Goal: Task Accomplishment & Management: Manage account settings

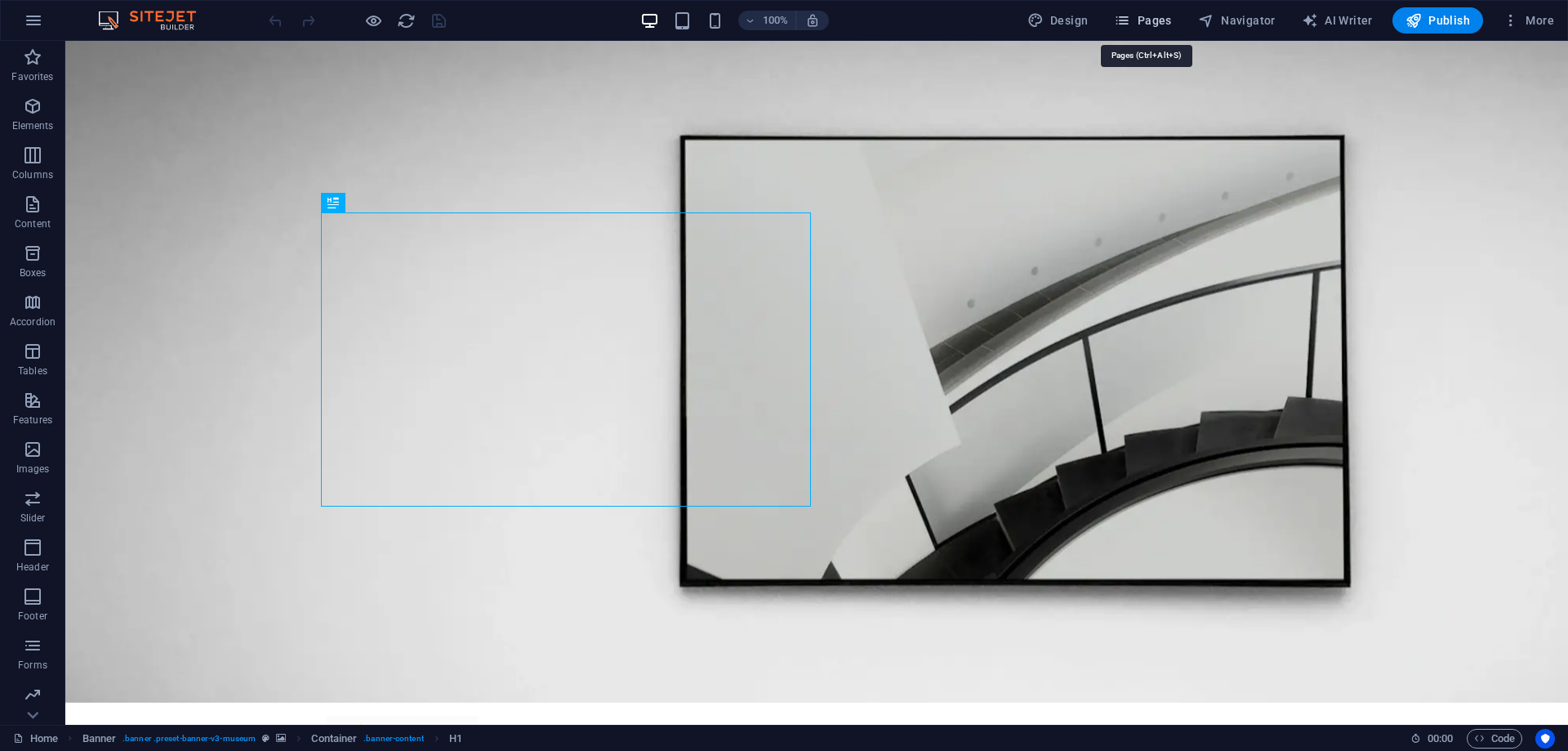
click at [1149, 13] on span "Pages" at bounding box center [1143, 20] width 57 height 16
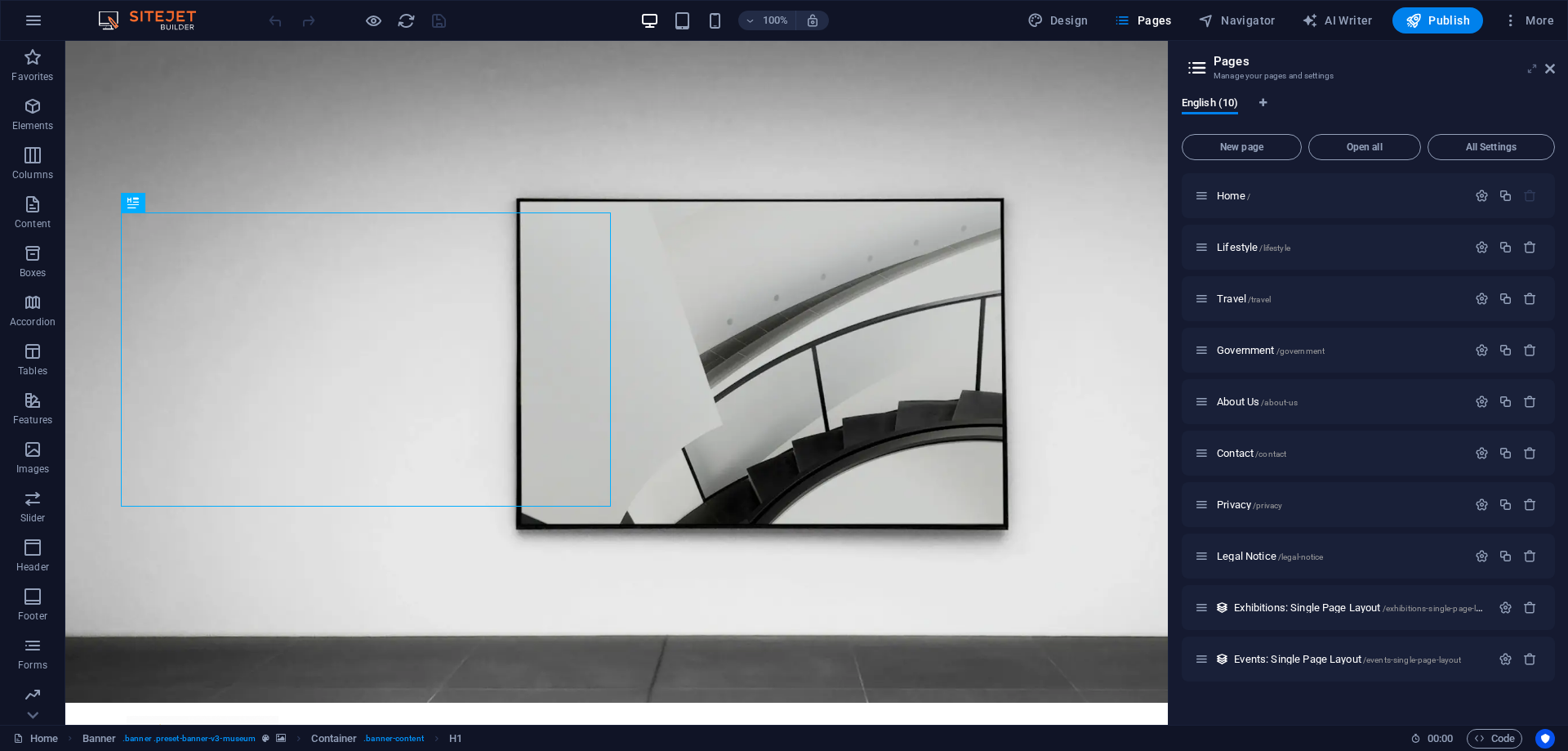
click at [1532, 72] on icon at bounding box center [1532, 69] width 0 height 13
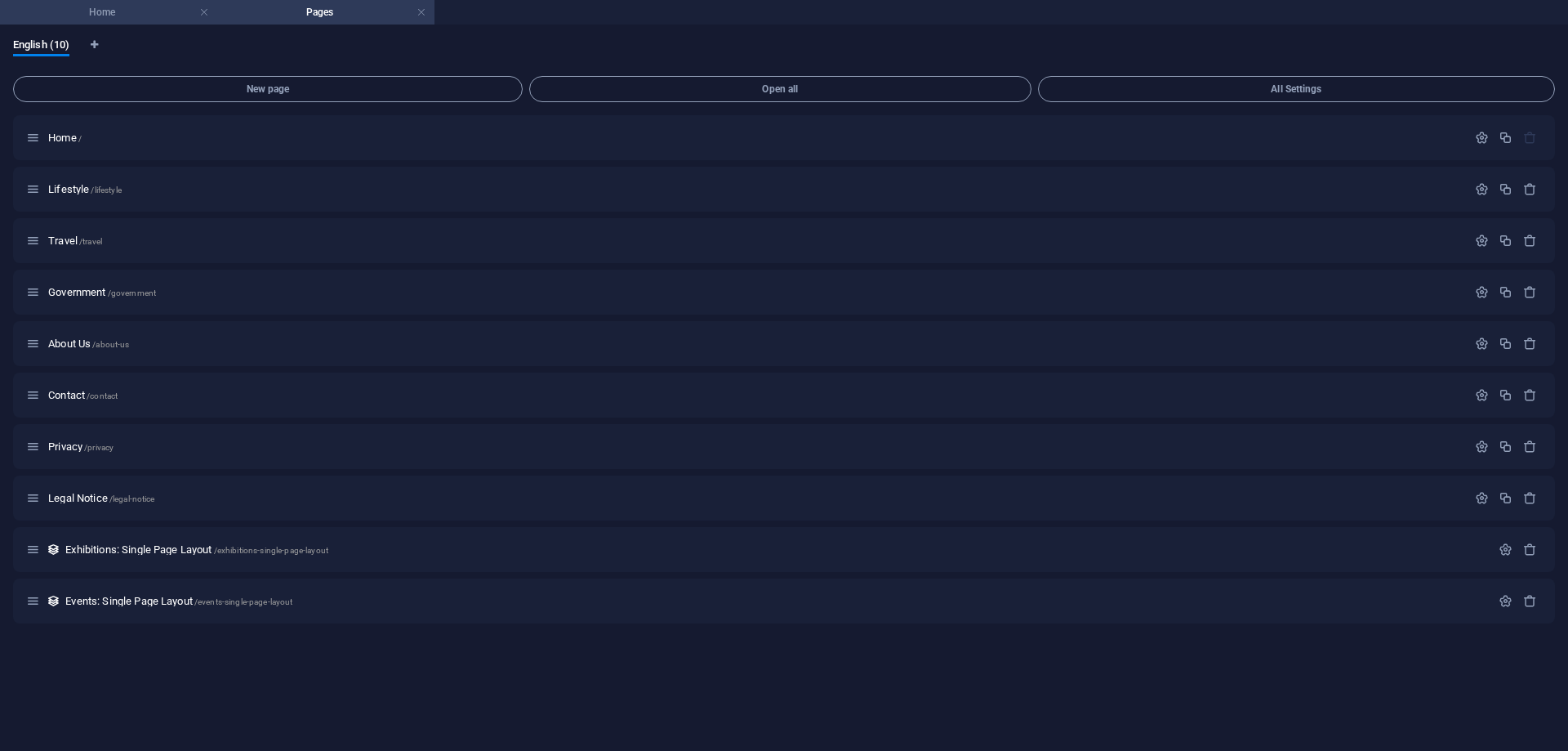
click at [108, 16] on h4 "Home" at bounding box center [108, 11] width 217 height 18
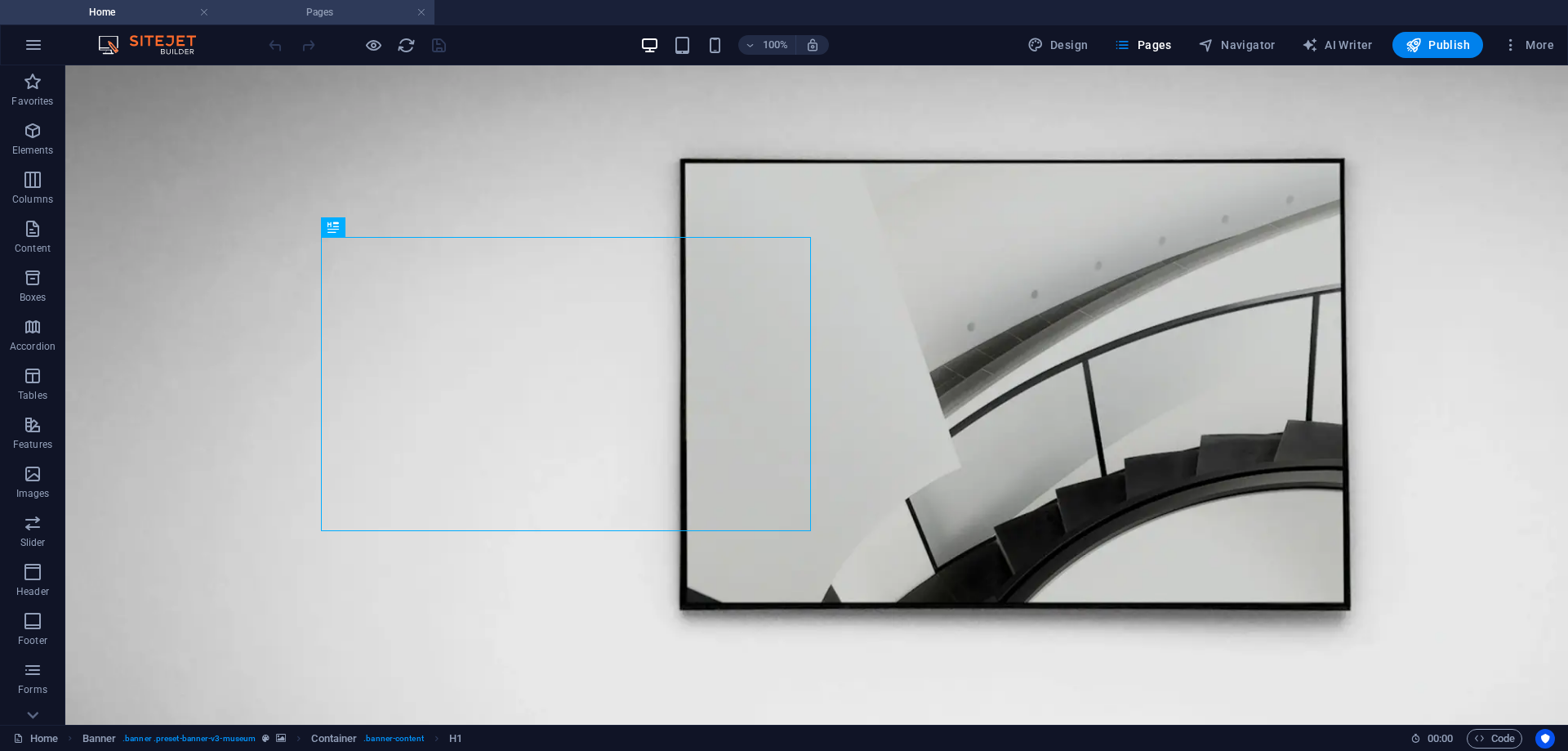
click at [327, 6] on h4 "Pages" at bounding box center [325, 11] width 217 height 18
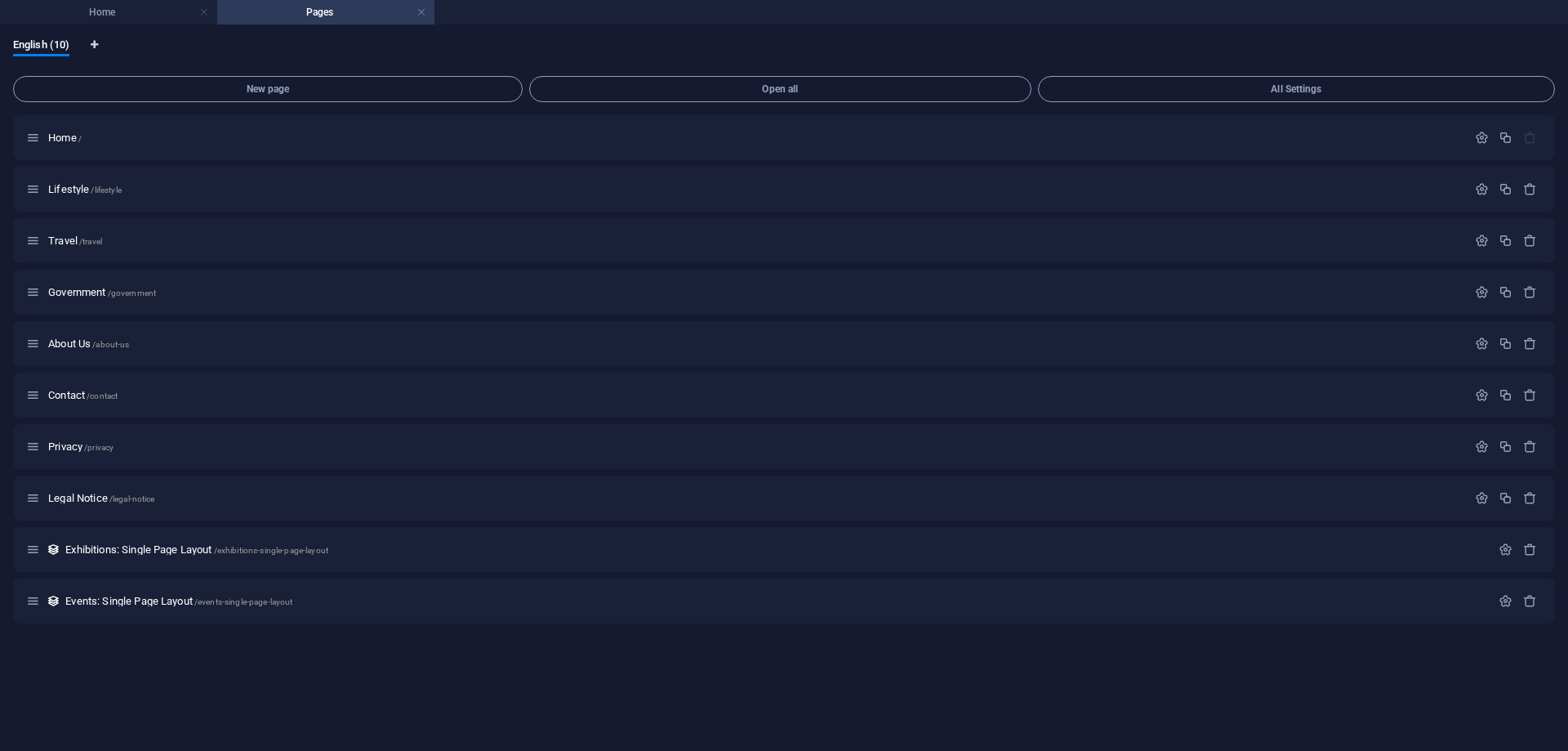
click at [98, 45] on icon "Language Tabs" at bounding box center [95, 45] width 8 height 9
select select "41"
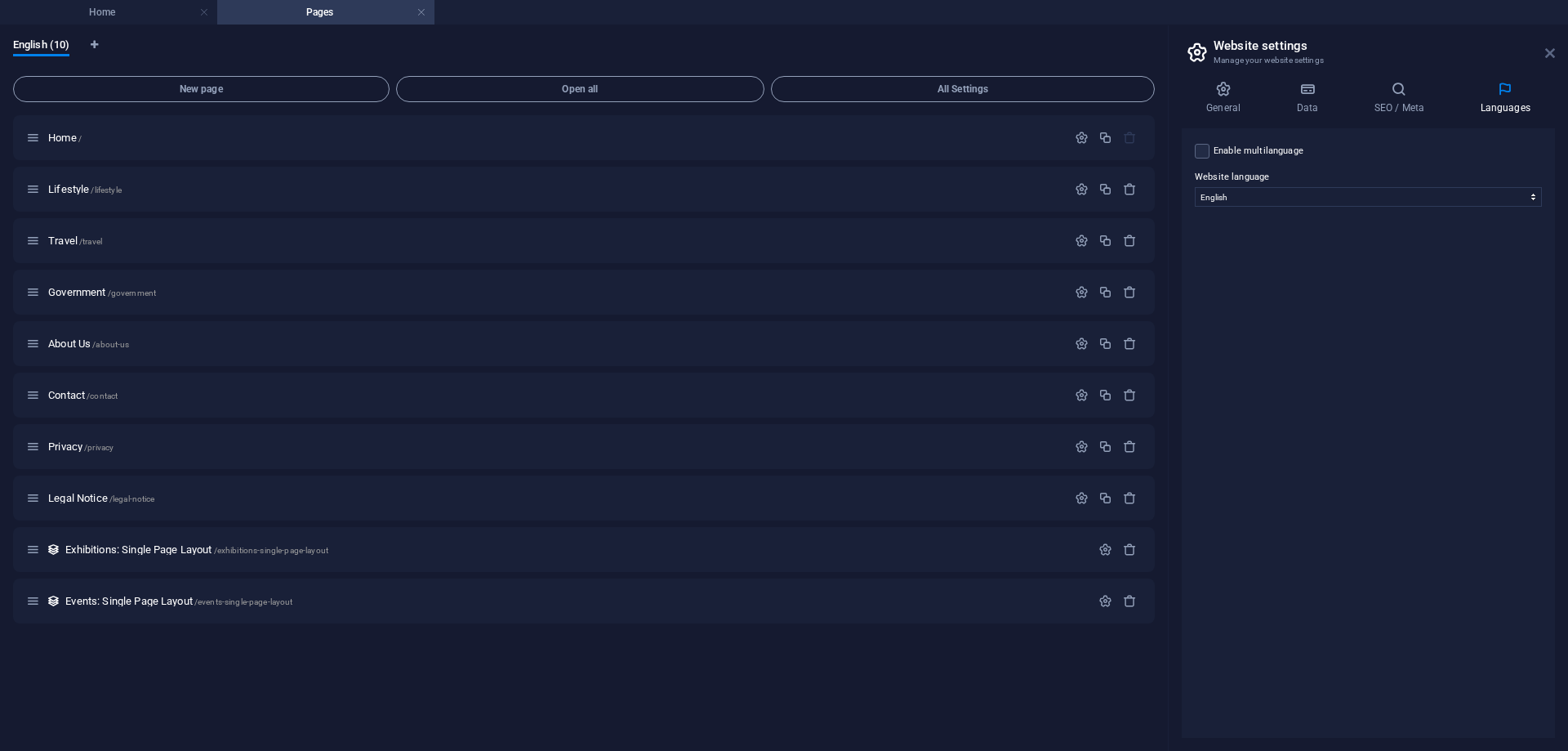
click at [1552, 48] on icon at bounding box center [1550, 53] width 9 height 13
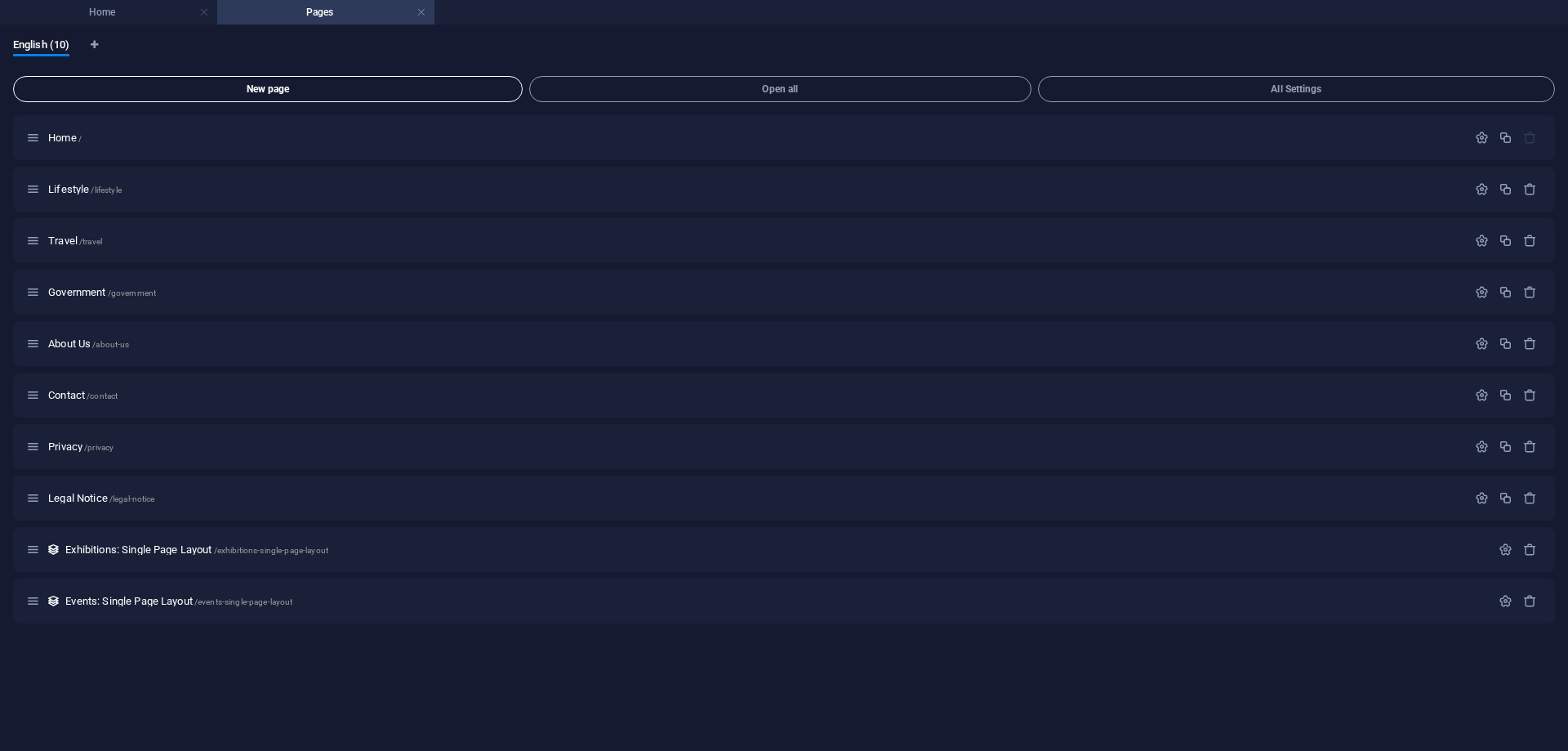
click at [312, 93] on span "New page" at bounding box center [268, 89] width 495 height 9
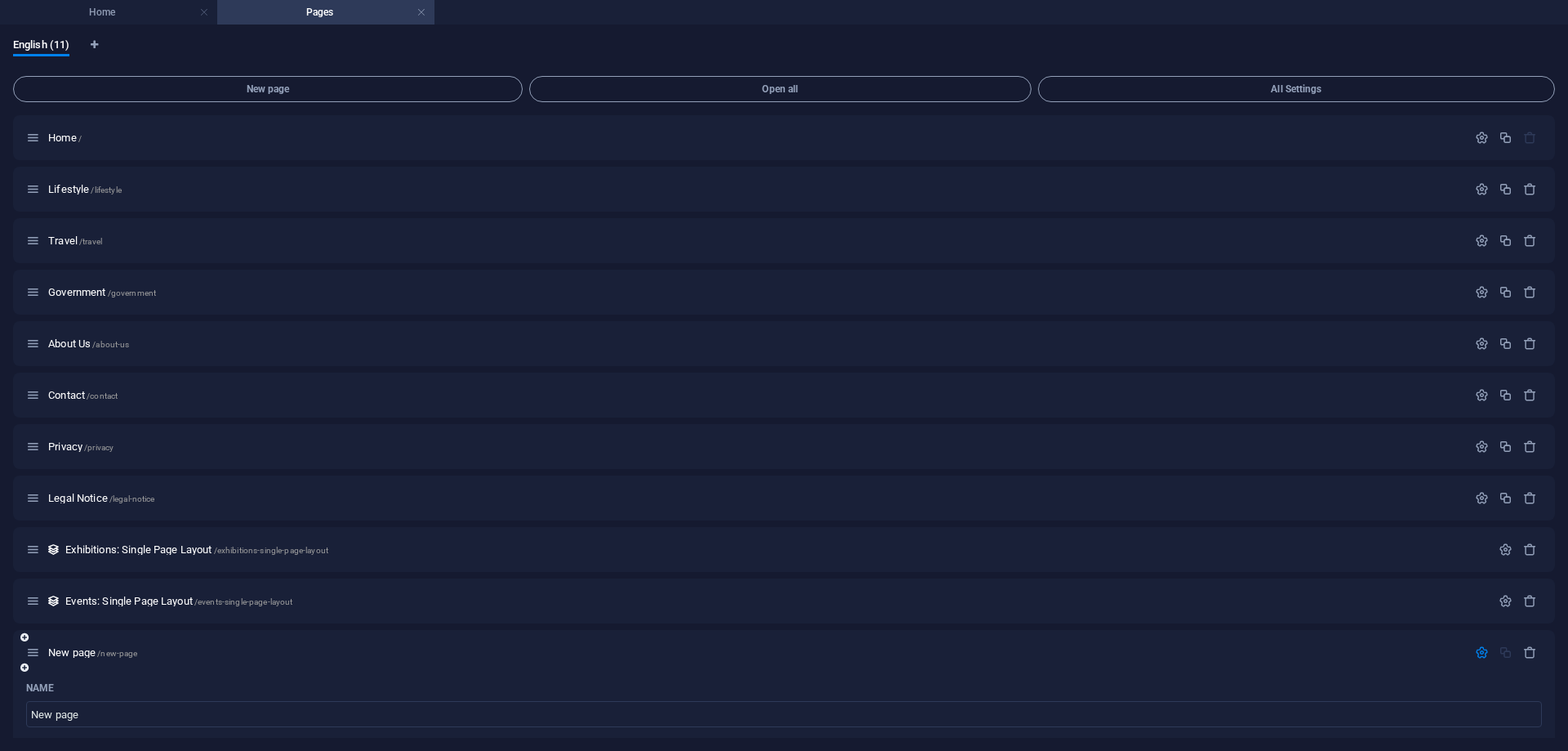
drag, startPoint x: 36, startPoint y: 659, endPoint x: 26, endPoint y: 669, distance: 14.1
click at [27, 662] on div "New page /new-page" at bounding box center [747, 653] width 1441 height 19
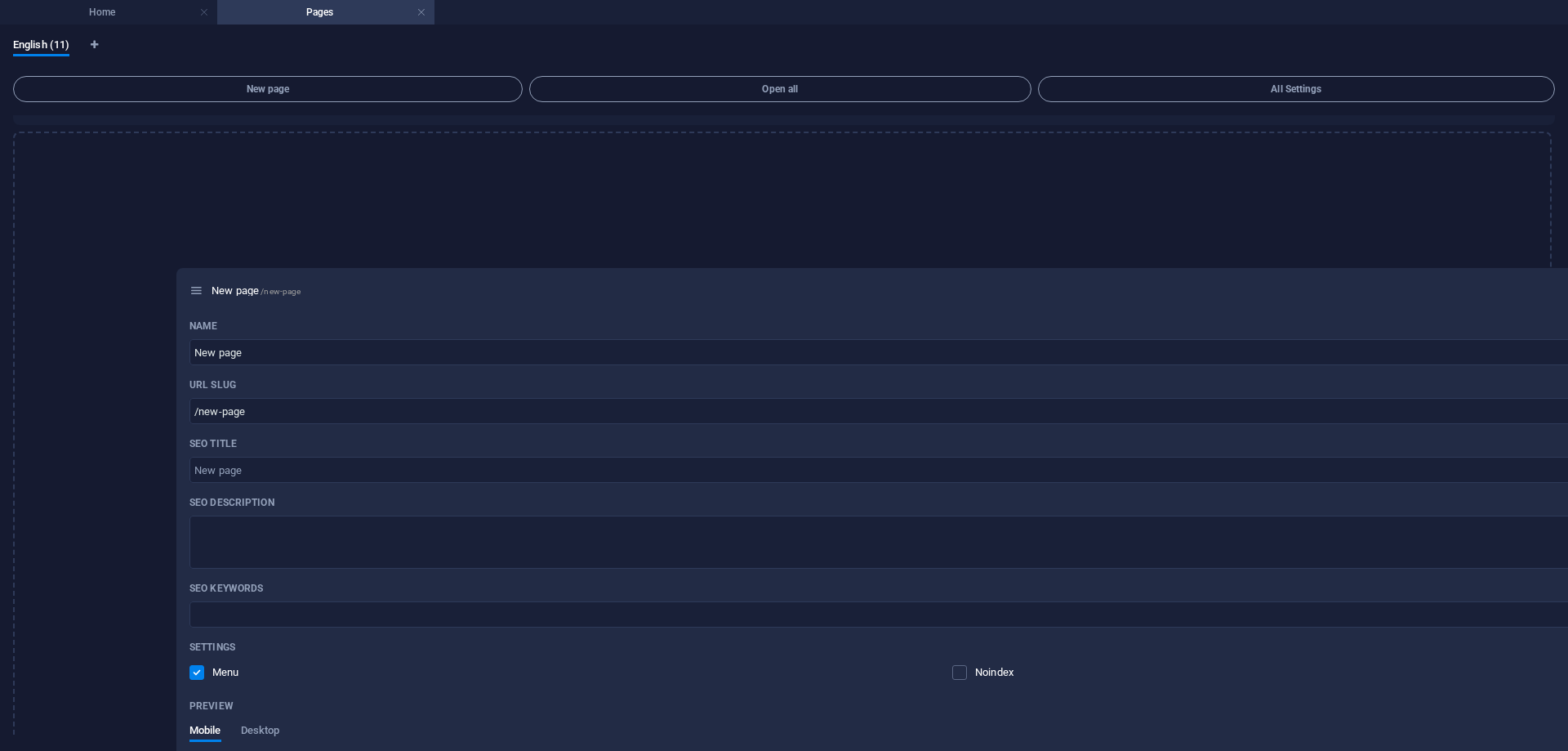
scroll to position [502, 0]
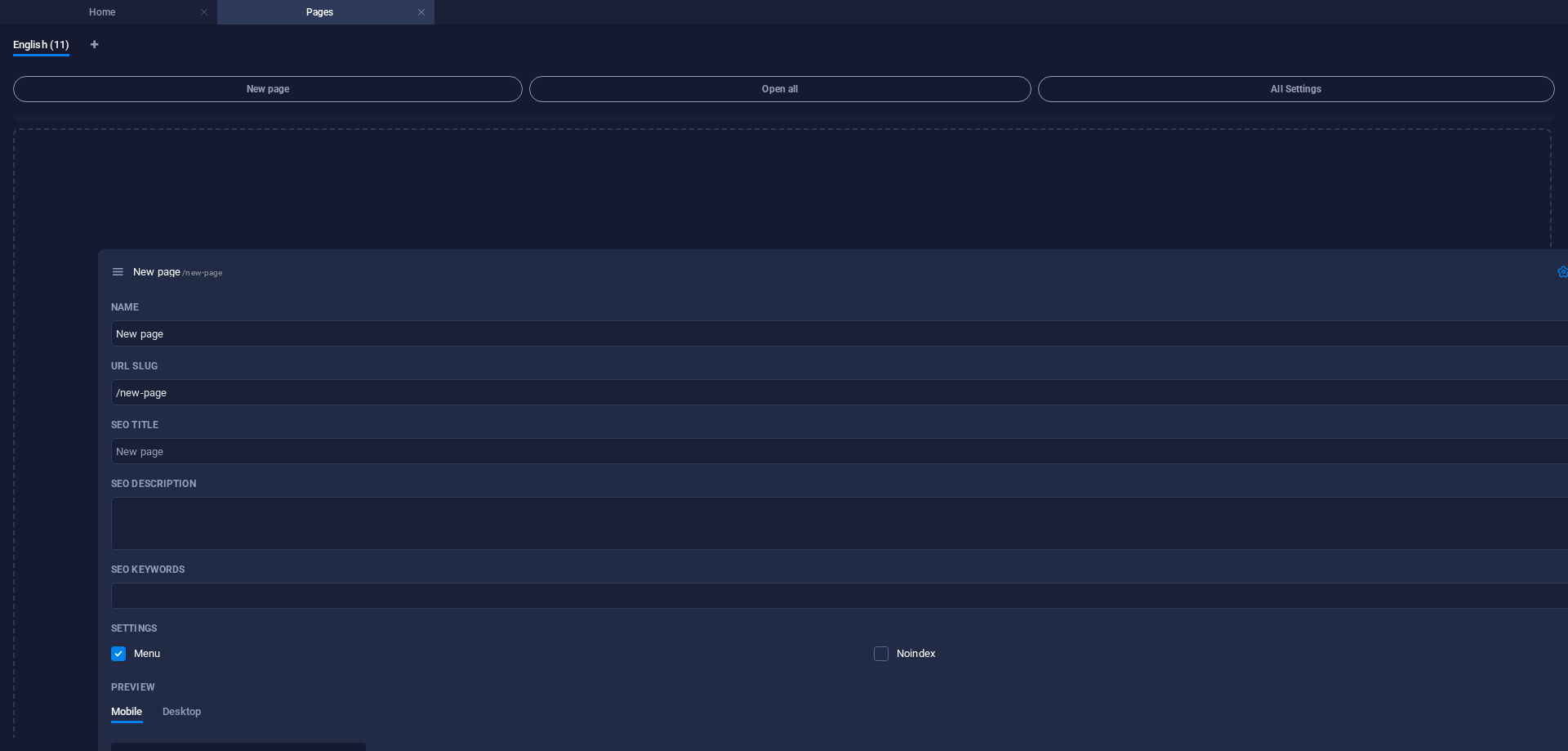
drag, startPoint x: 32, startPoint y: 655, endPoint x: 122, endPoint y: 276, distance: 389.5
click at [122, 276] on div "Home / Lifestyle /lifestyle Travel /travel Government /government About Us /abo…" at bounding box center [784, 178] width 1542 height 1129
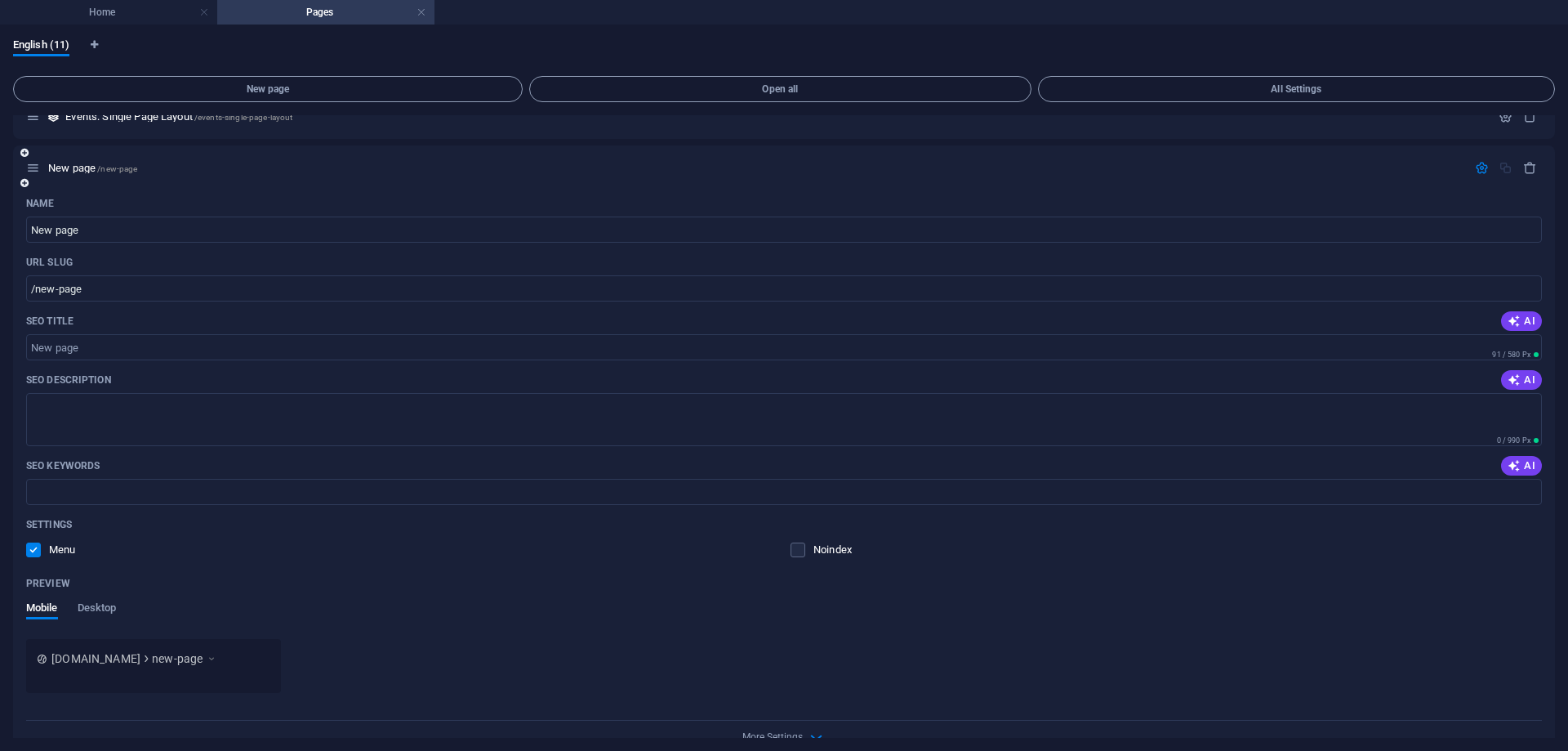
scroll to position [513, 0]
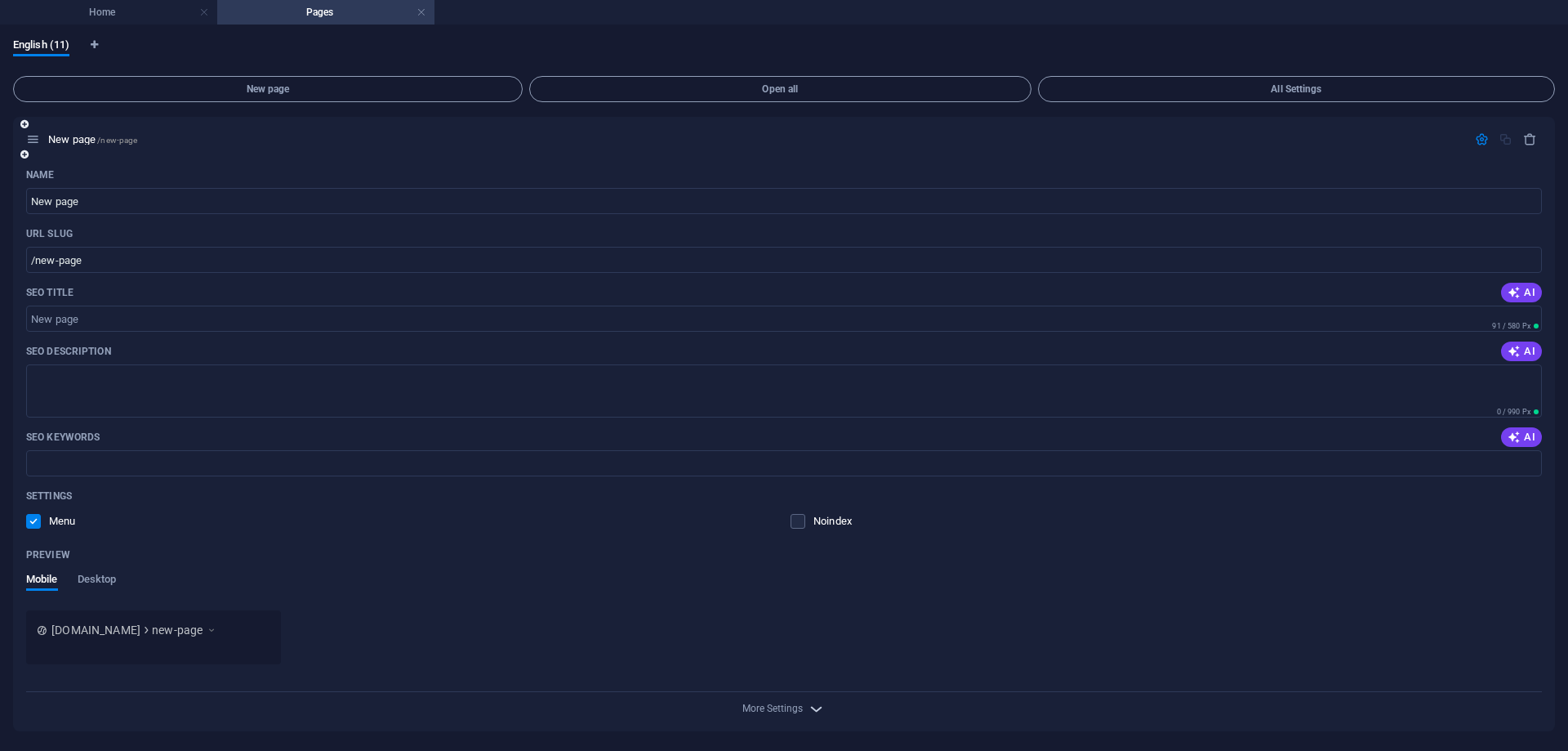
click at [787, 715] on span "More Settings" at bounding box center [784, 708] width 20 height 19
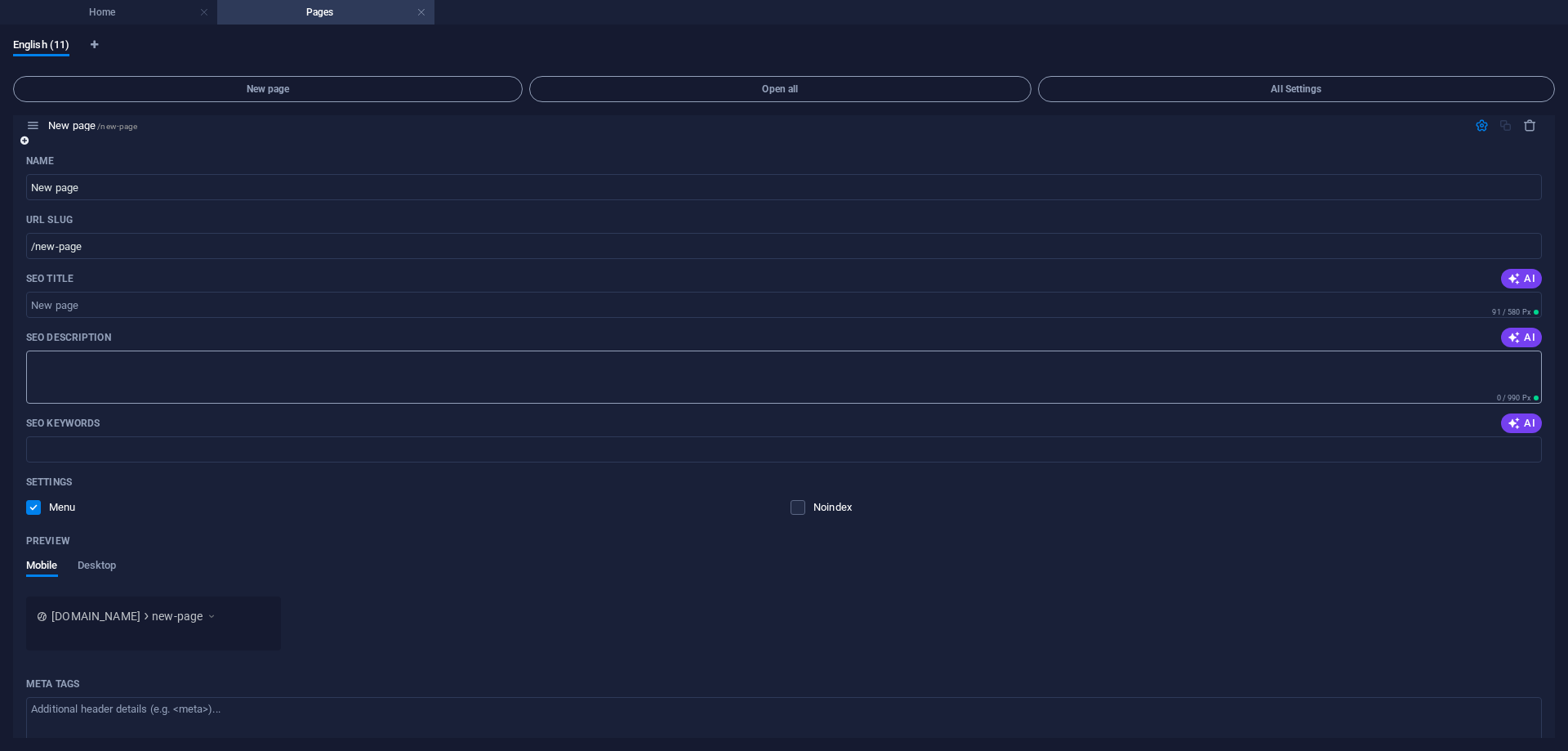
scroll to position [421, 0]
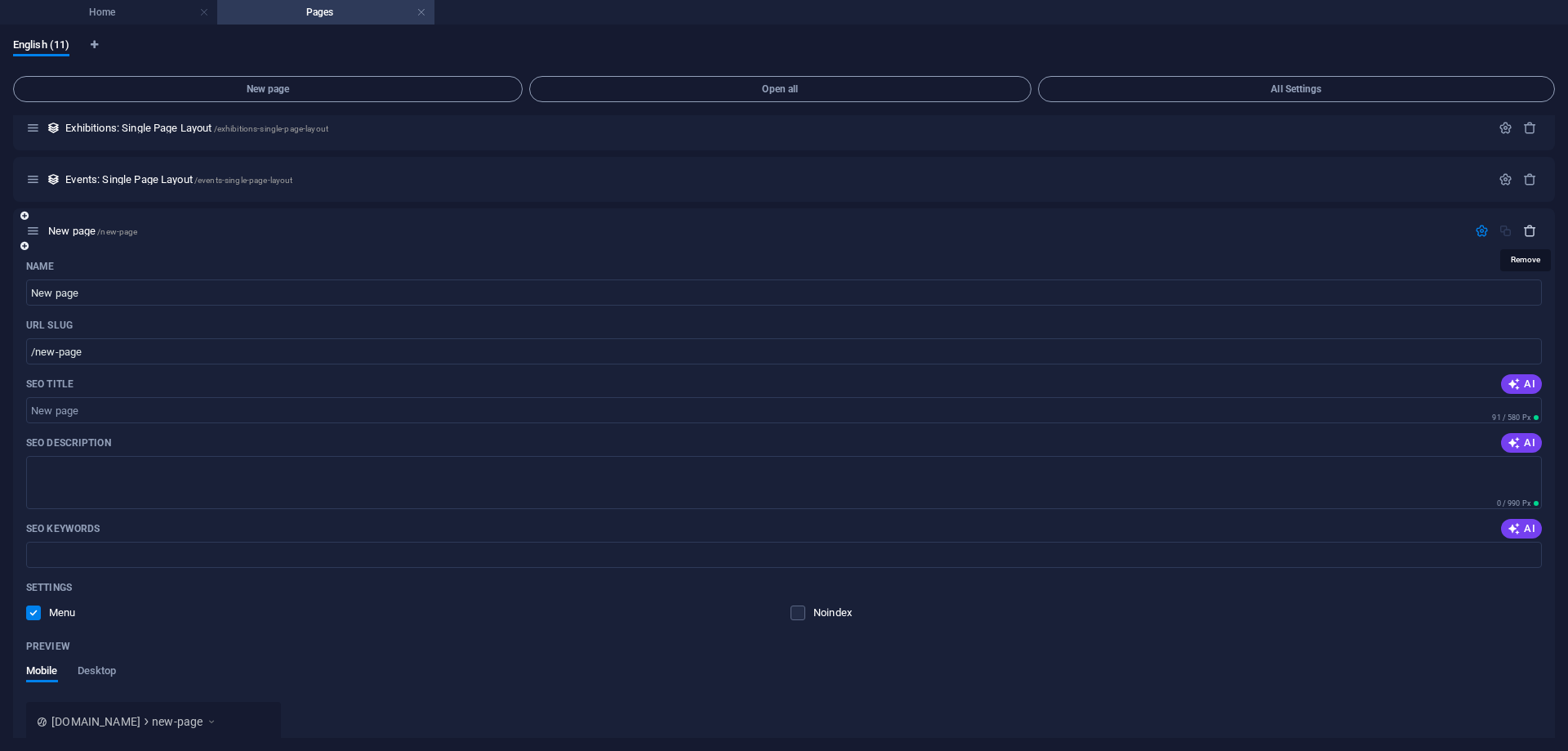
click at [1523, 229] on icon "button" at bounding box center [1530, 230] width 14 height 14
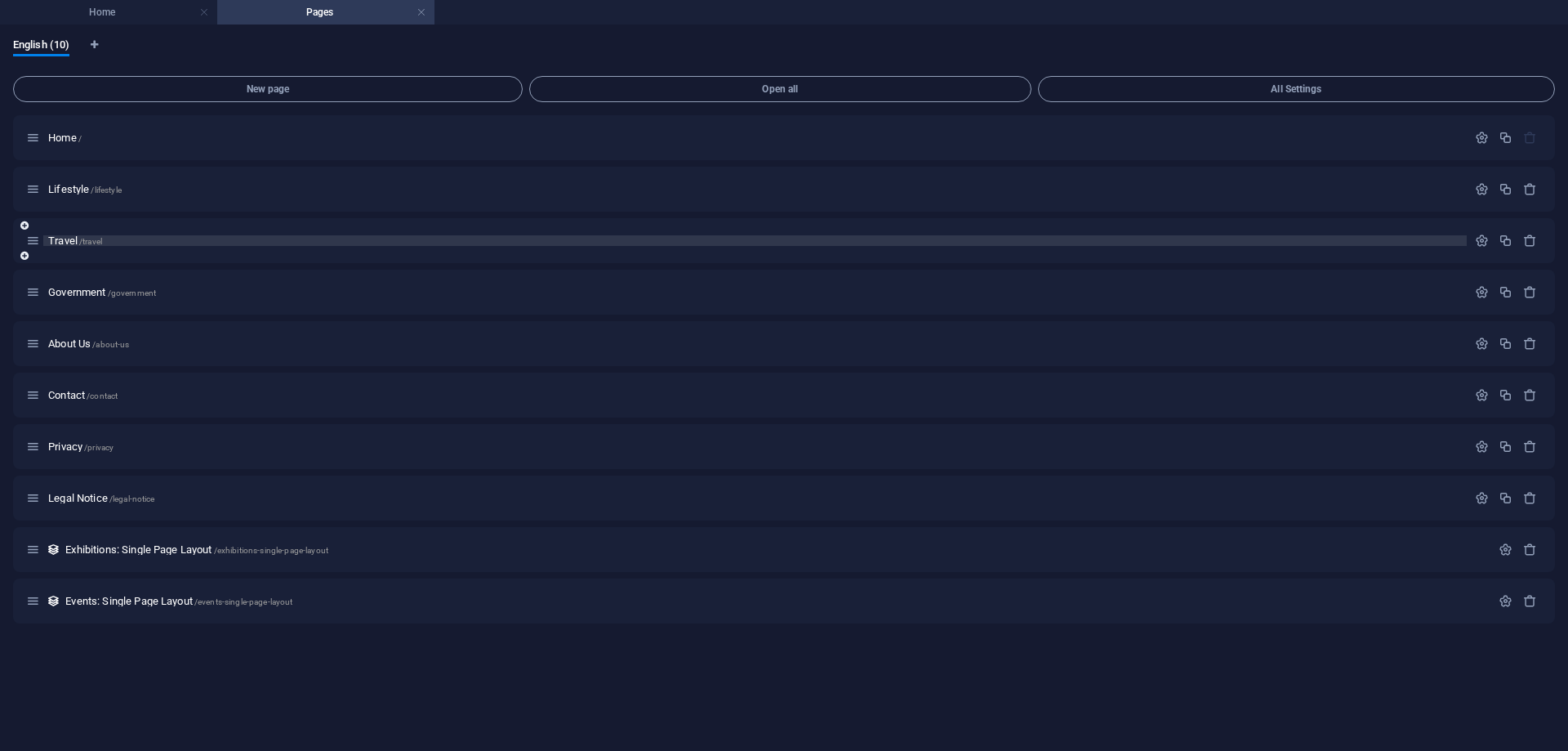
scroll to position [0, 0]
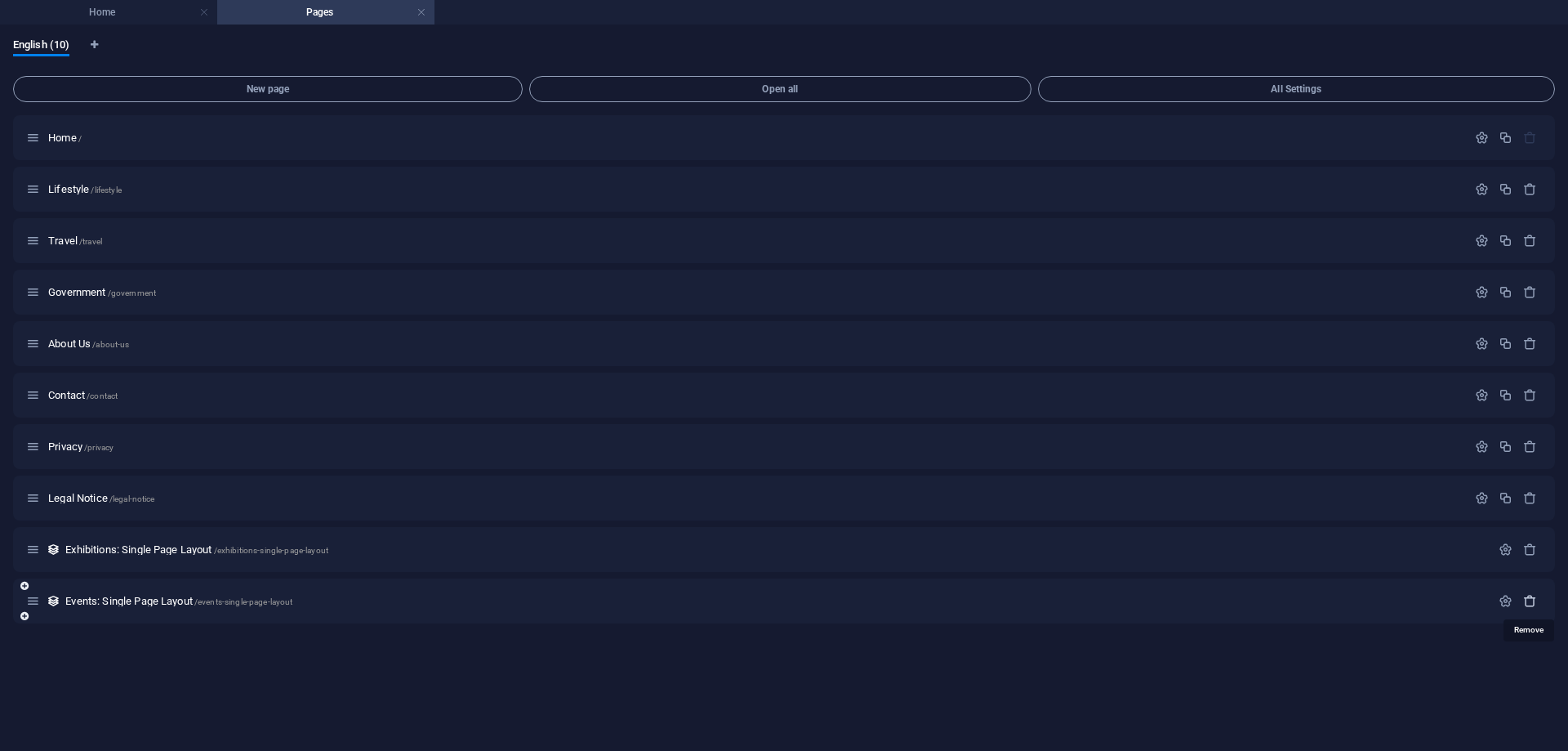
click at [1534, 598] on icon "button" at bounding box center [1530, 600] width 14 height 14
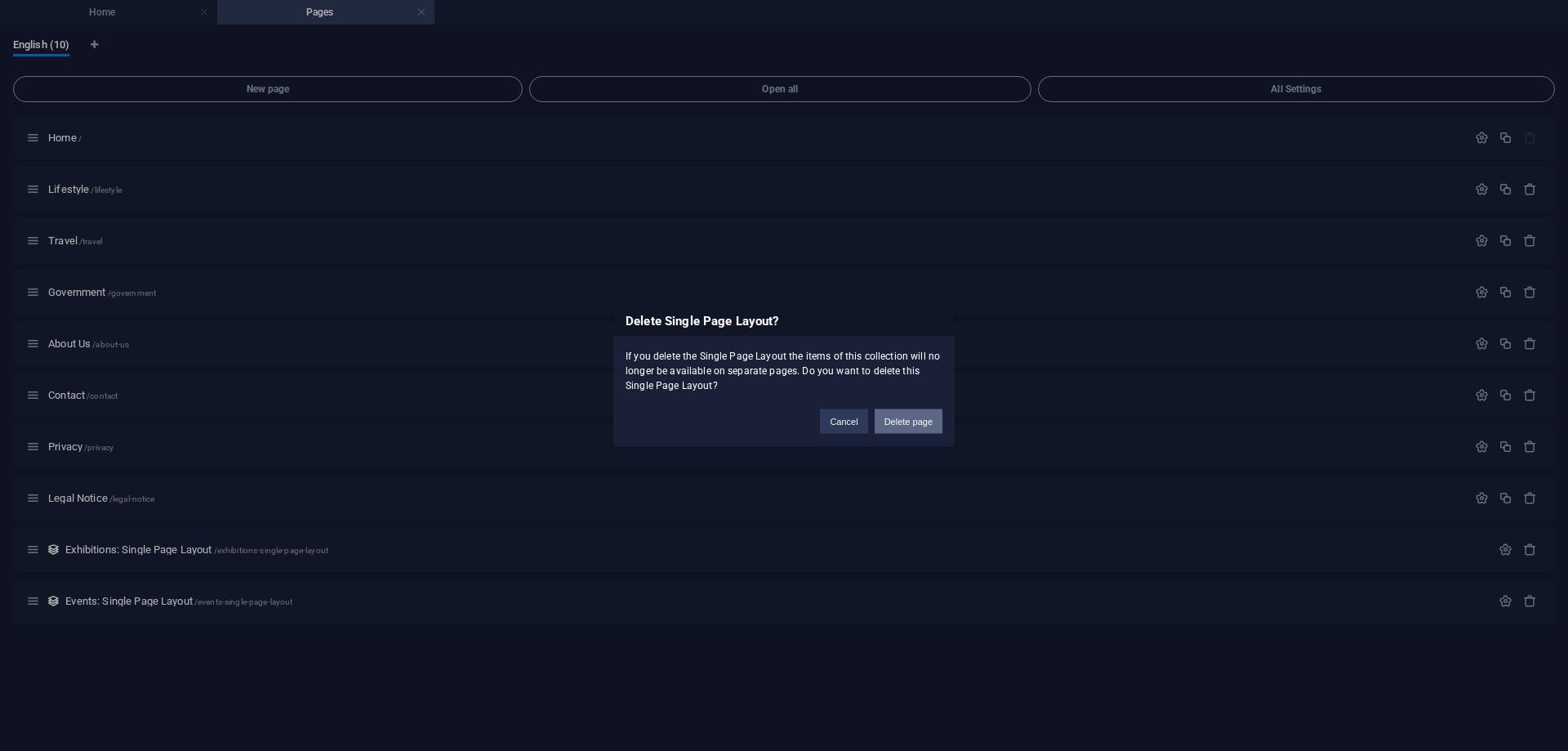
click at [910, 424] on button "Delete page" at bounding box center [909, 420] width 68 height 25
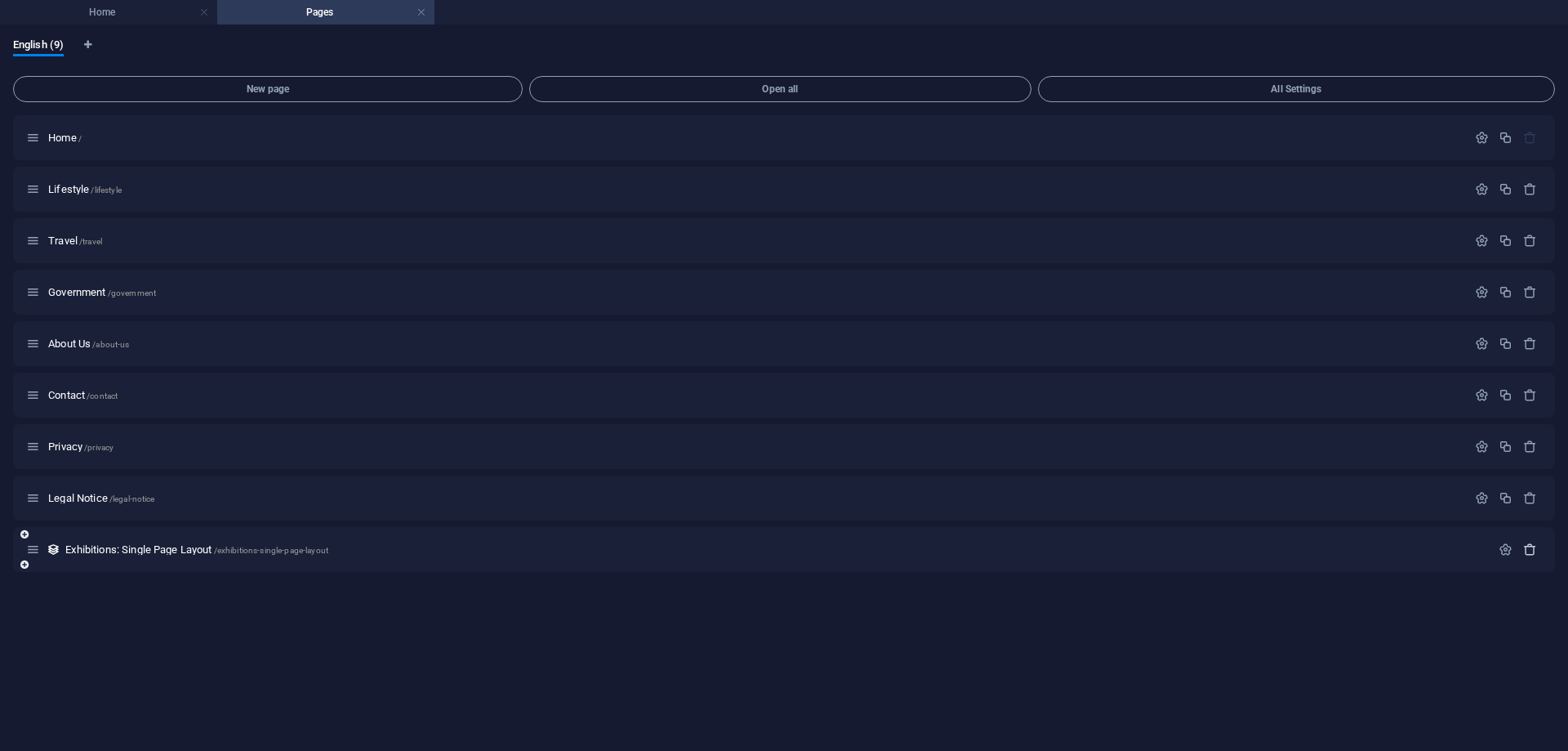
click at [1530, 556] on icon "button" at bounding box center [1530, 549] width 14 height 14
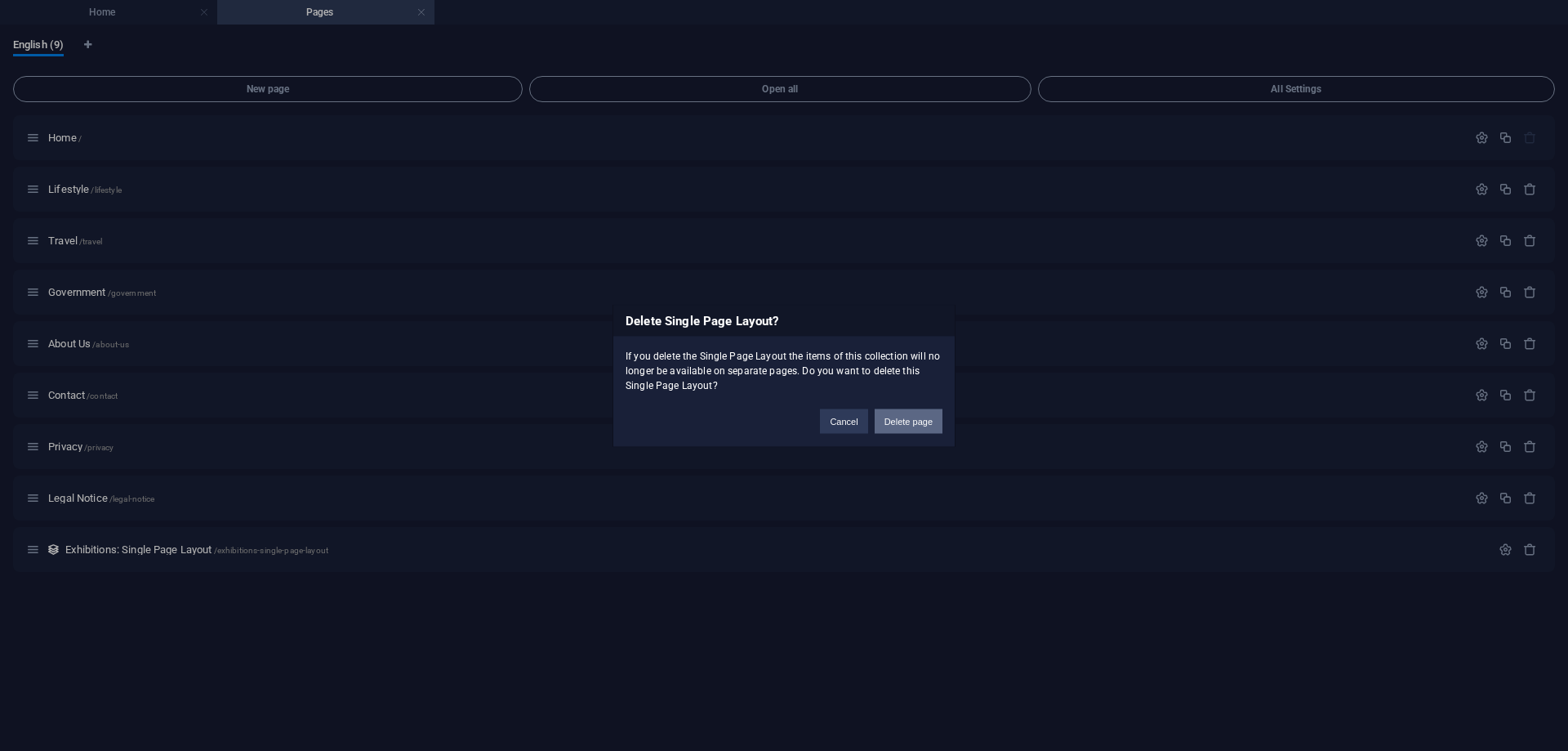
click at [900, 422] on button "Delete page" at bounding box center [909, 420] width 68 height 25
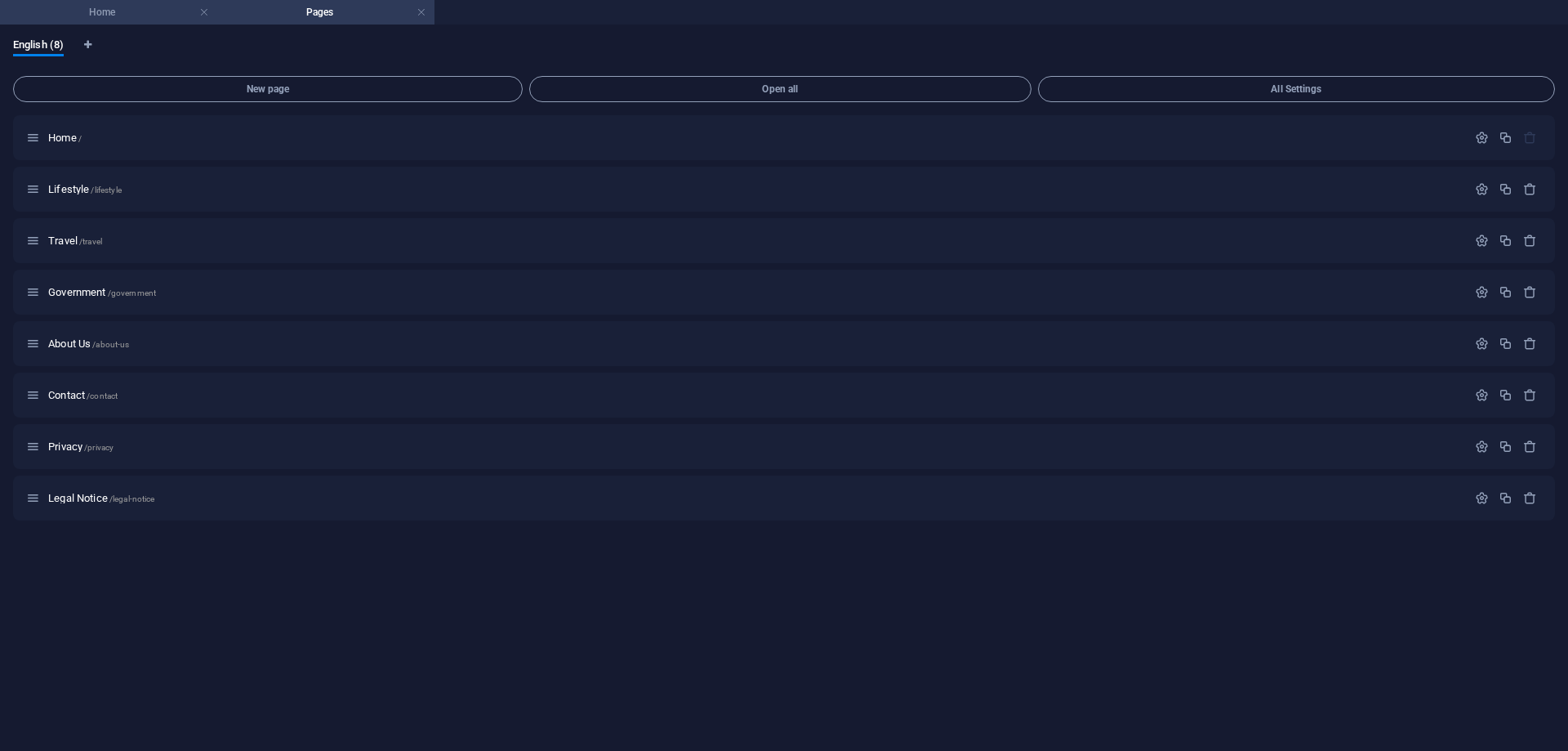
click at [112, 17] on h4 "Home" at bounding box center [108, 11] width 217 height 18
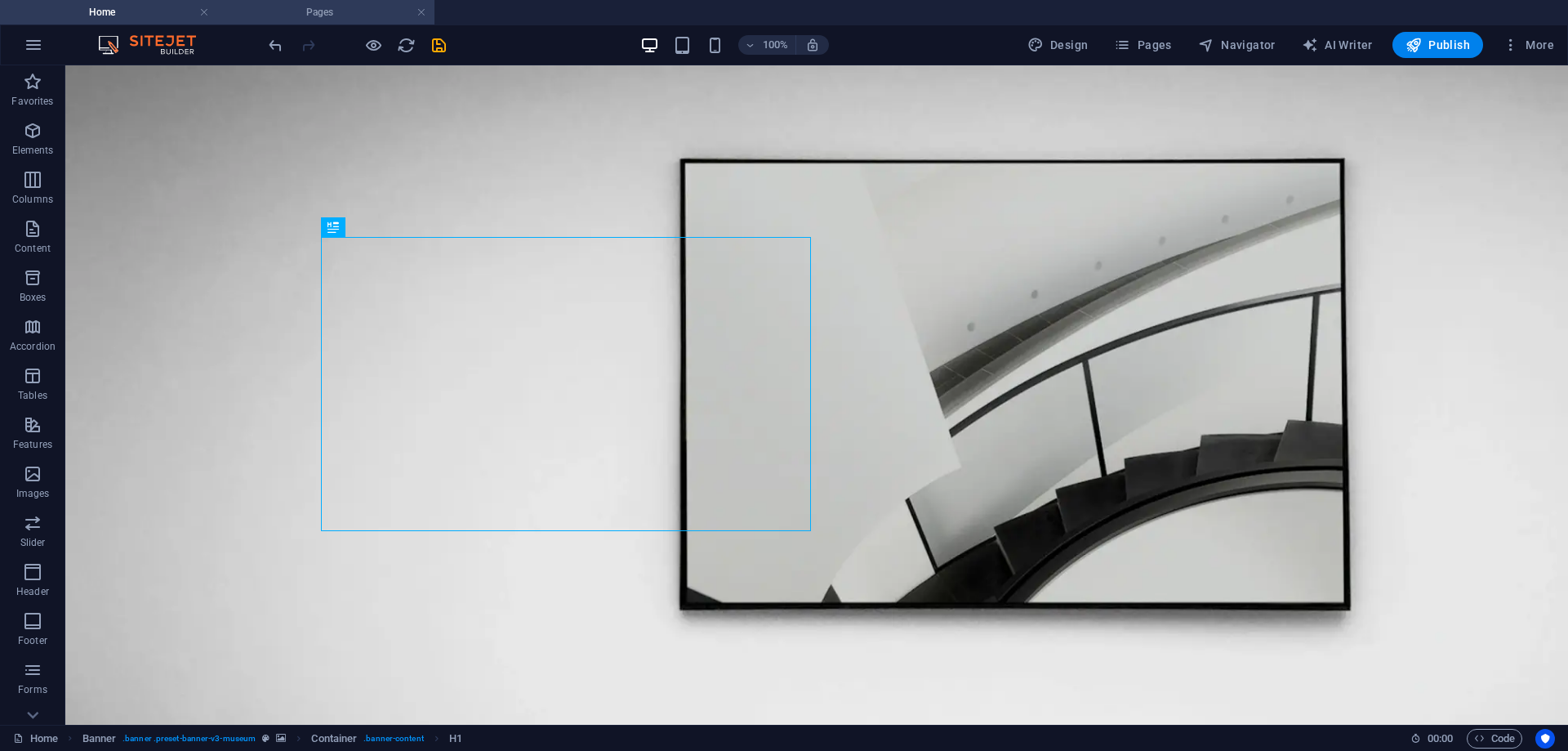
click at [323, 13] on h4 "Pages" at bounding box center [325, 11] width 217 height 18
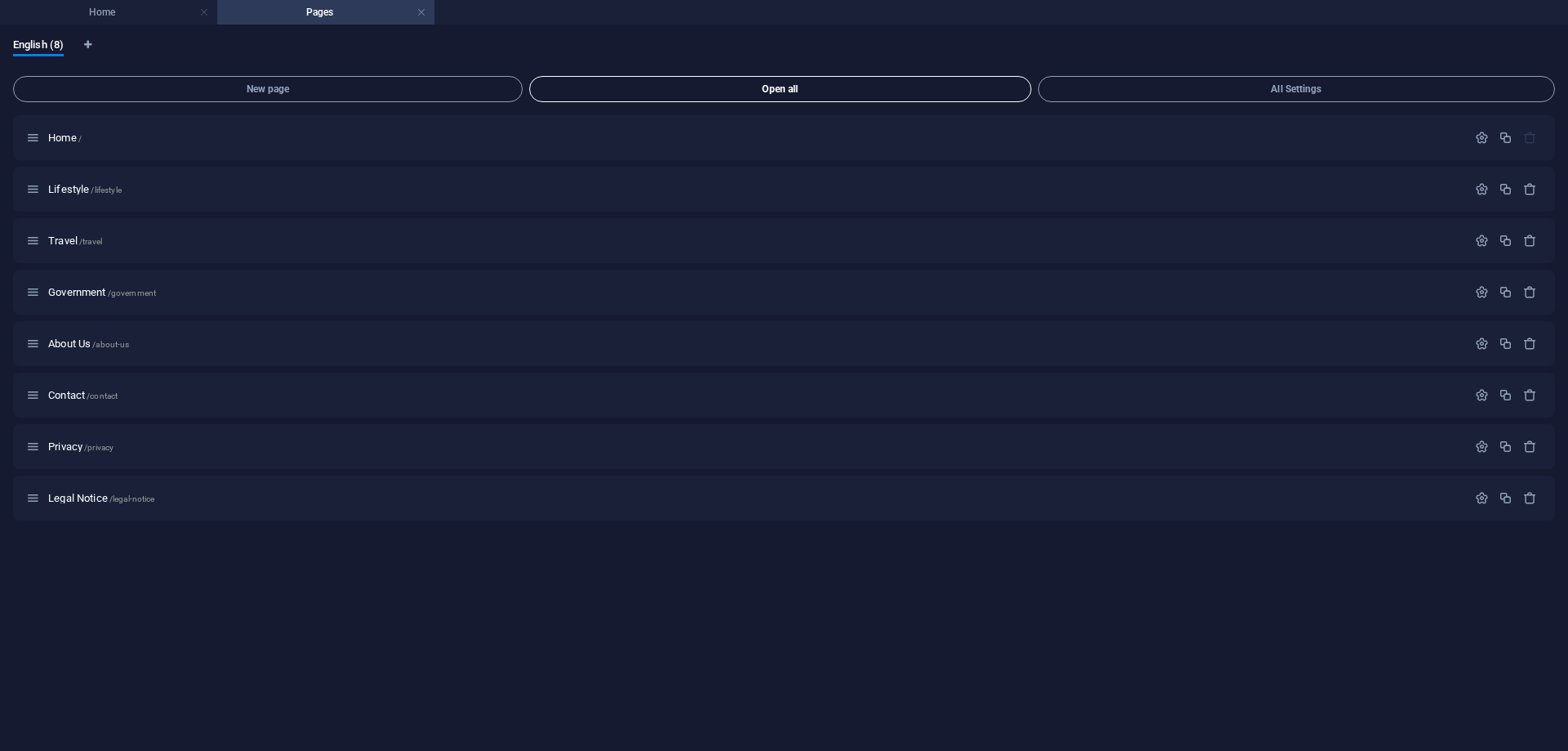
click at [897, 84] on span "Open all" at bounding box center [780, 89] width 488 height 9
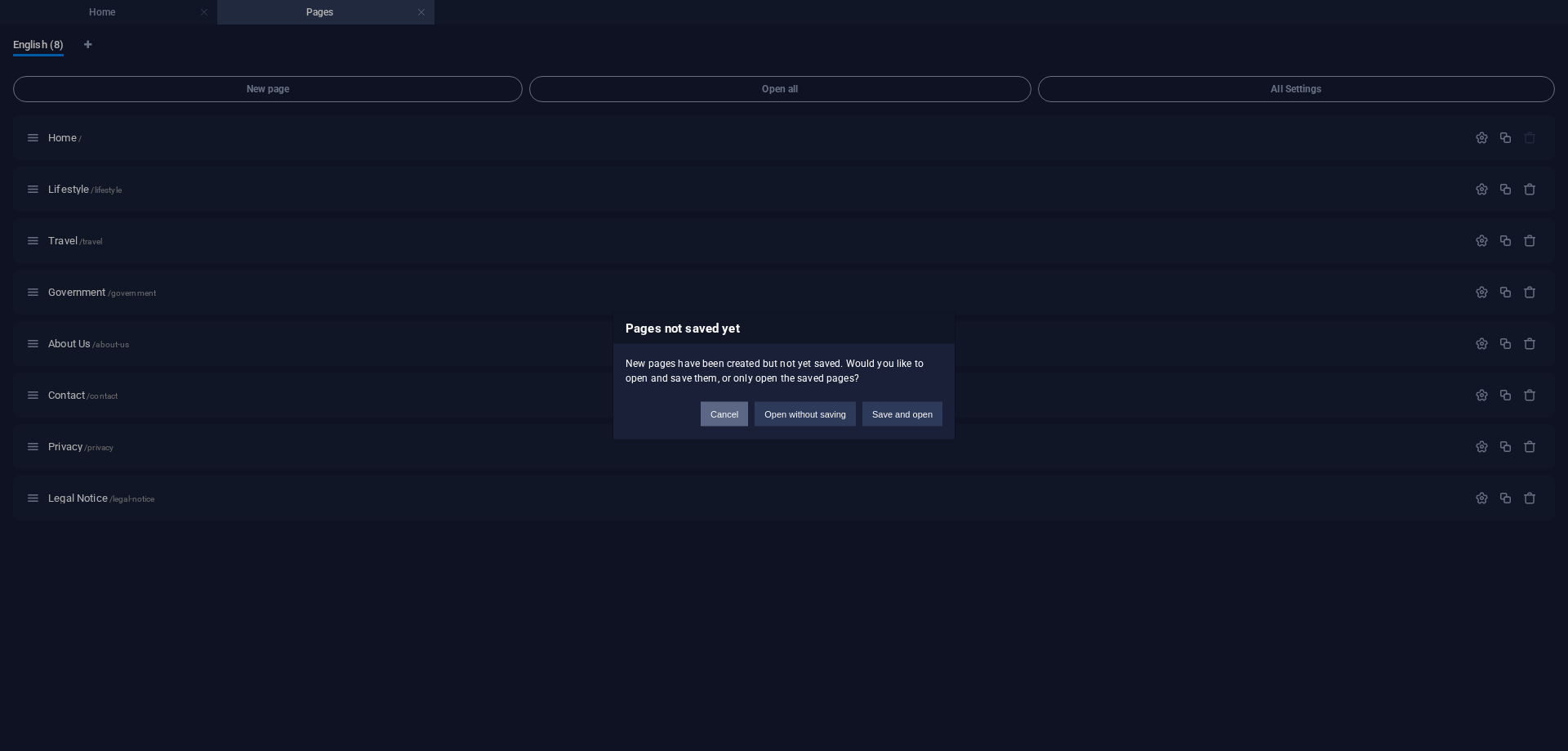
click at [714, 414] on button "Cancel" at bounding box center [724, 414] width 47 height 25
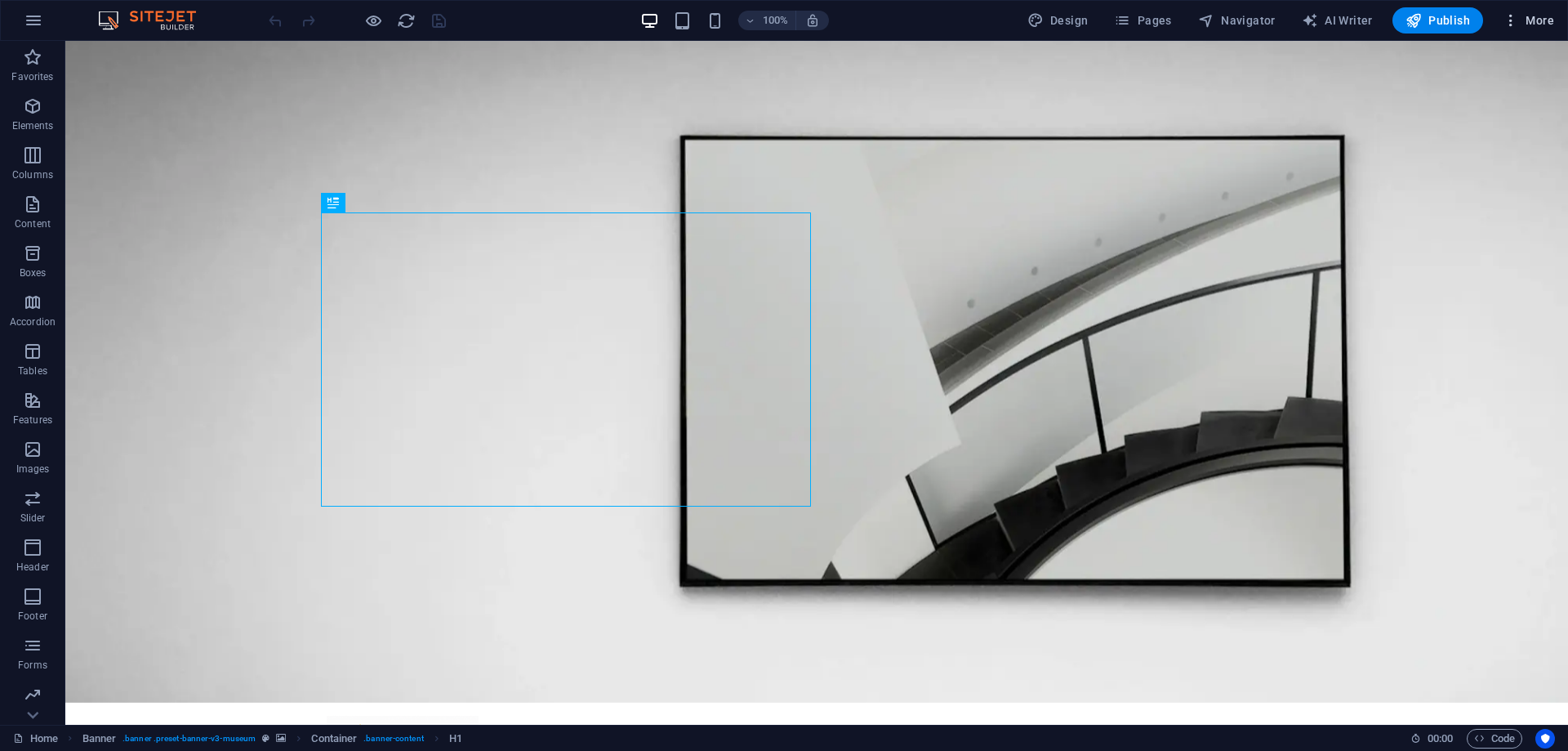
click at [1510, 21] on icon "button" at bounding box center [1510, 20] width 16 height 16
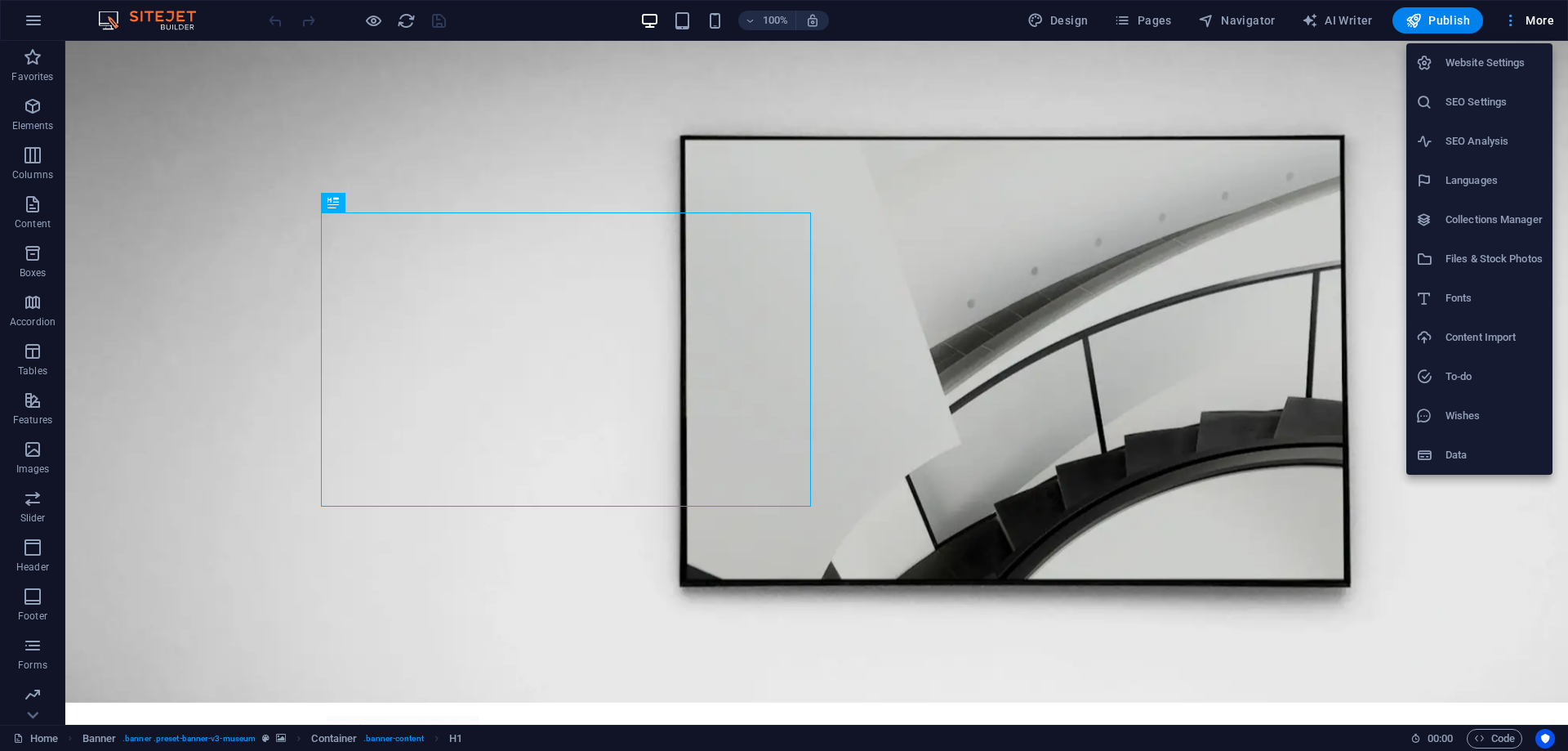
click at [1510, 21] on div at bounding box center [784, 375] width 1568 height 751
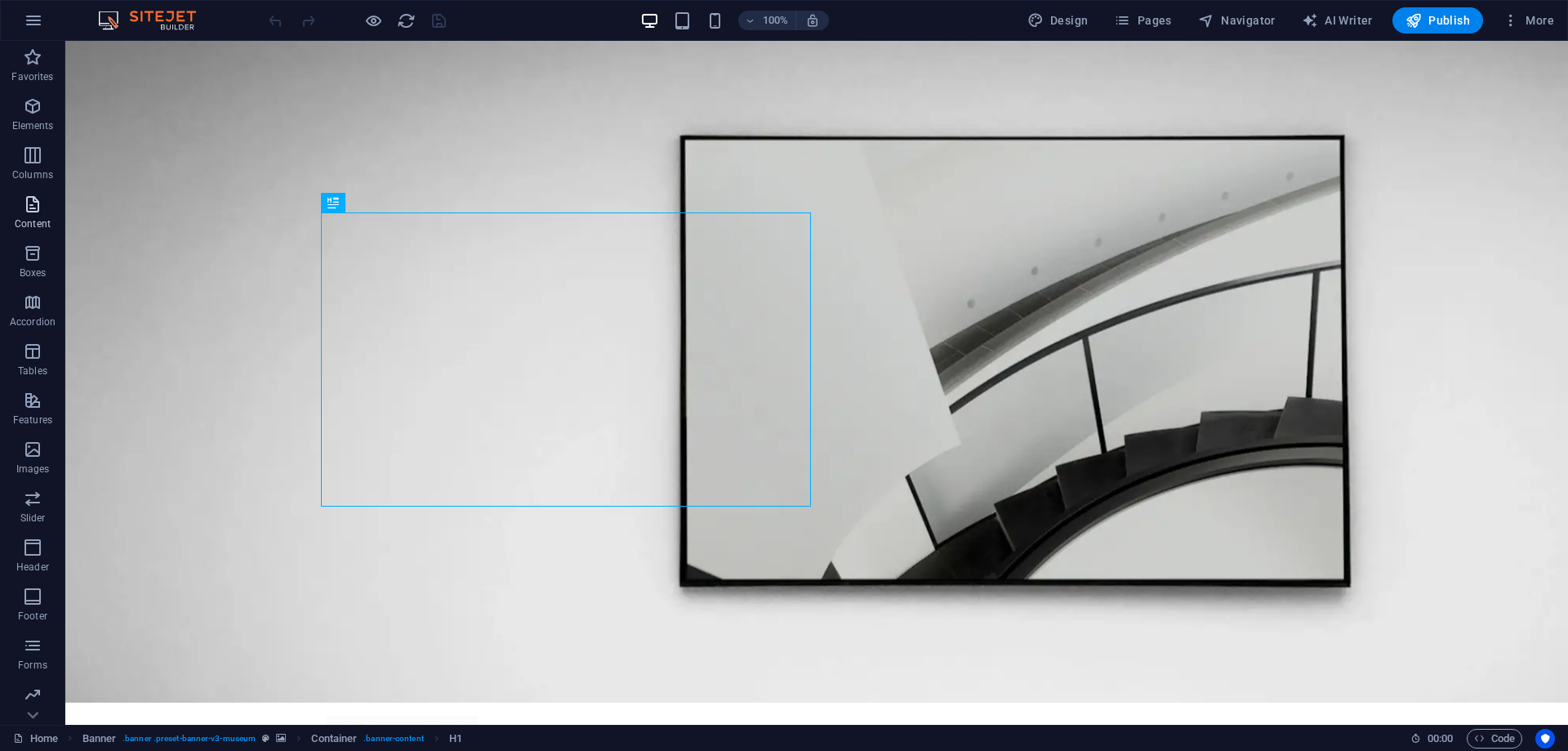
click at [21, 213] on span "Content" at bounding box center [32, 213] width 65 height 39
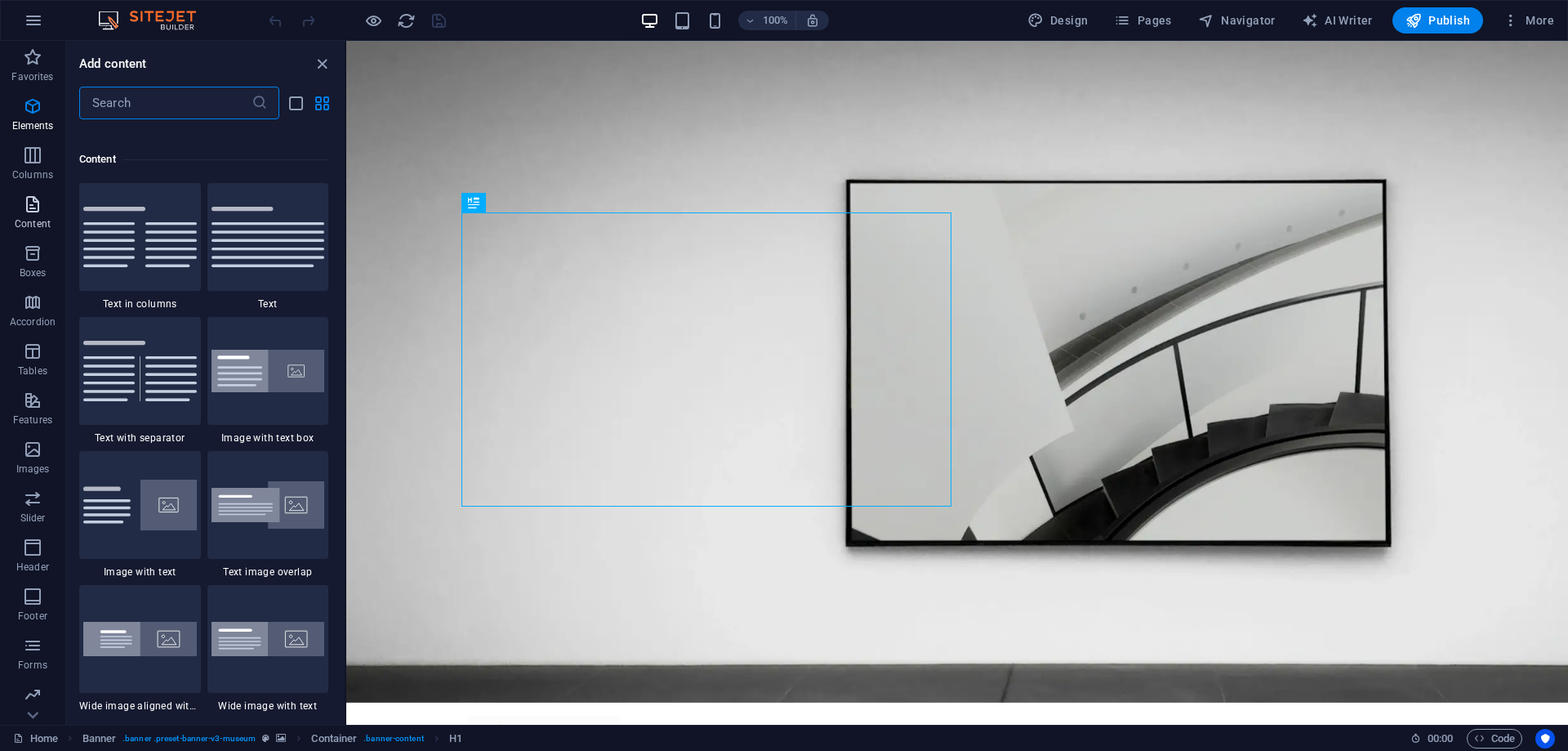
scroll to position [2858, 0]
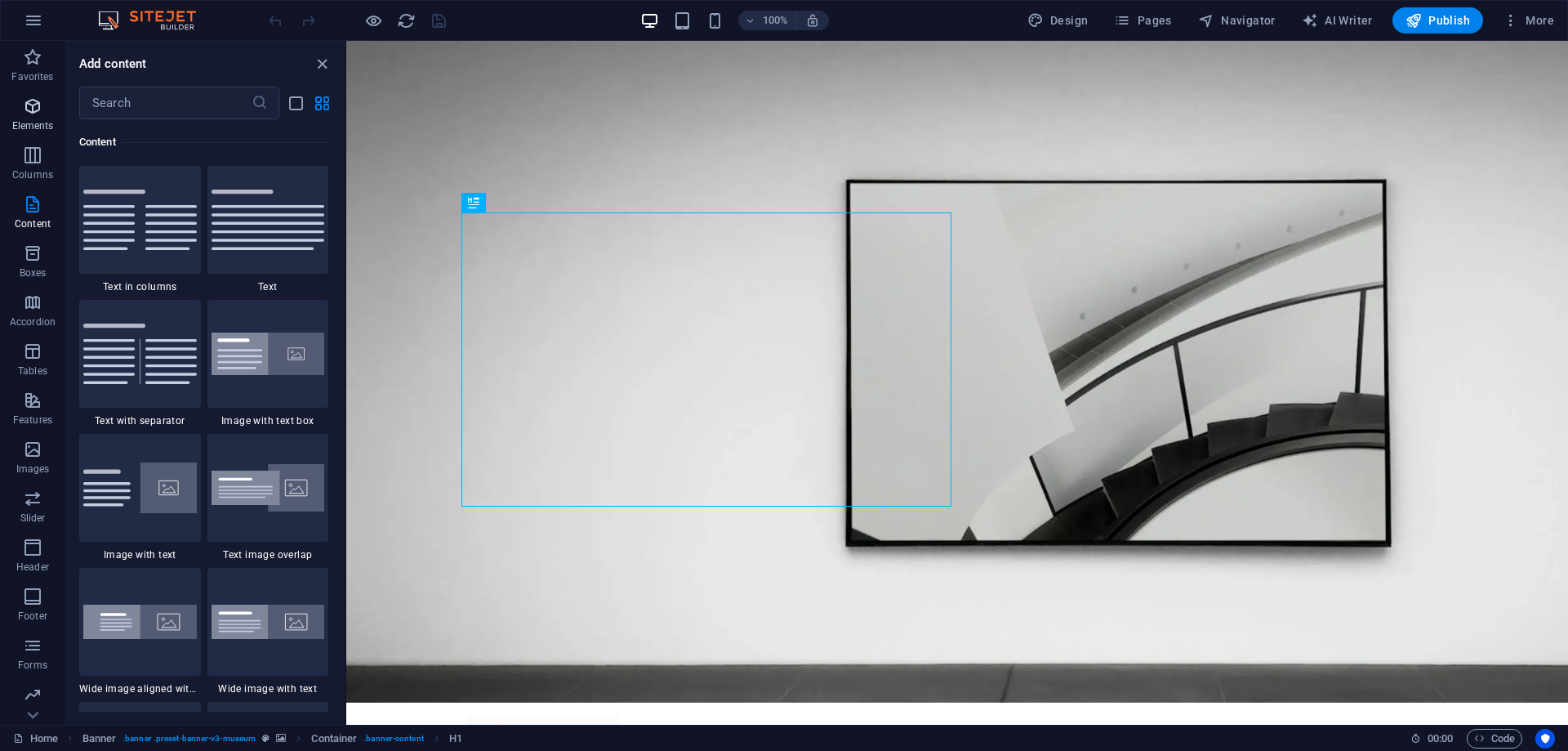
click at [44, 121] on p "Elements" at bounding box center [33, 126] width 42 height 13
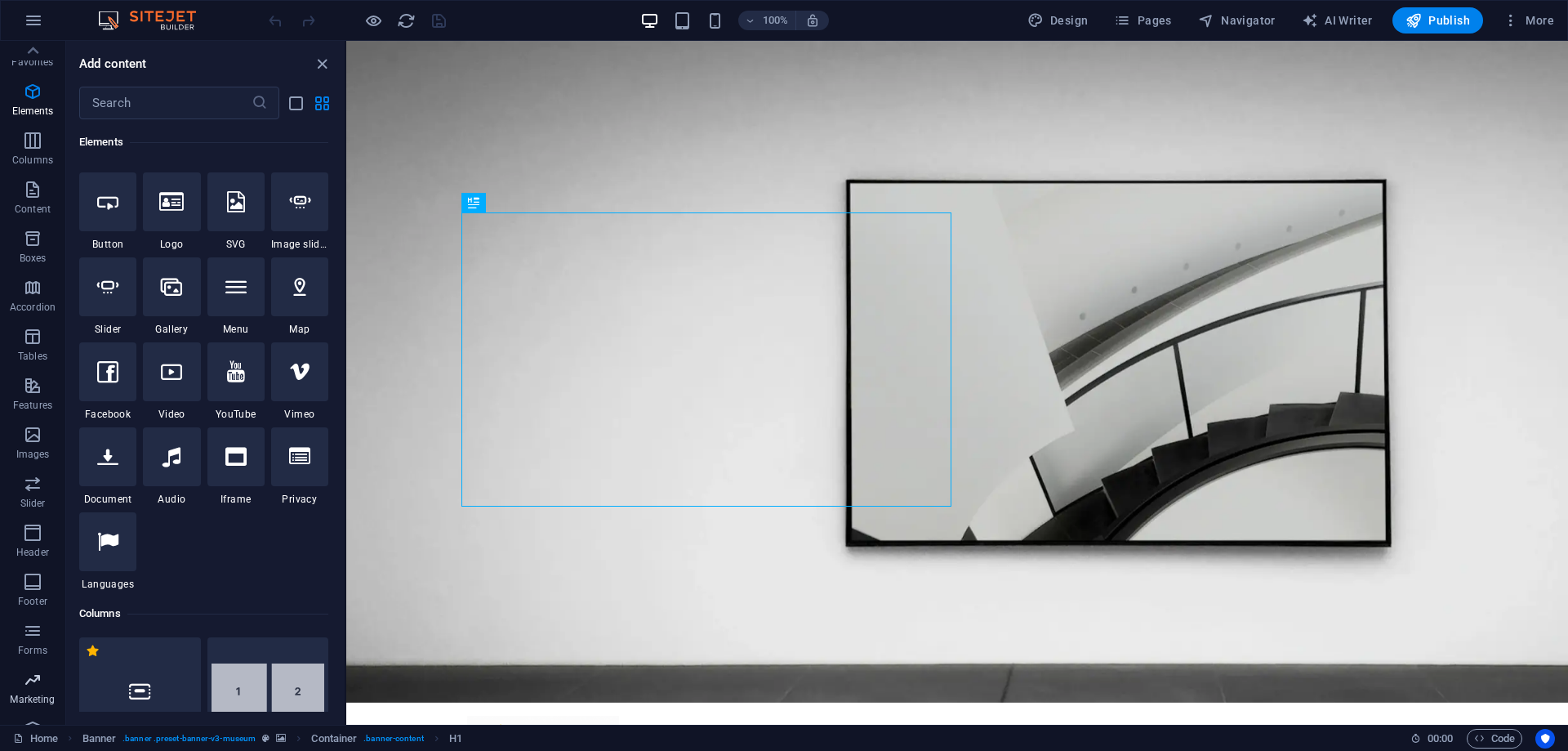
scroll to position [0, 0]
click at [38, 23] on icon "button" at bounding box center [33, 20] width 20 height 20
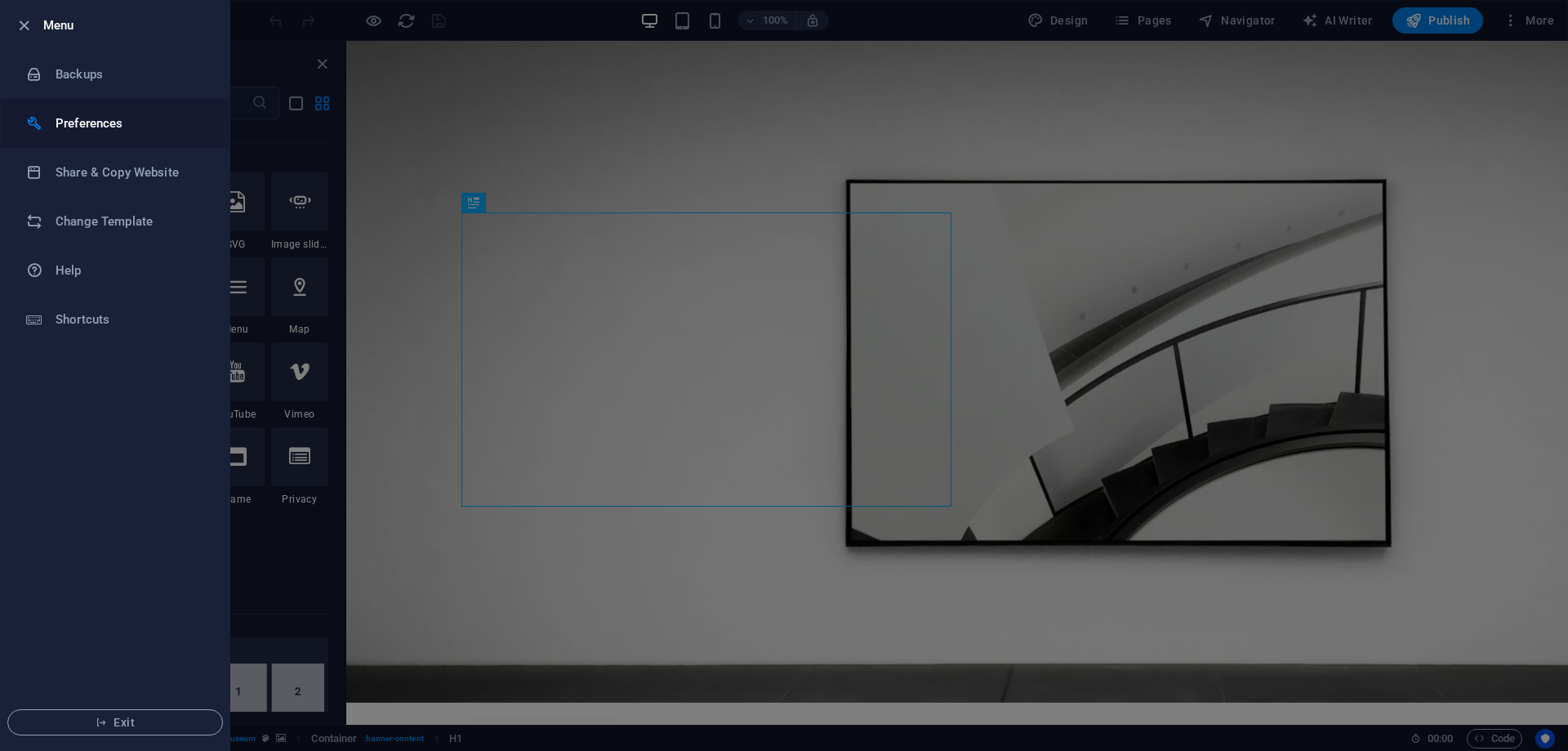
click at [112, 122] on h6 "Preferences" at bounding box center [132, 123] width 151 height 20
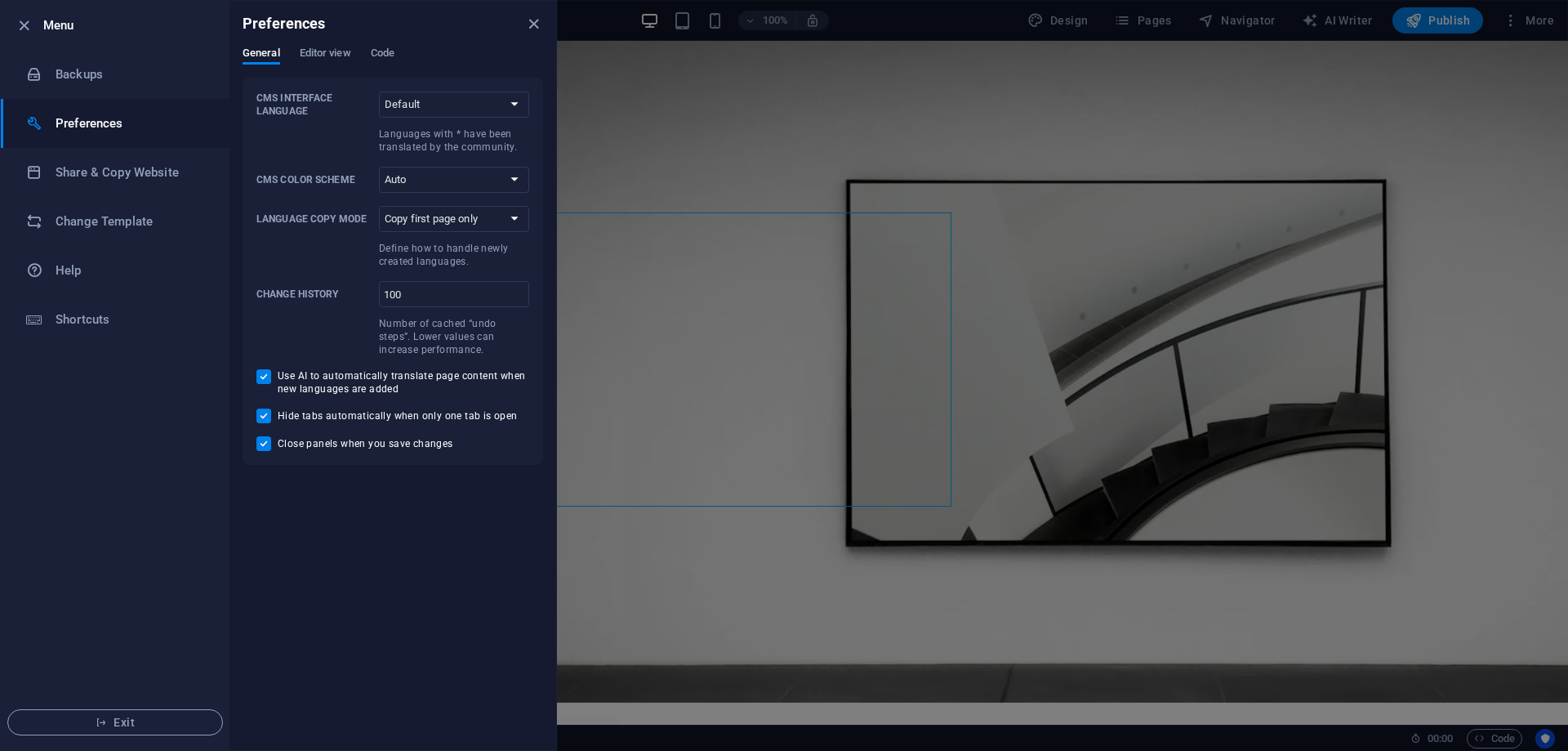
click at [816, 69] on div at bounding box center [784, 375] width 1568 height 751
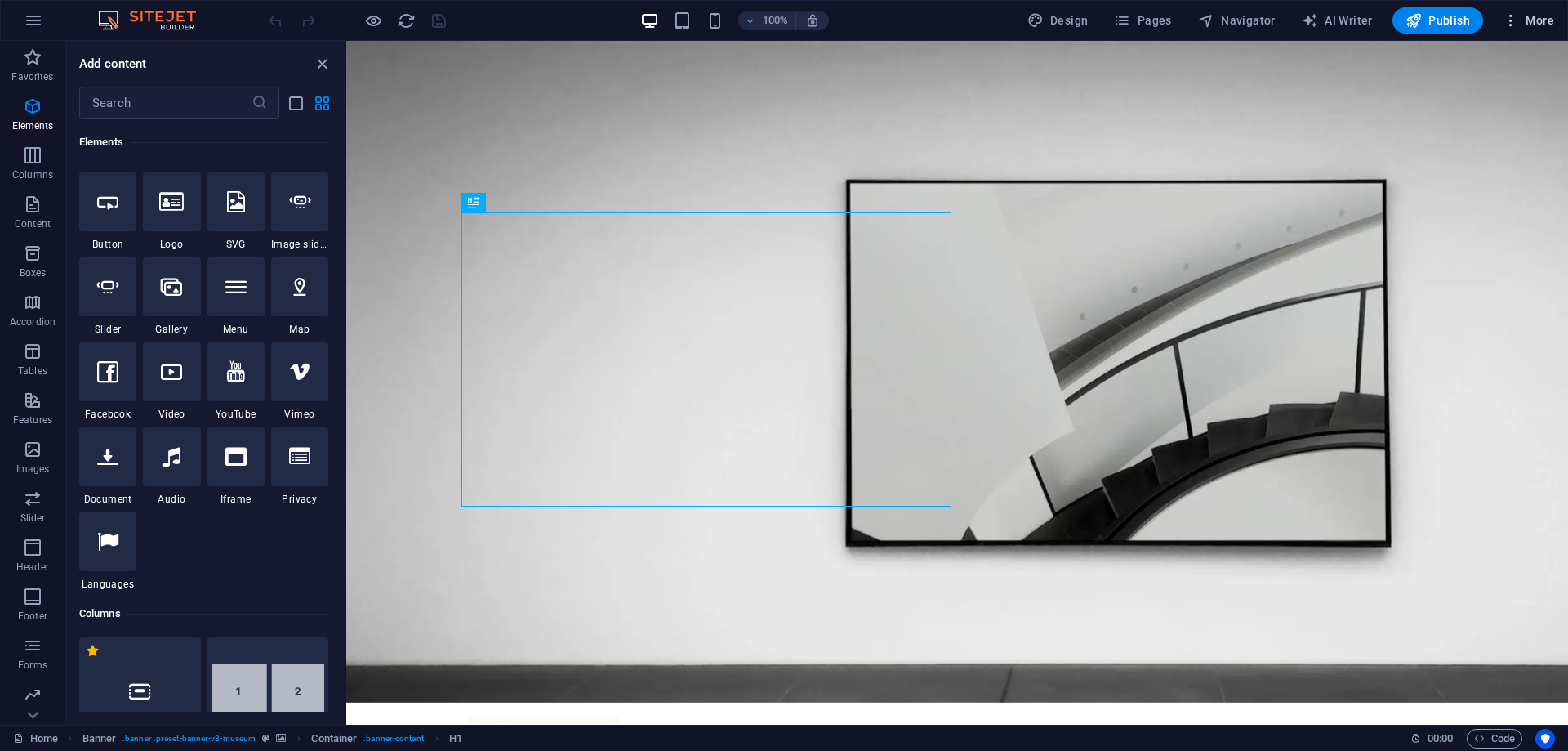
click at [1541, 15] on span "More" at bounding box center [1528, 20] width 51 height 16
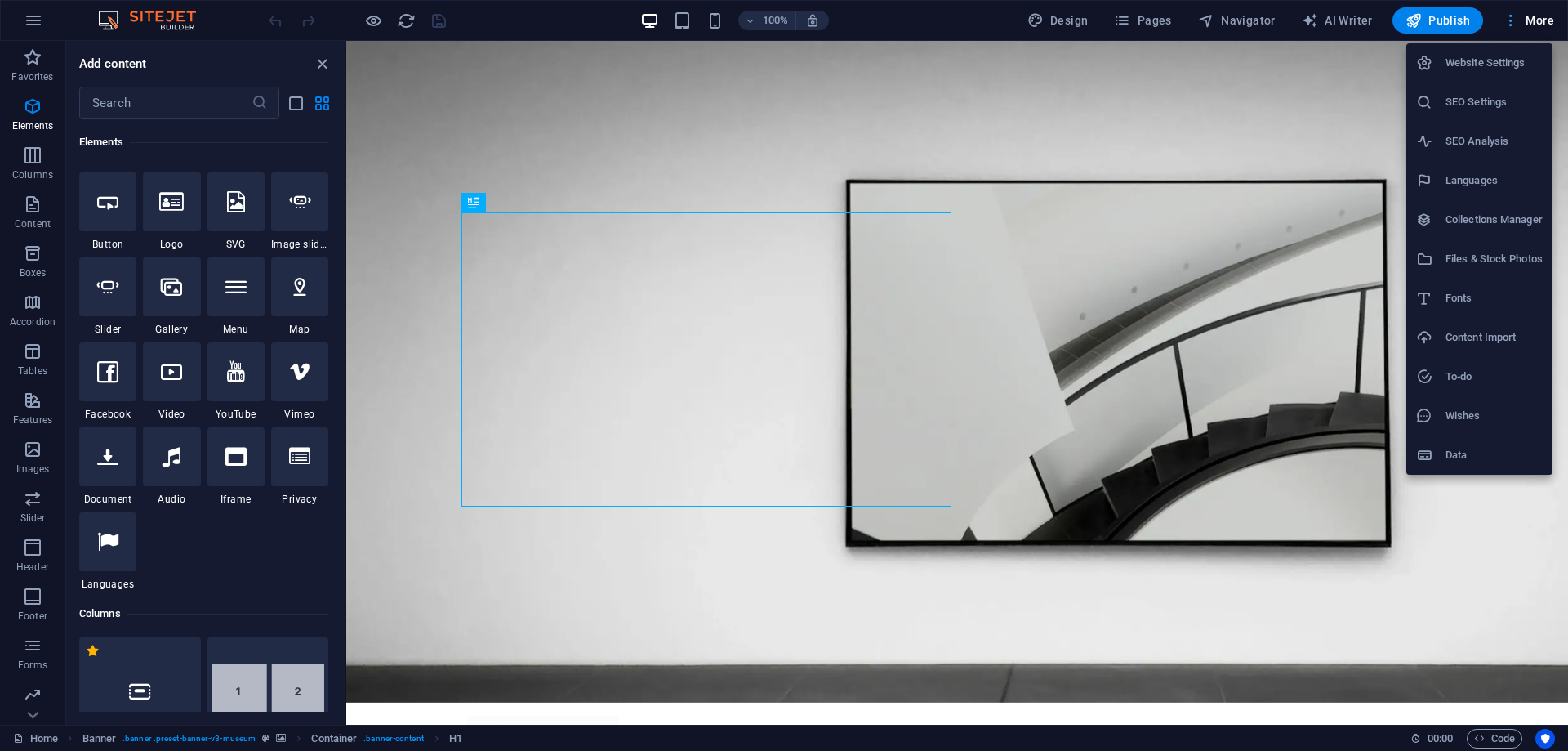
click at [1541, 15] on div at bounding box center [784, 375] width 1568 height 751
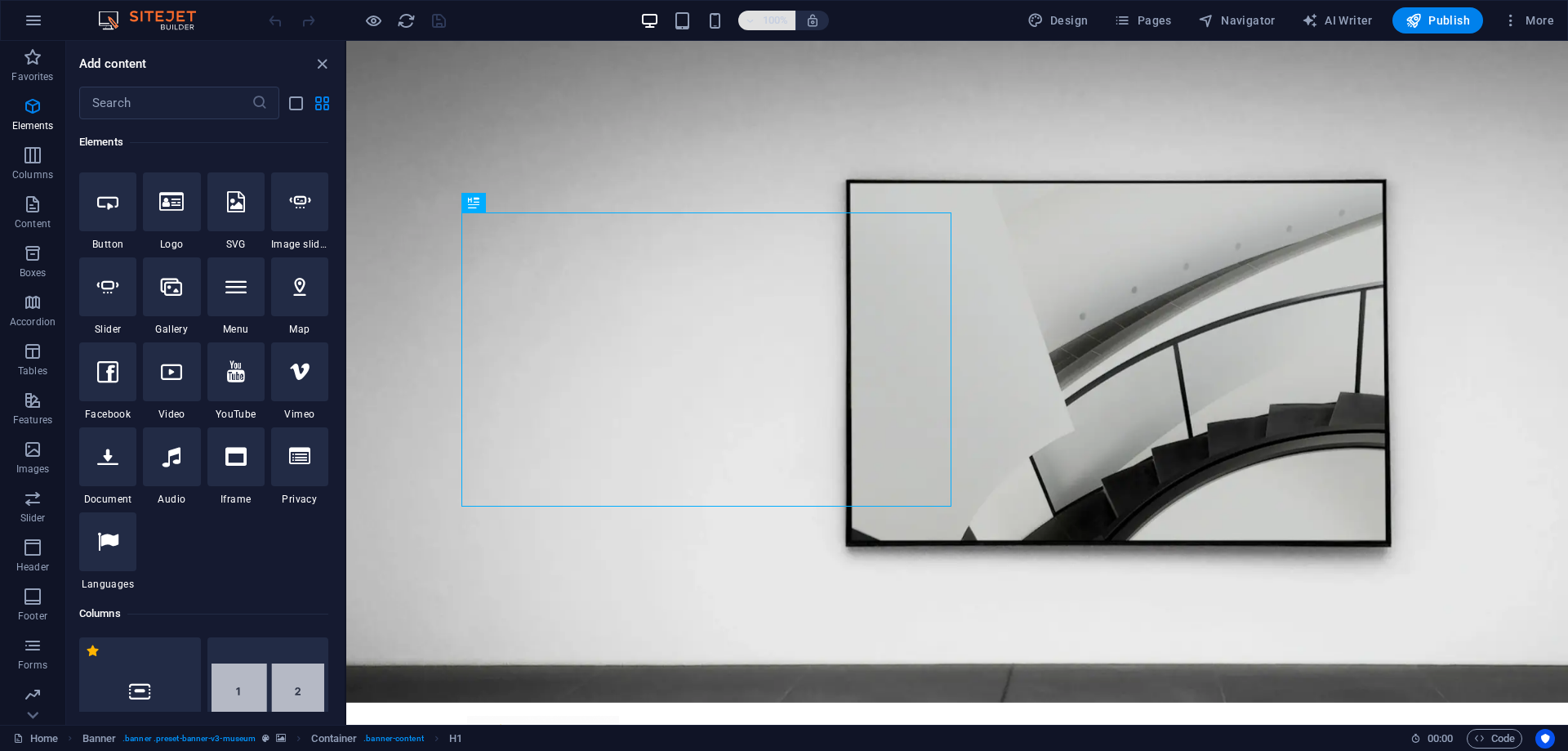
click at [756, 21] on icon "button" at bounding box center [751, 20] width 11 height 10
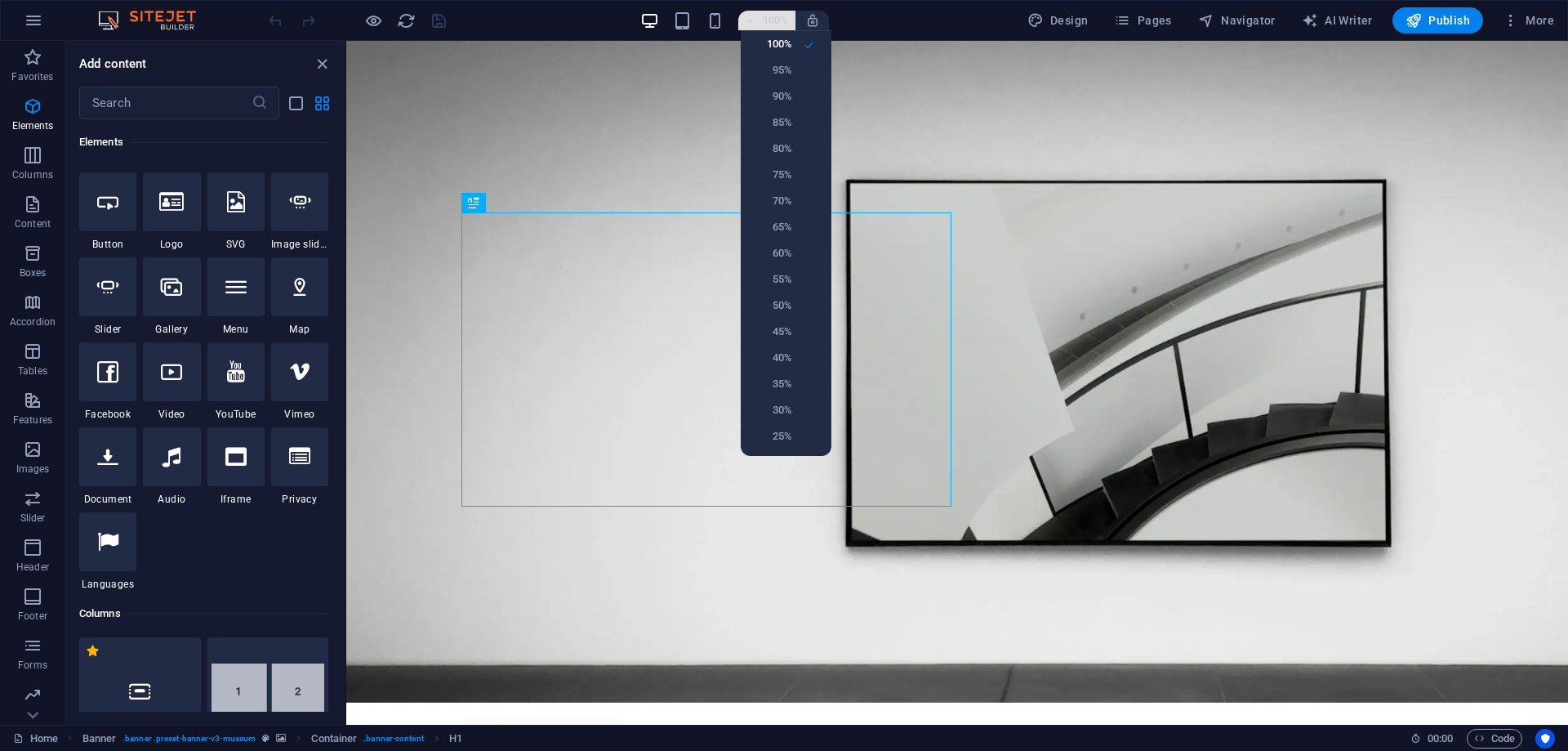
click at [756, 21] on div at bounding box center [784, 375] width 1568 height 751
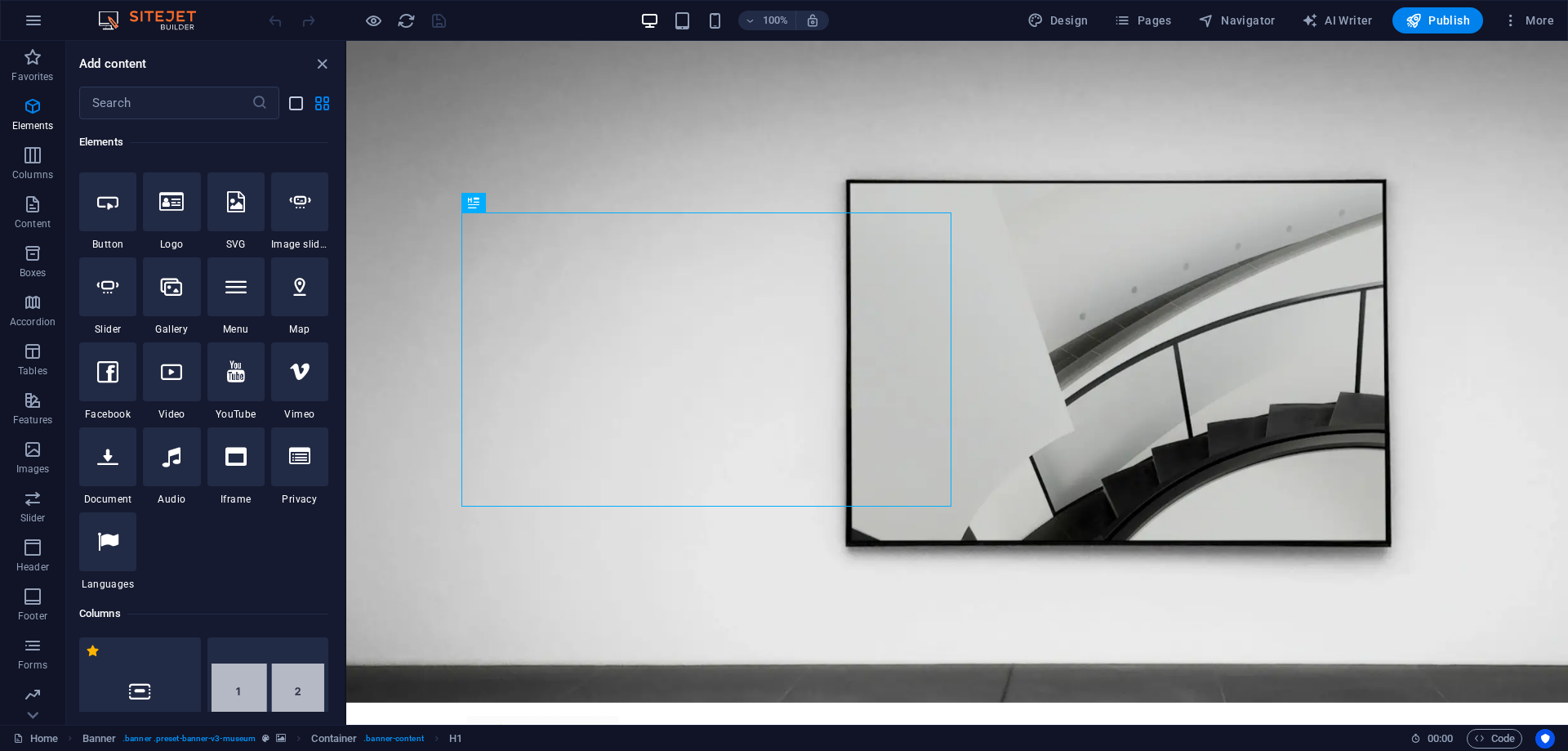
click at [294, 104] on icon "list-view" at bounding box center [296, 103] width 19 height 19
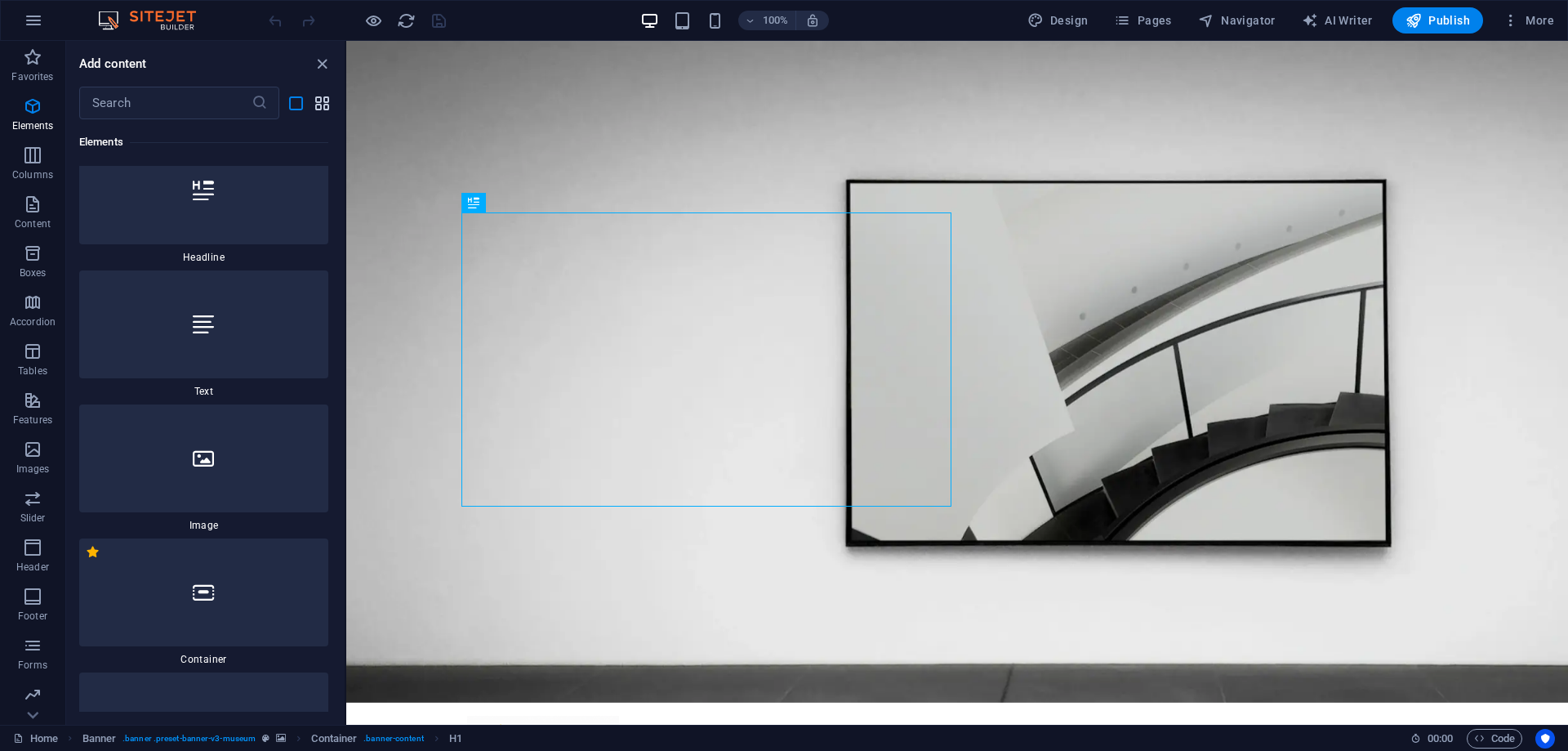
click at [312, 104] on icon "grid-view" at bounding box center [322, 103] width 19 height 19
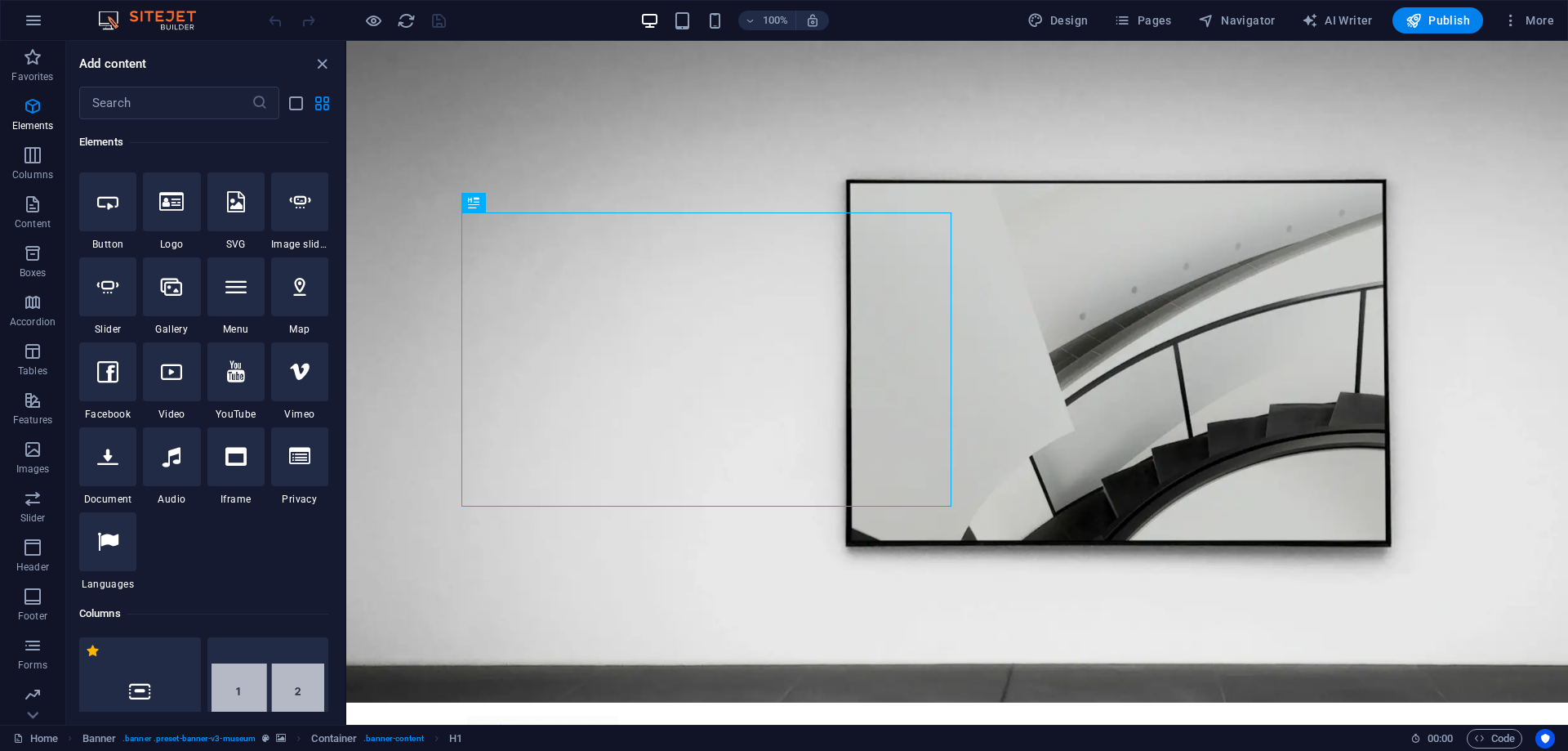
scroll to position [204, 0]
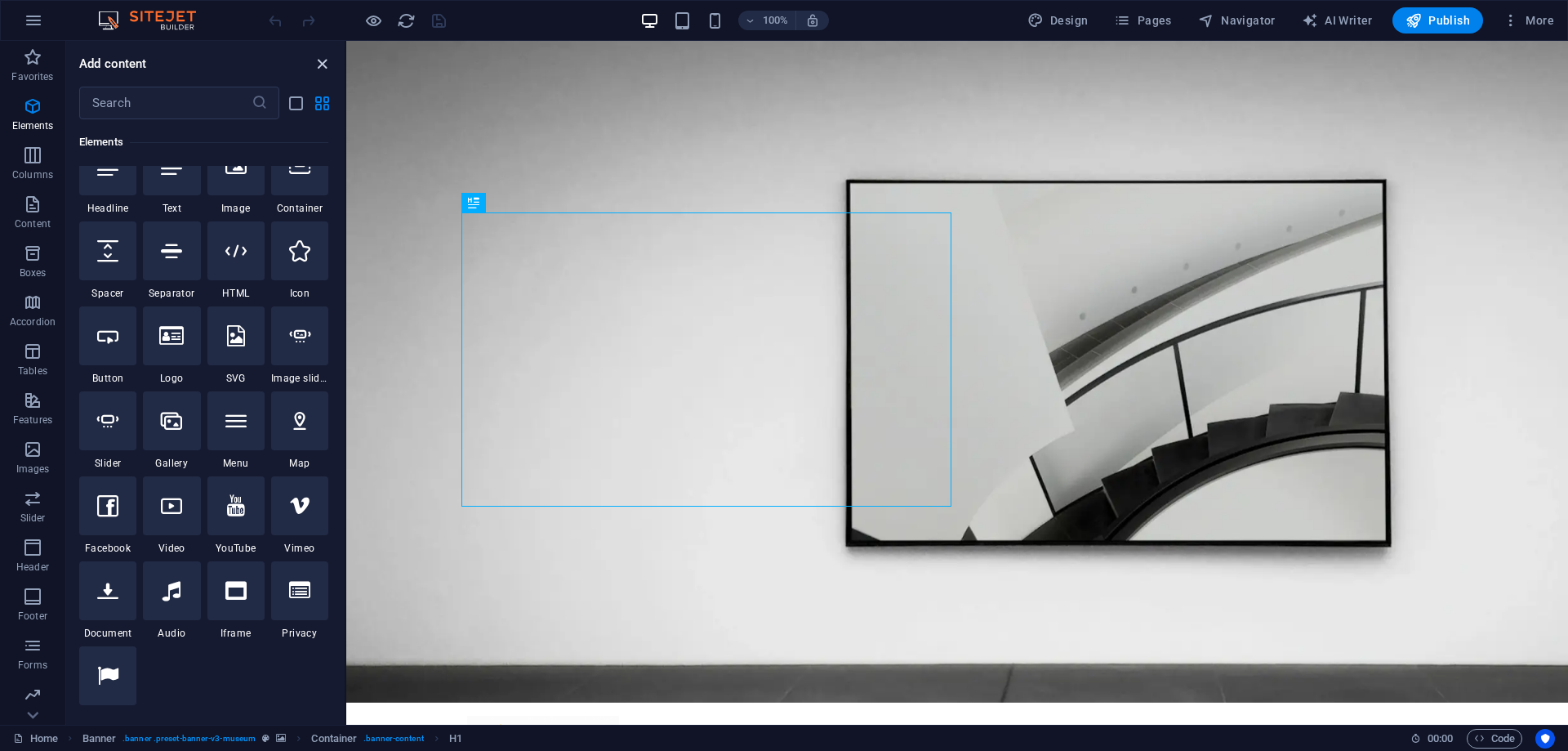
click at [319, 67] on icon "close panel" at bounding box center [322, 64] width 19 height 19
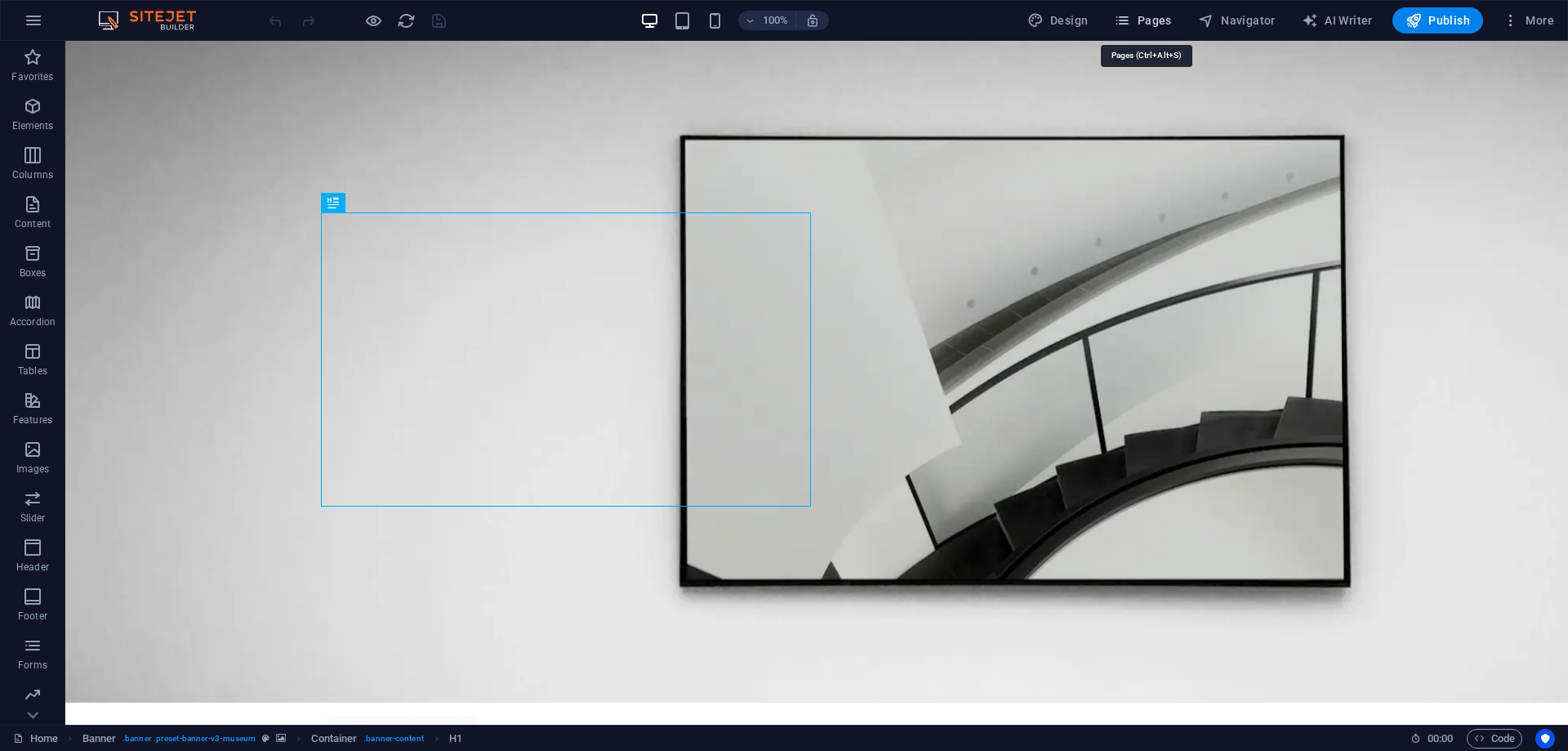
click at [1156, 21] on span "Pages" at bounding box center [1143, 20] width 57 height 16
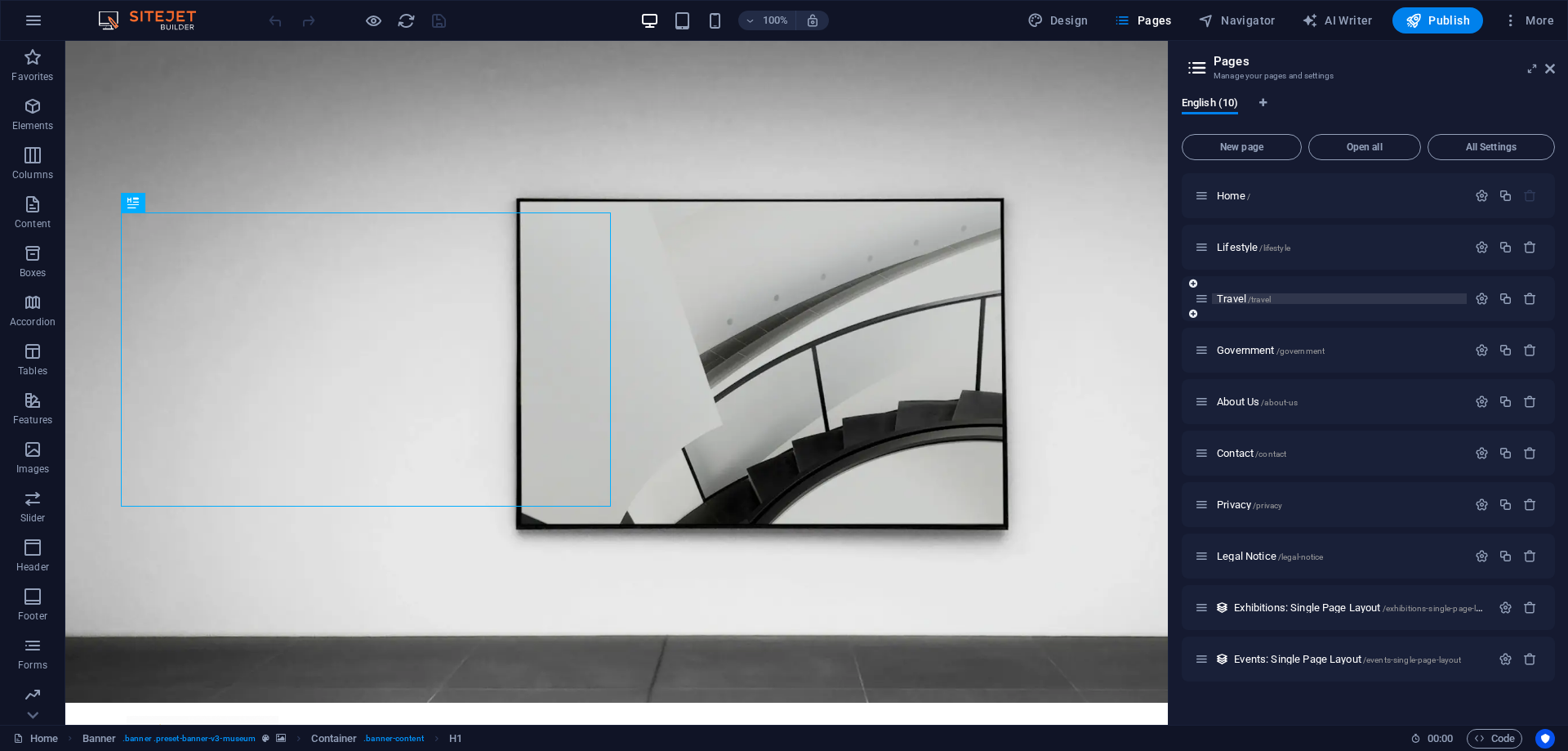
click at [1233, 301] on span "Travel /travel" at bounding box center [1243, 298] width 54 height 12
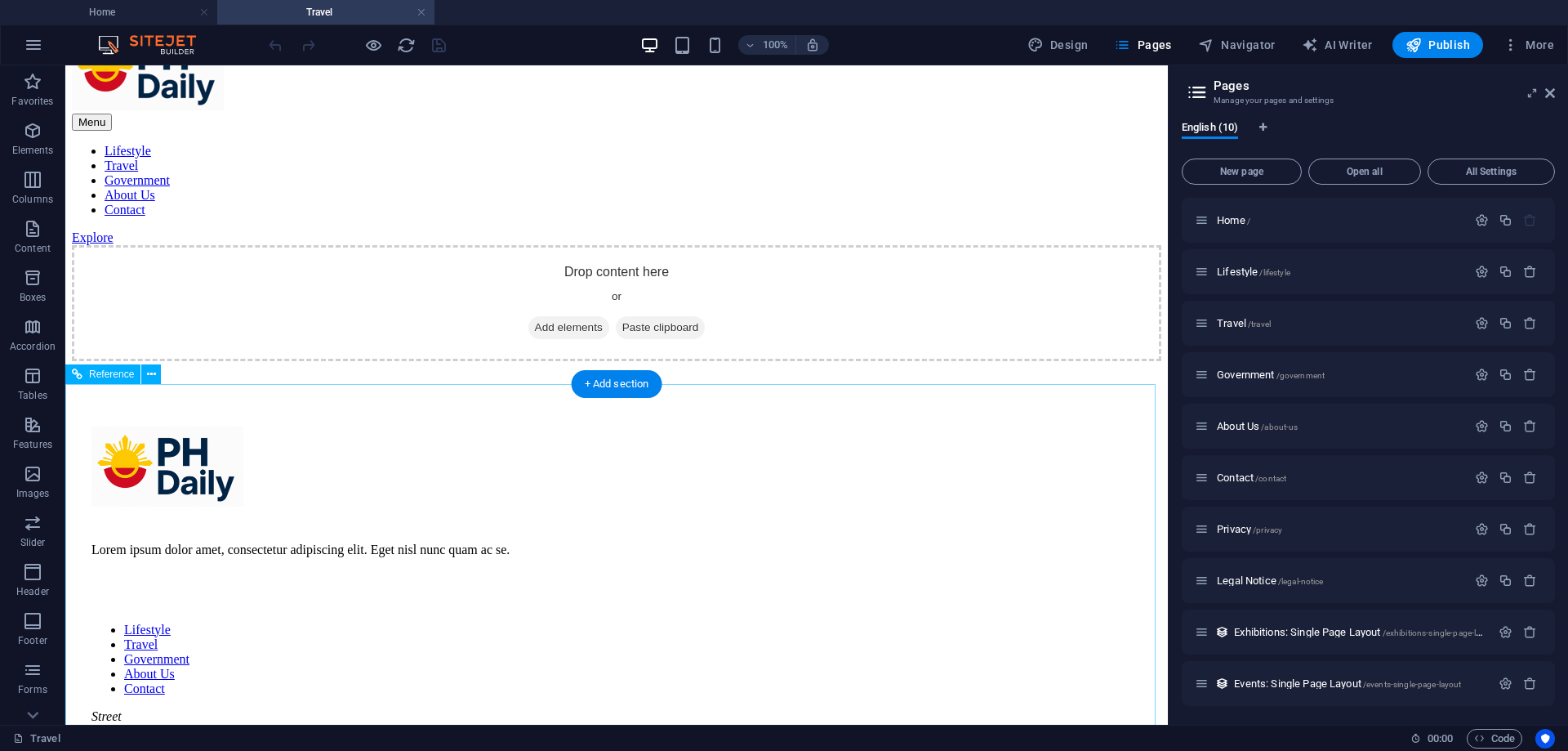
scroll to position [0, 0]
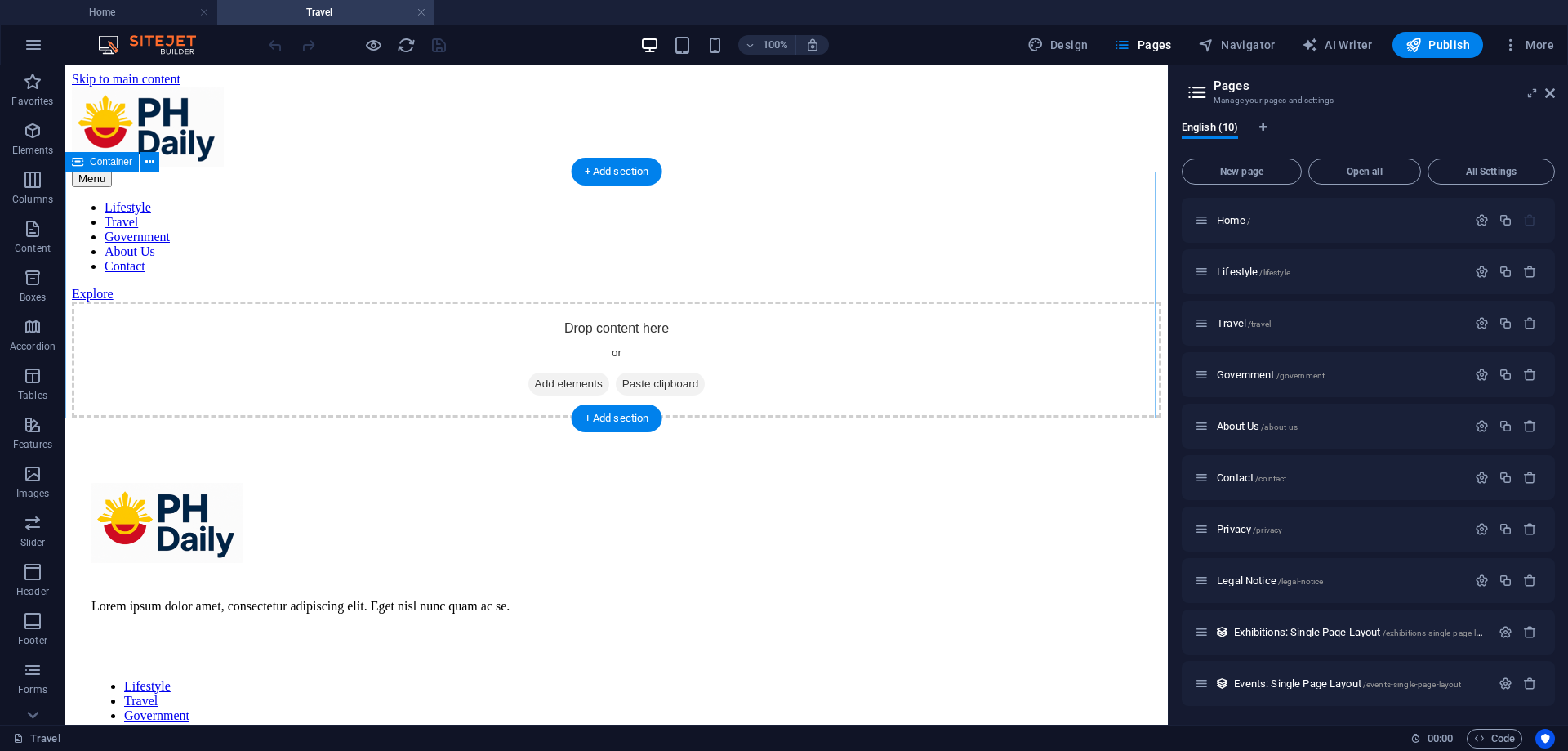
click at [542, 372] on span "Add elements" at bounding box center [568, 384] width 80 height 23
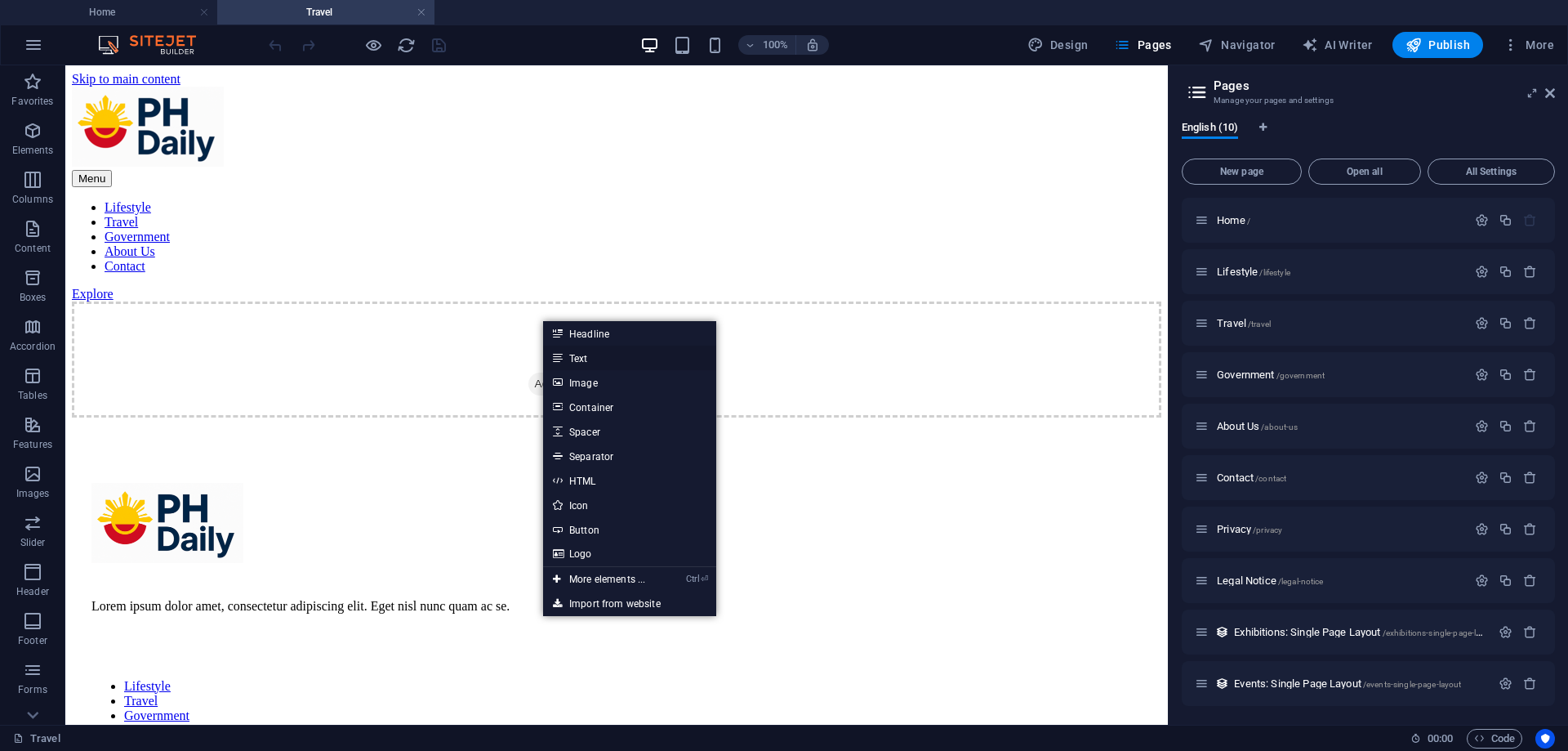
click at [576, 357] on link "Text" at bounding box center [630, 358] width 173 height 25
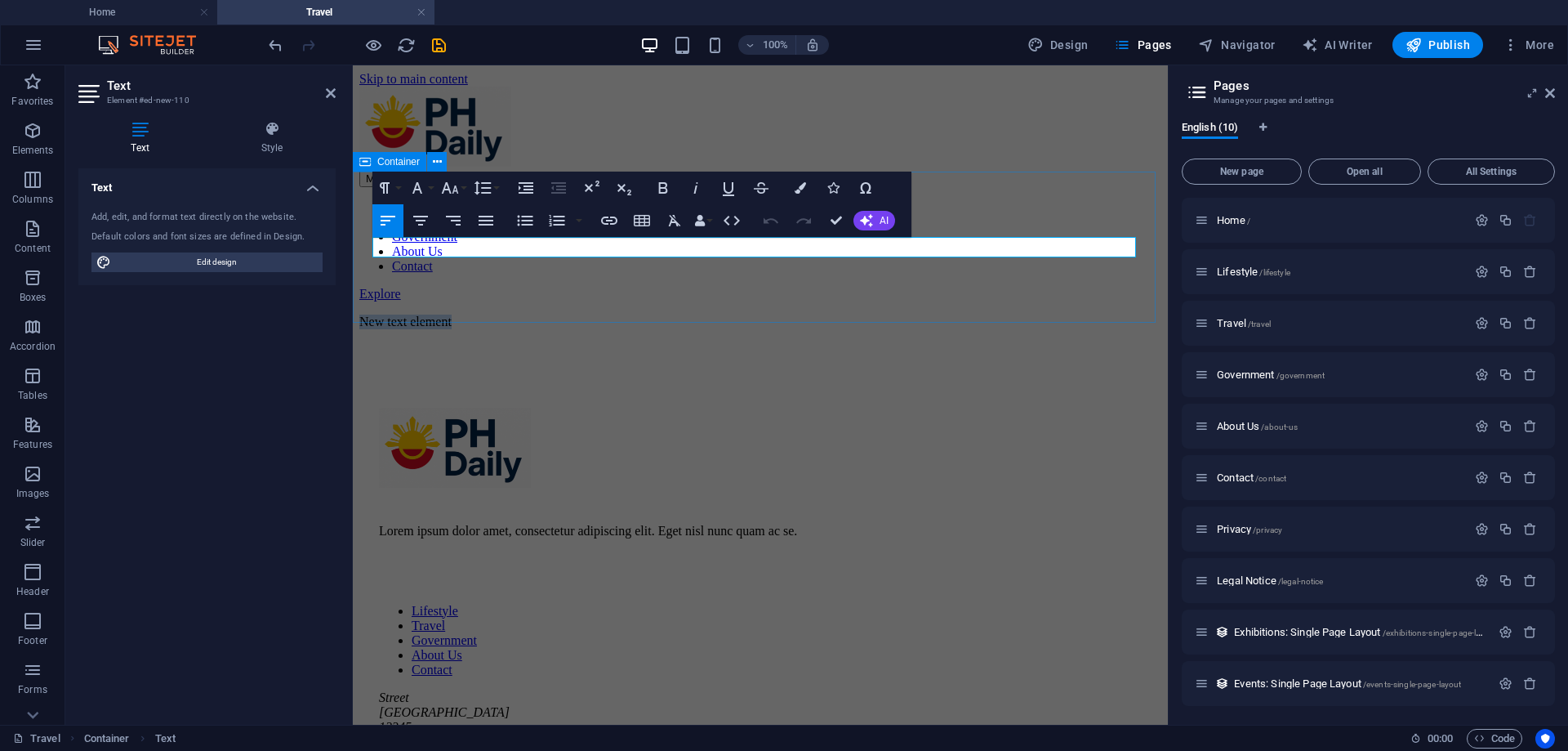
click at [606, 314] on div "New text element" at bounding box center [760, 322] width 802 height 15
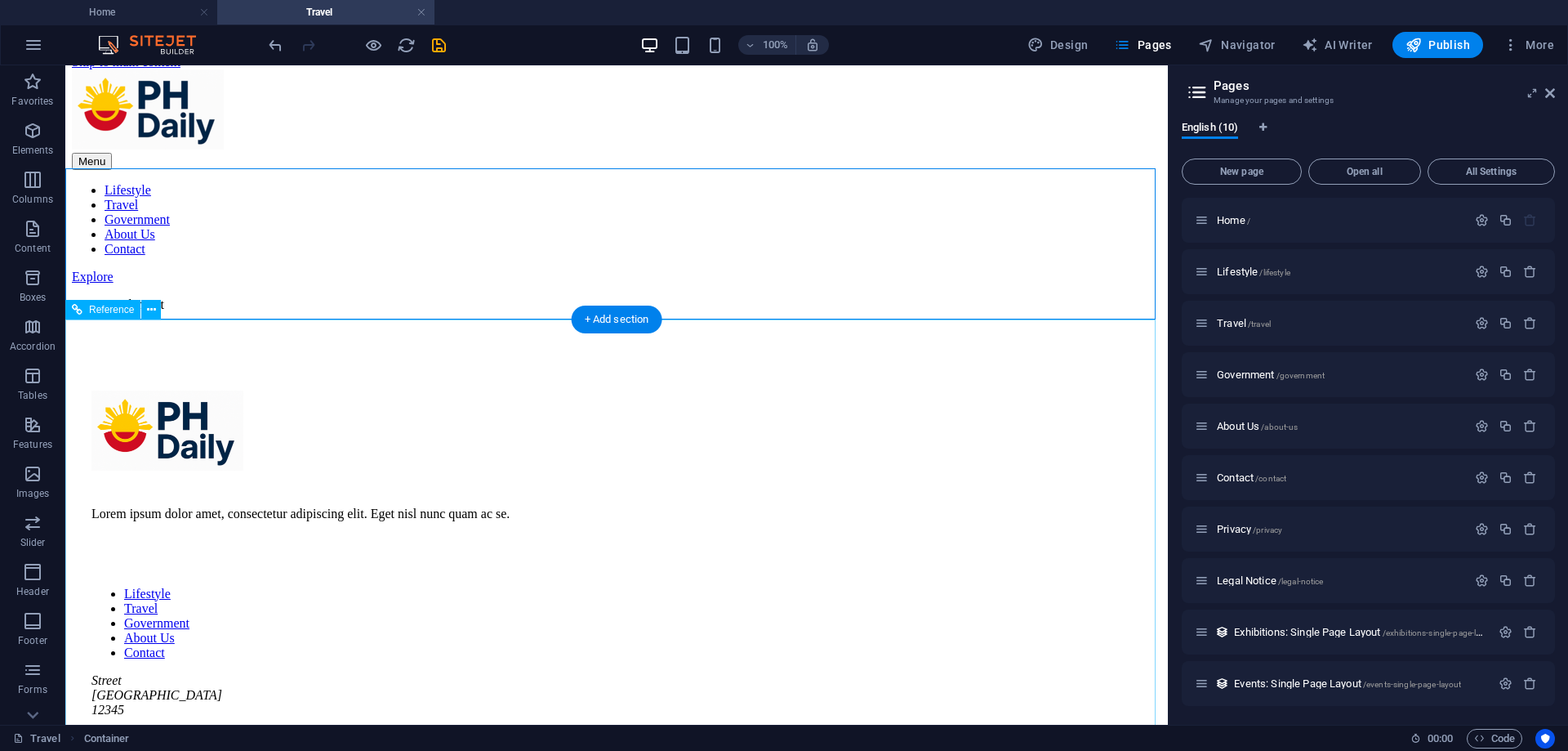
scroll to position [19, 0]
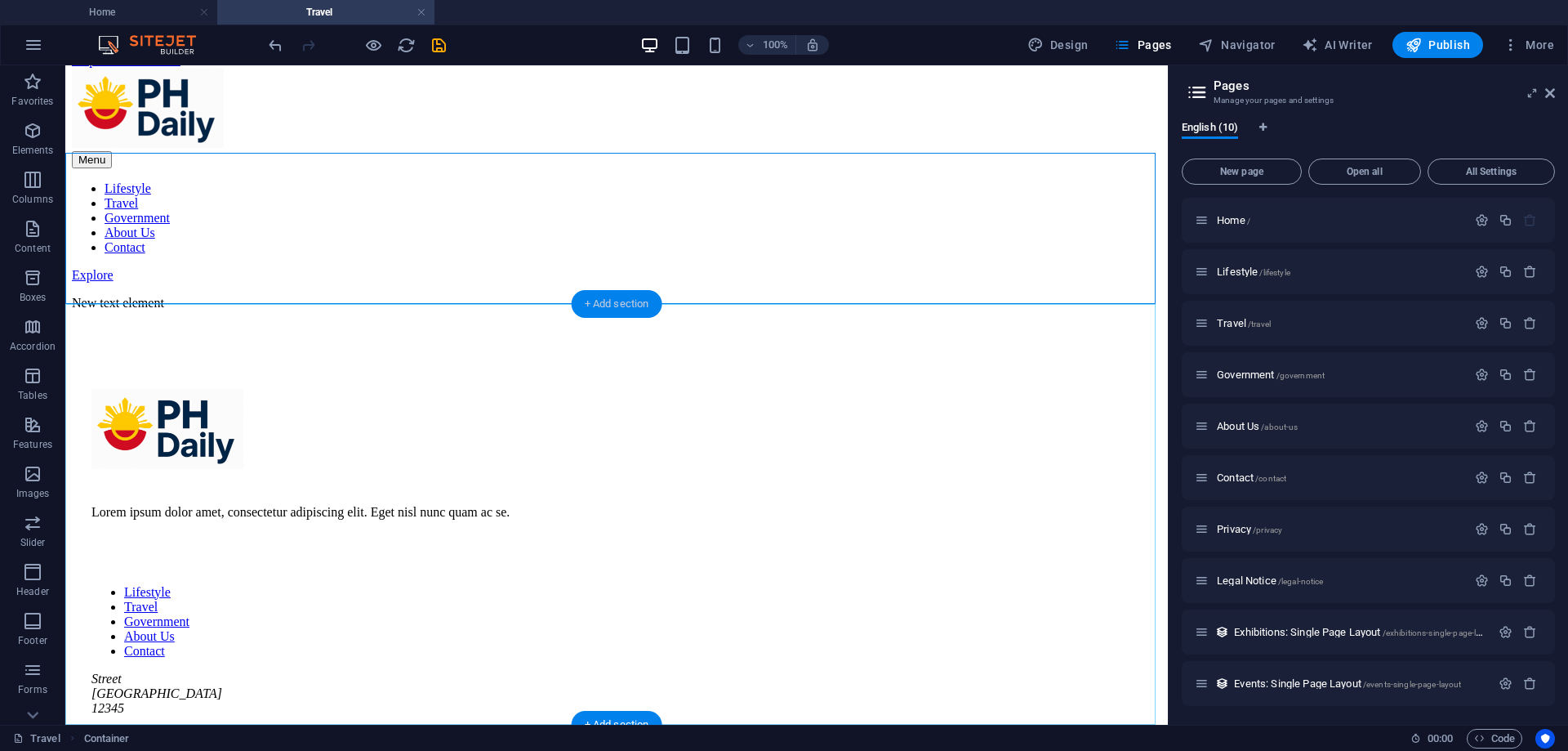
click at [606, 304] on div "+ Add section" at bounding box center [617, 303] width 91 height 27
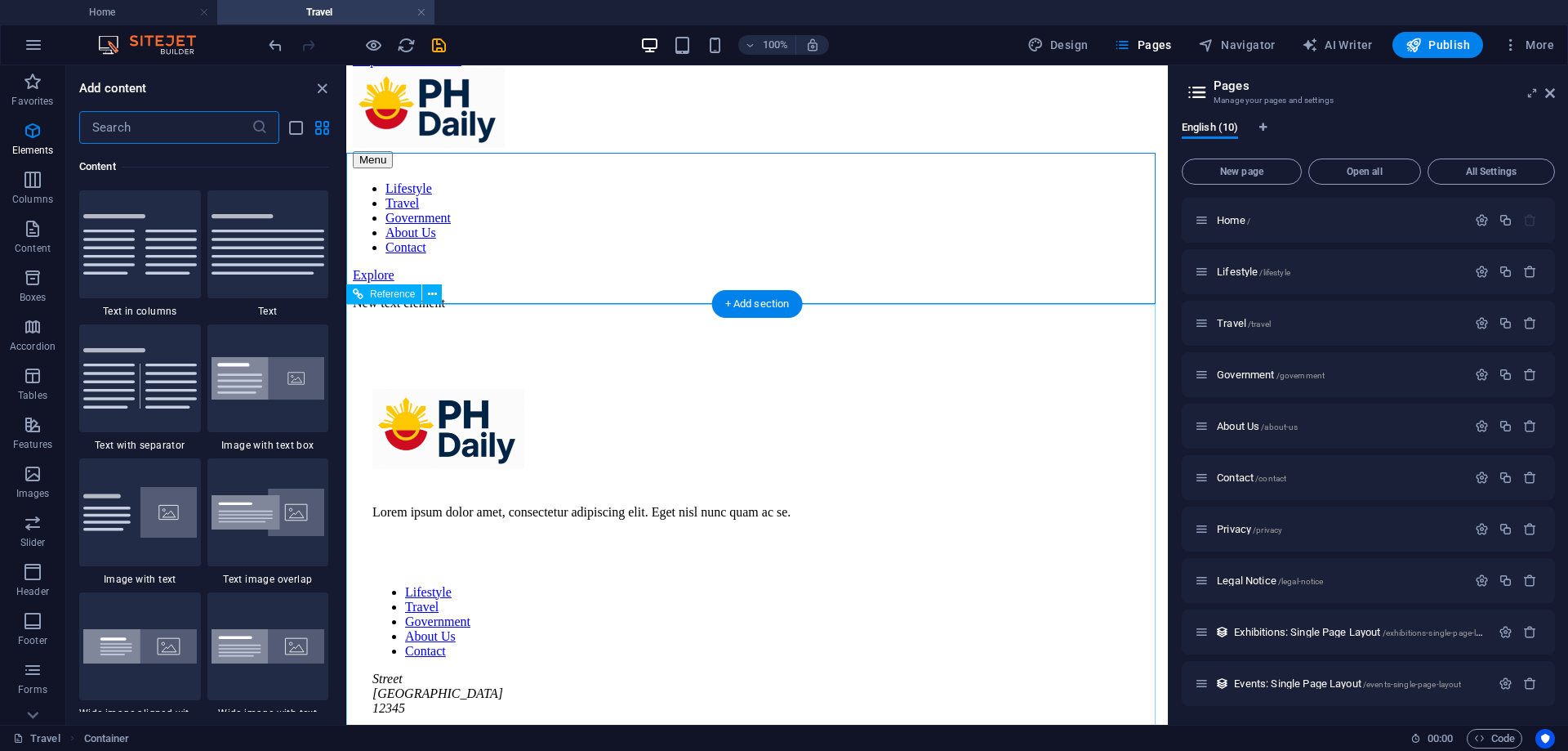
scroll to position [2858, 0]
click at [160, 392] on img at bounding box center [140, 378] width 114 height 61
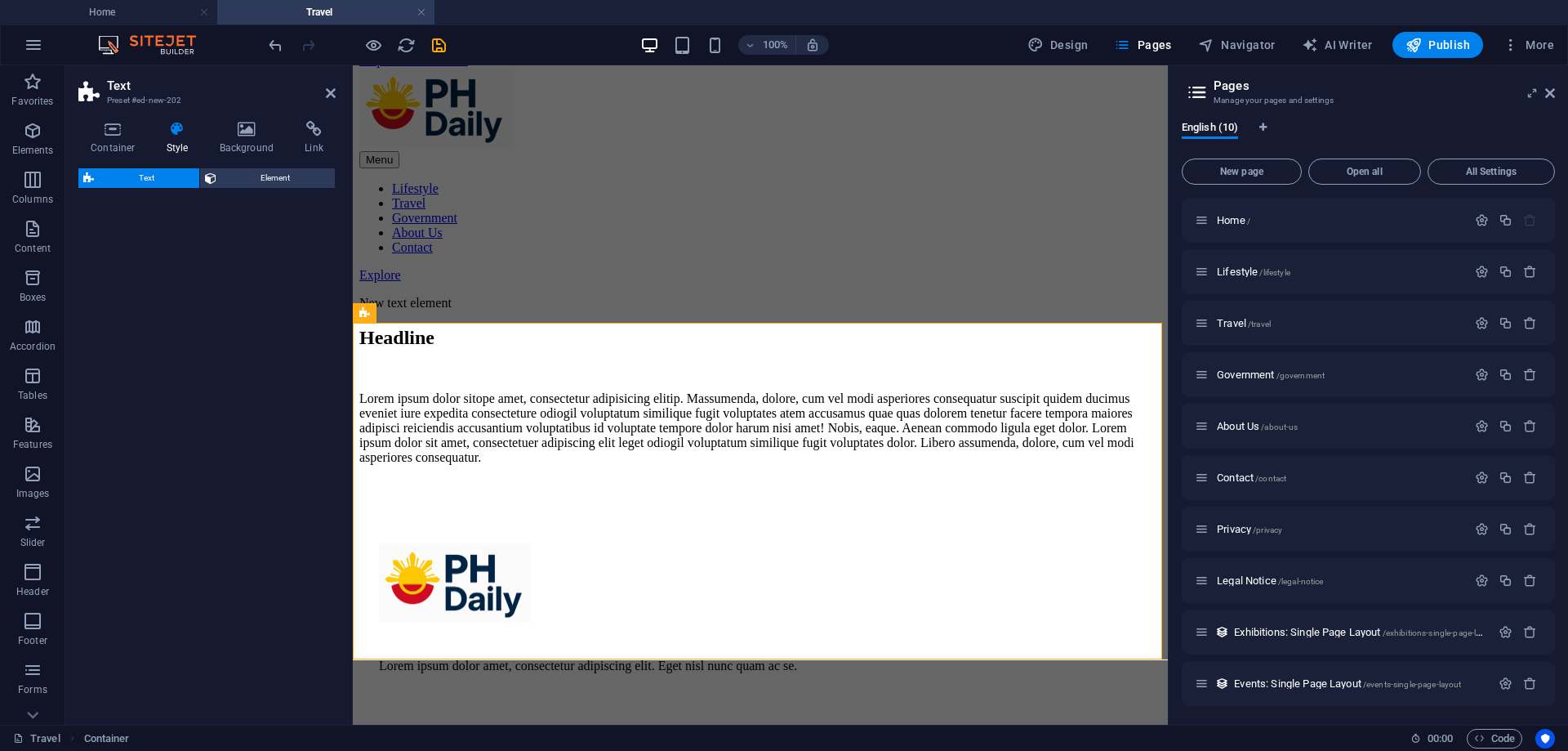
select select "rem"
select select "px"
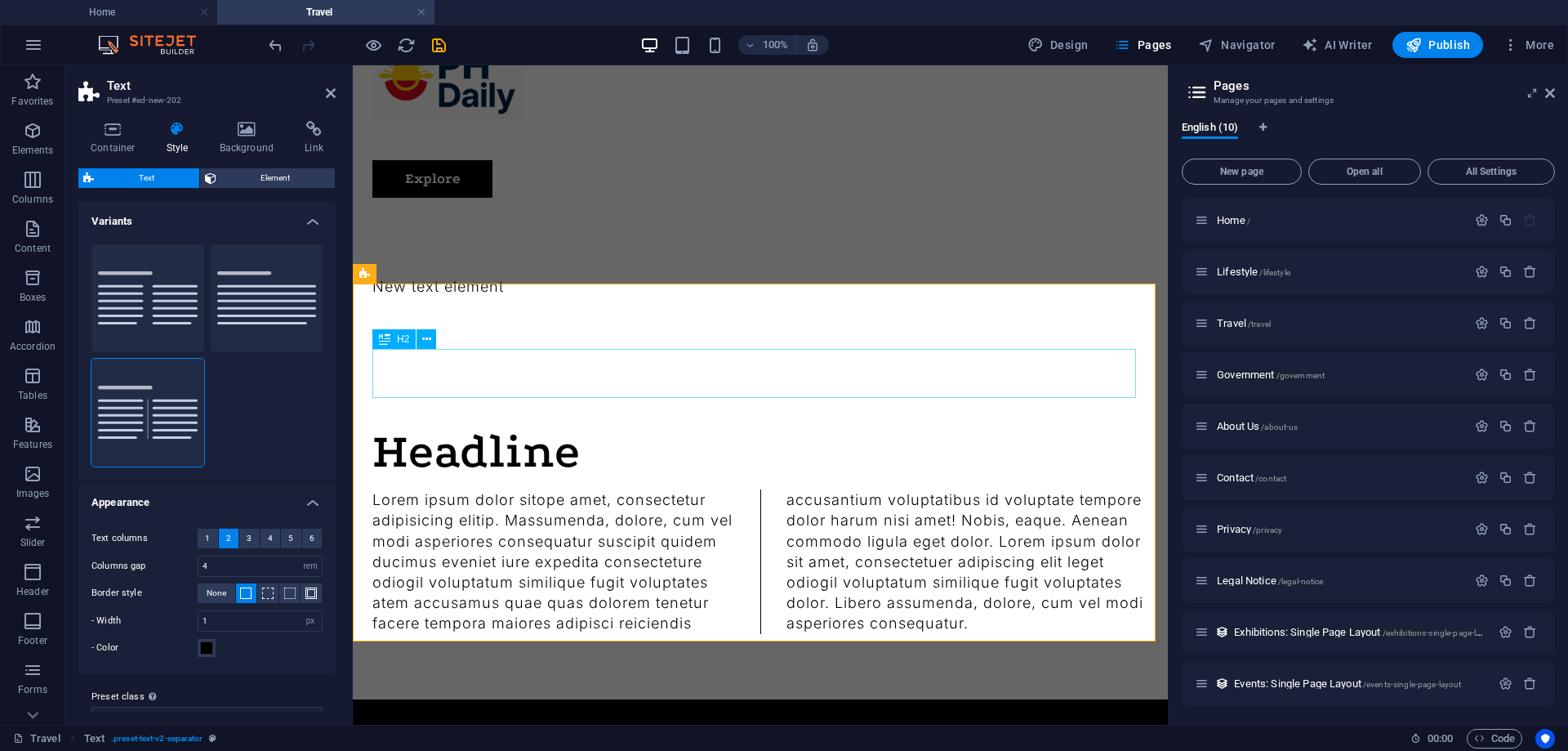
scroll to position [0, 0]
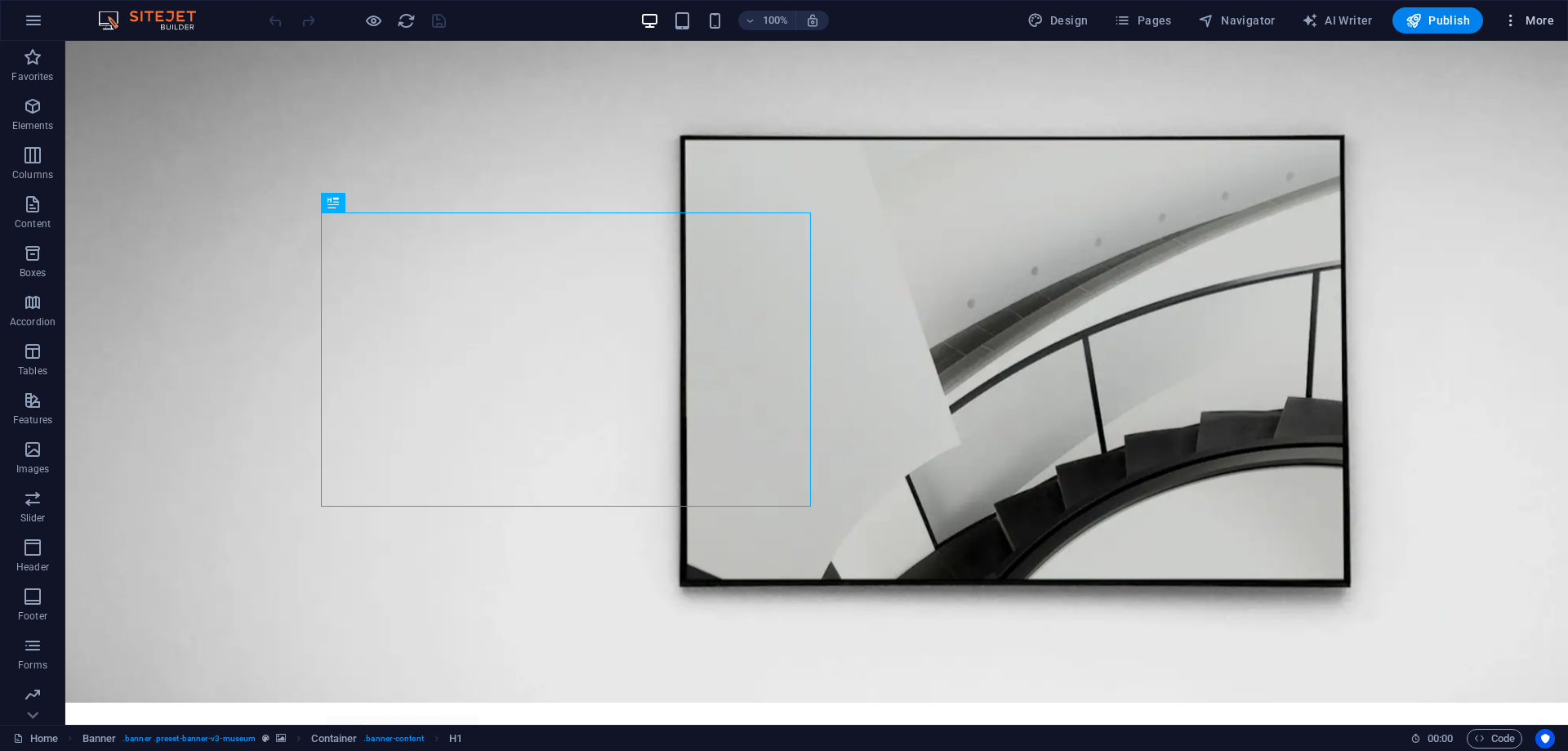
click at [1541, 15] on span "More" at bounding box center [1528, 20] width 51 height 16
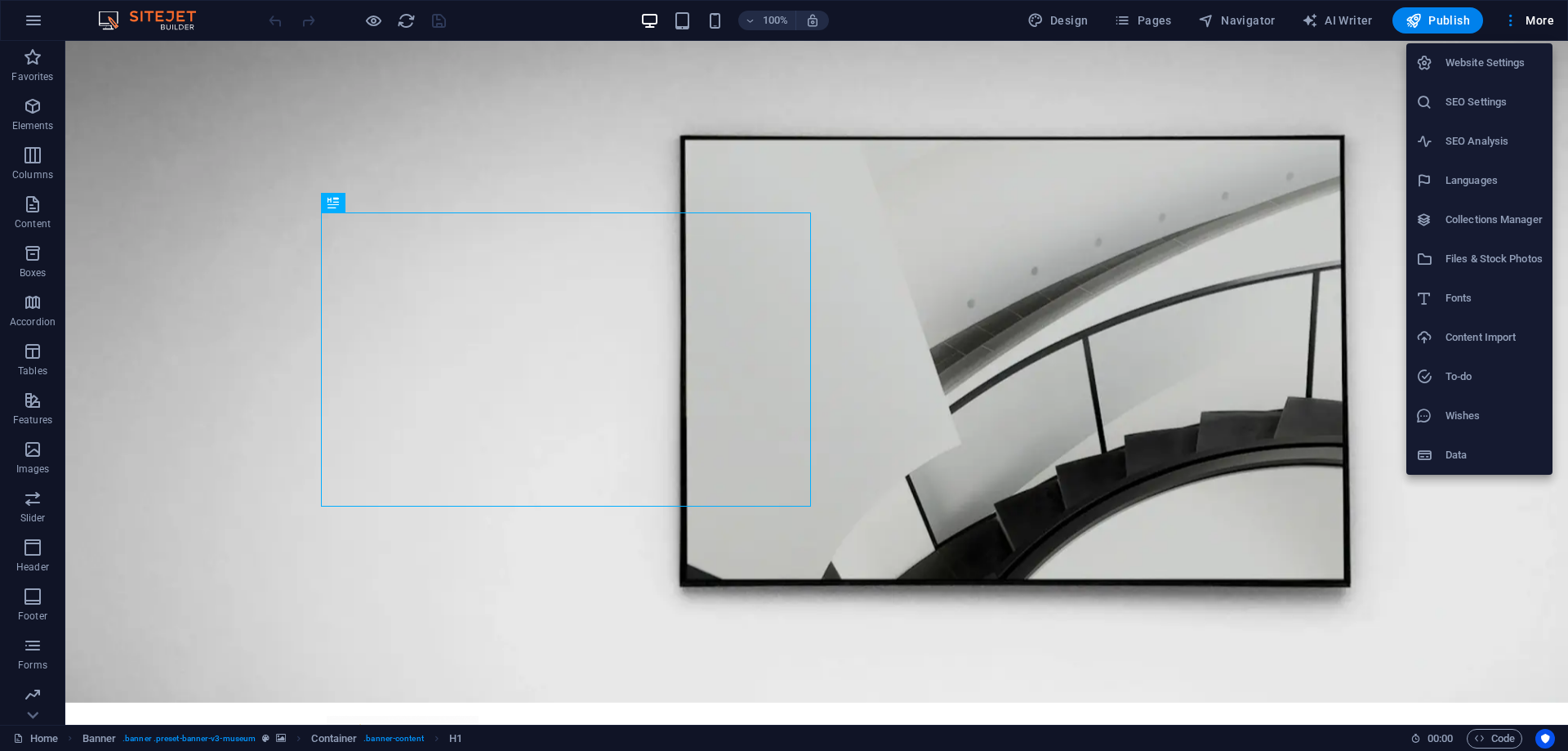
click at [1506, 19] on div at bounding box center [784, 375] width 1568 height 751
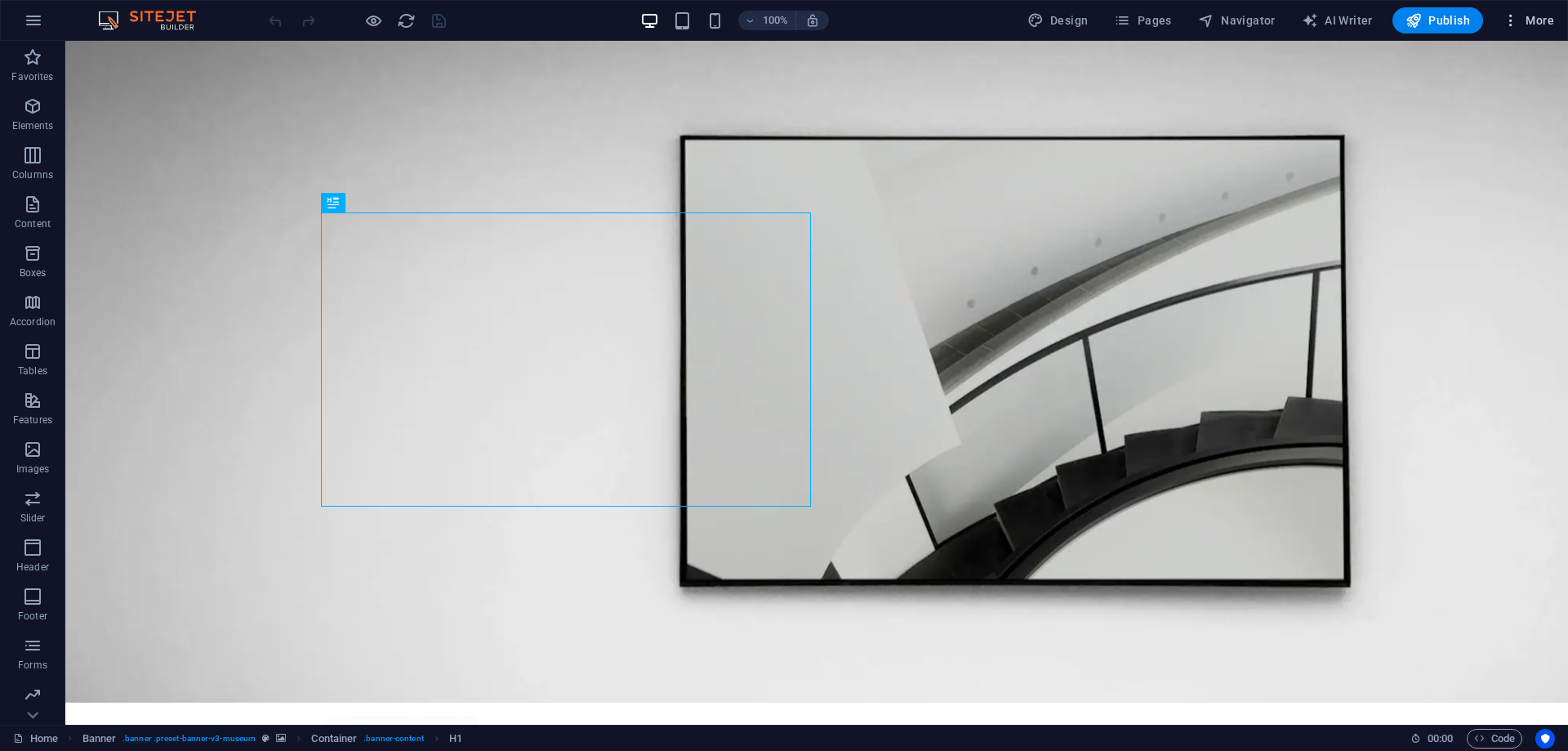
click at [1507, 19] on icon "button" at bounding box center [1510, 20] width 16 height 16
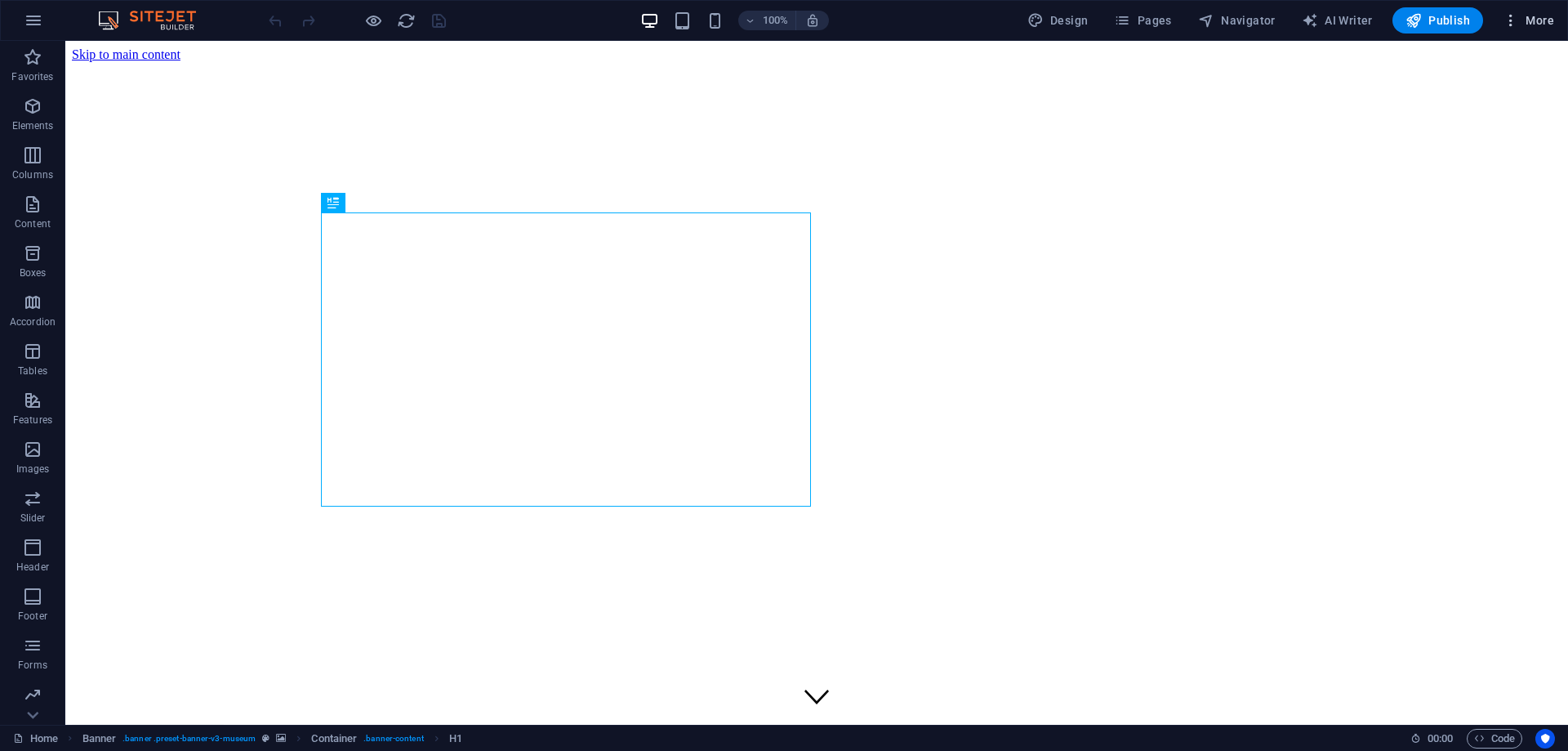
click at [1519, 24] on icon "button" at bounding box center [1510, 20] width 16 height 16
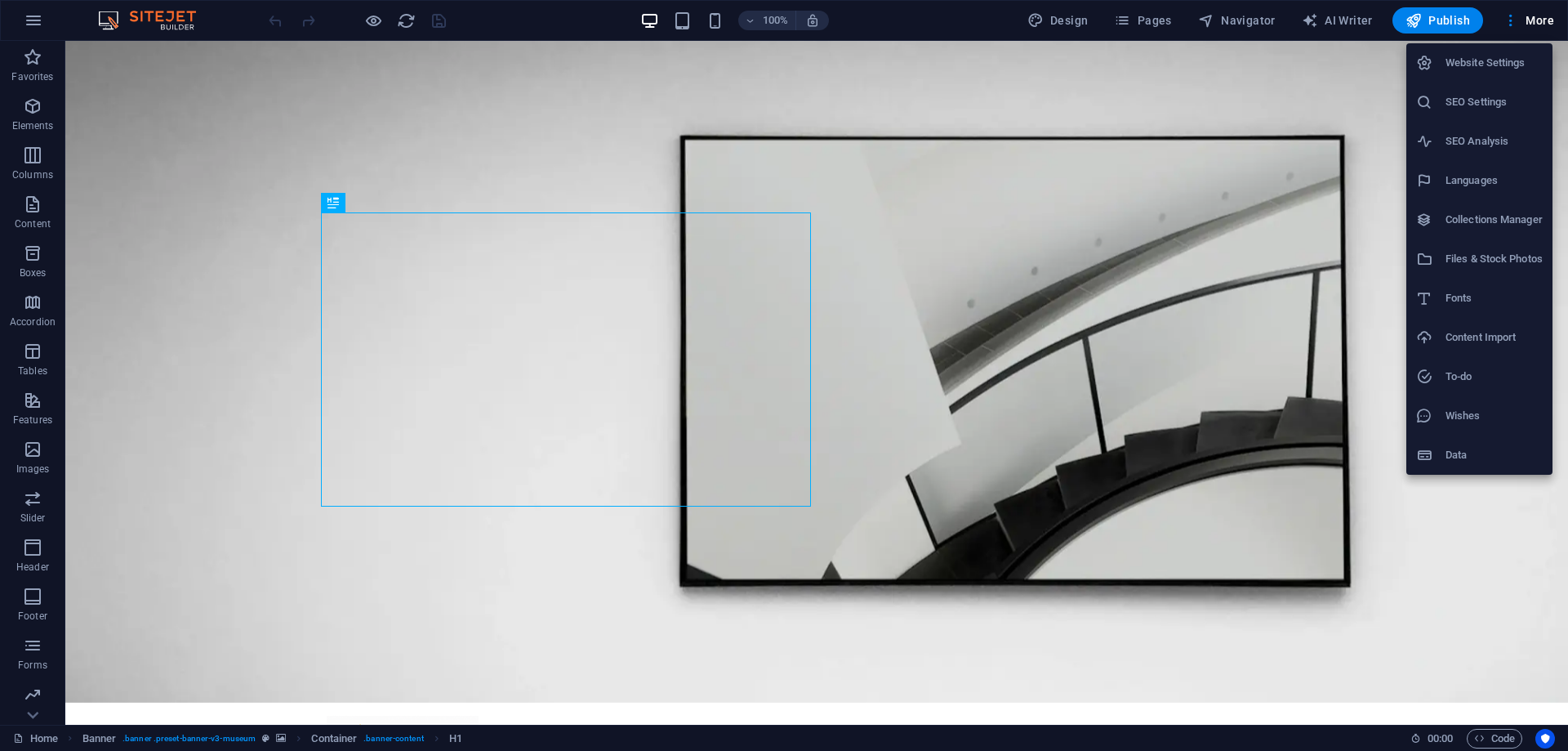
click at [1462, 466] on li "Data" at bounding box center [1479, 455] width 146 height 39
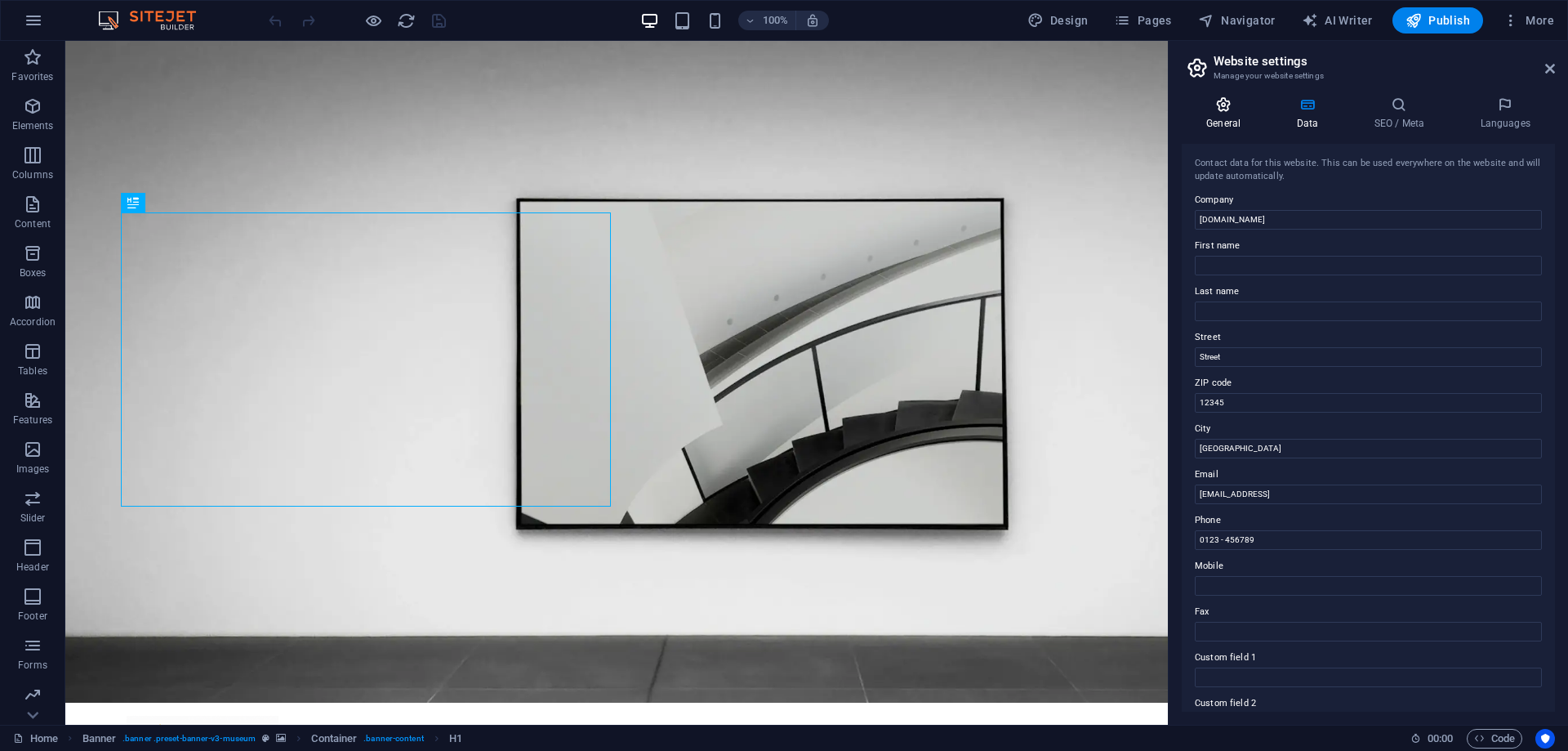
click at [1236, 108] on icon at bounding box center [1223, 104] width 83 height 16
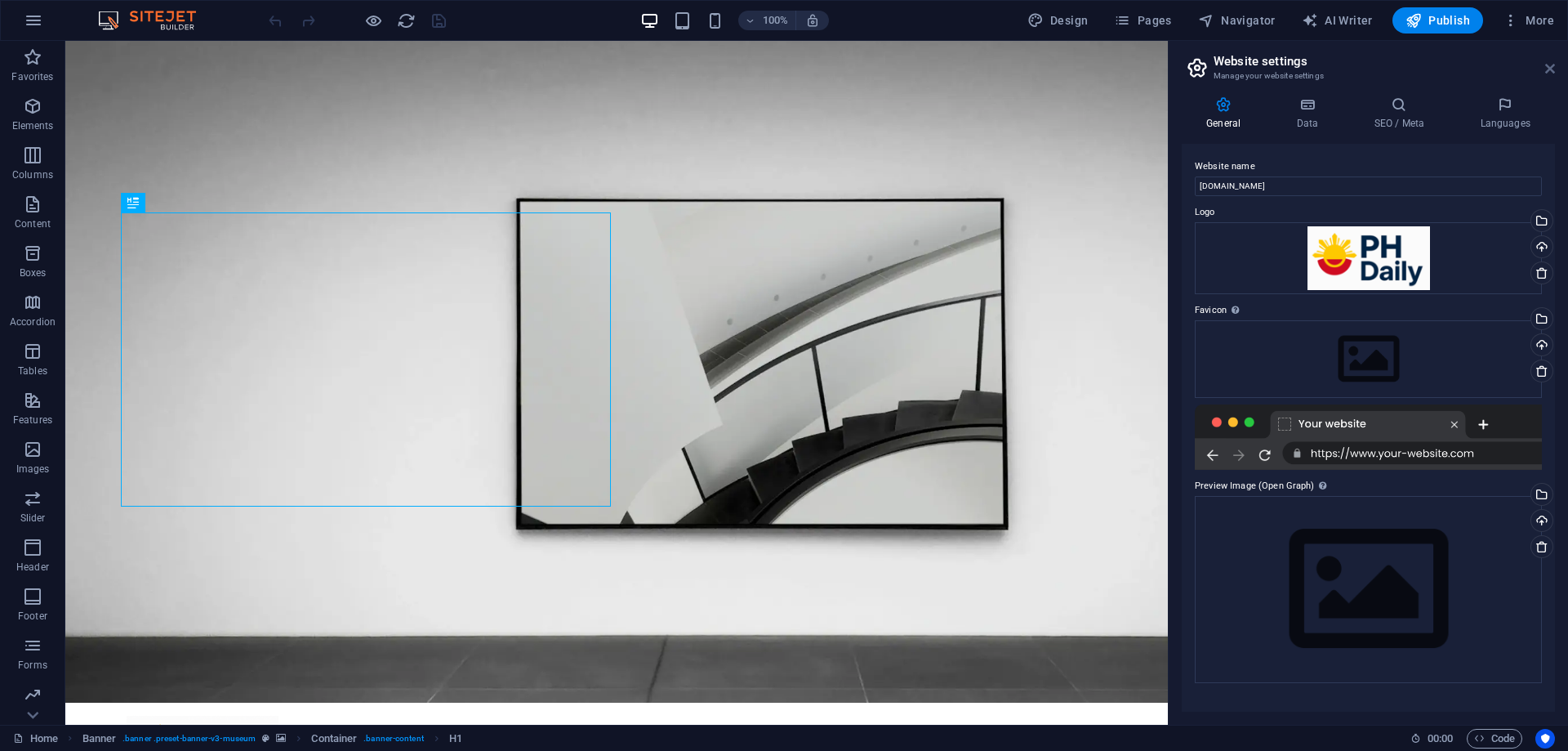
click at [1551, 64] on icon at bounding box center [1550, 69] width 9 height 13
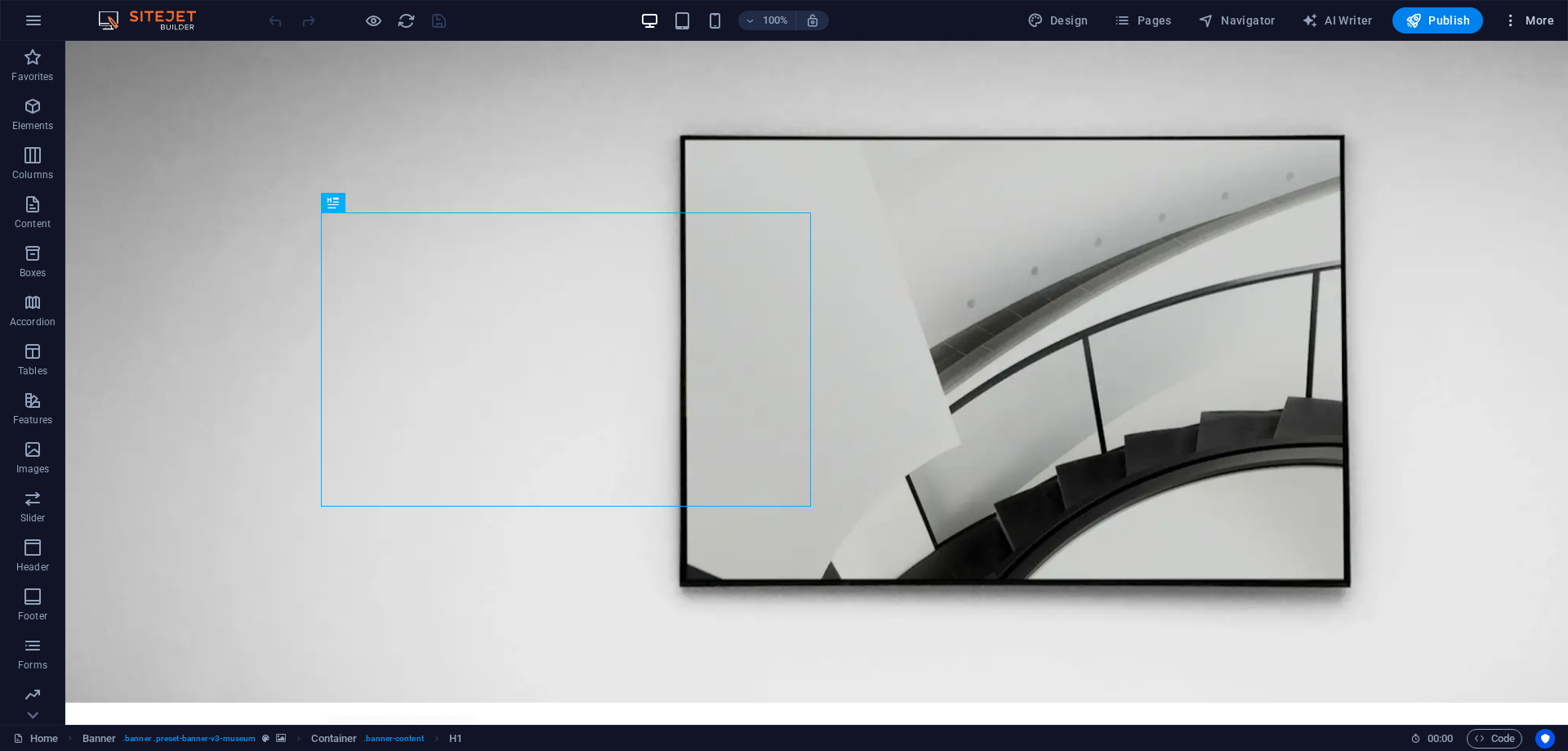
click at [1529, 11] on button "More" at bounding box center [1528, 21] width 64 height 27
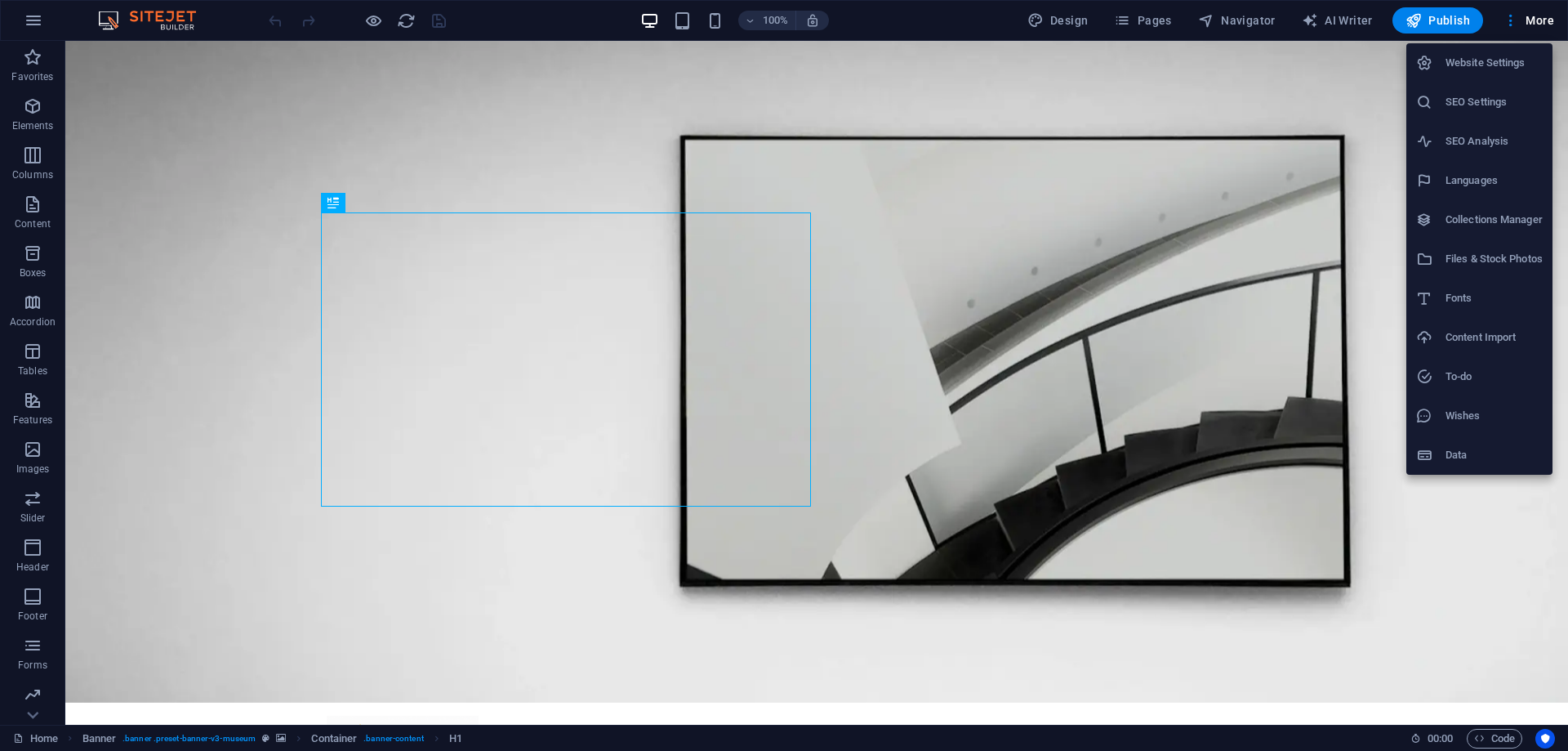
click at [1452, 265] on h6 "Files & Stock Photos" at bounding box center [1494, 259] width 98 height 20
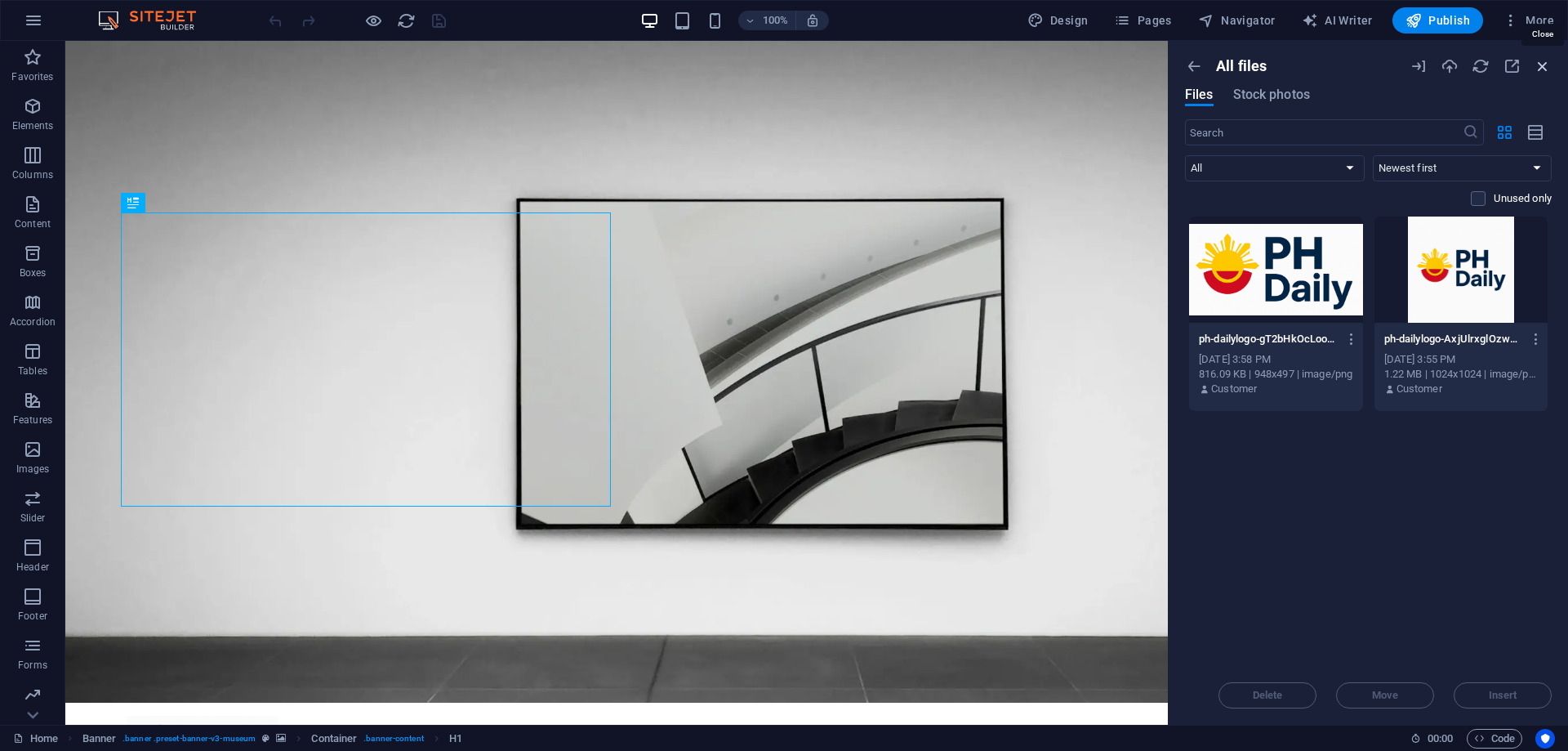
click at [1544, 63] on icon "button" at bounding box center [1542, 65] width 18 height 18
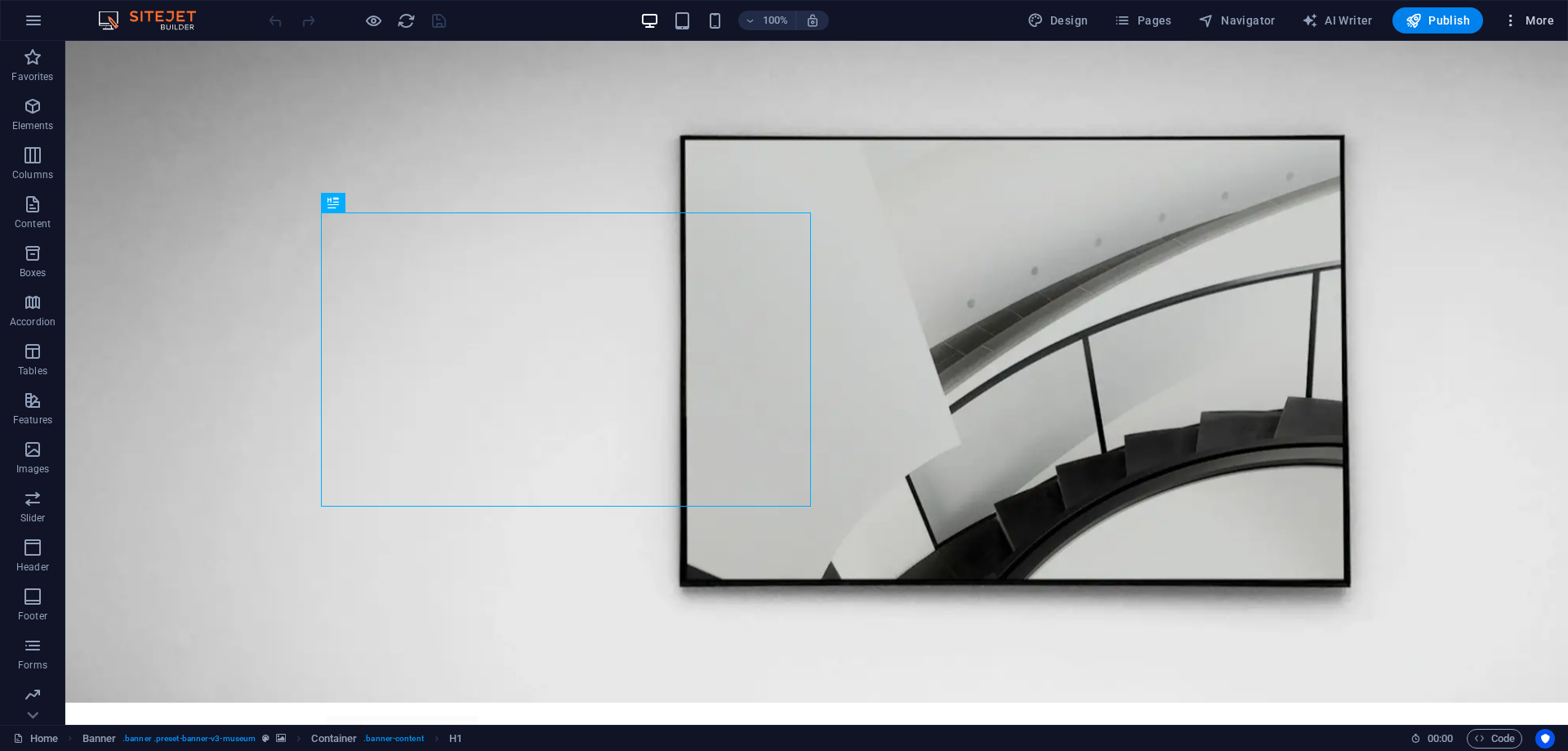
click at [1545, 28] on button "More" at bounding box center [1528, 21] width 64 height 27
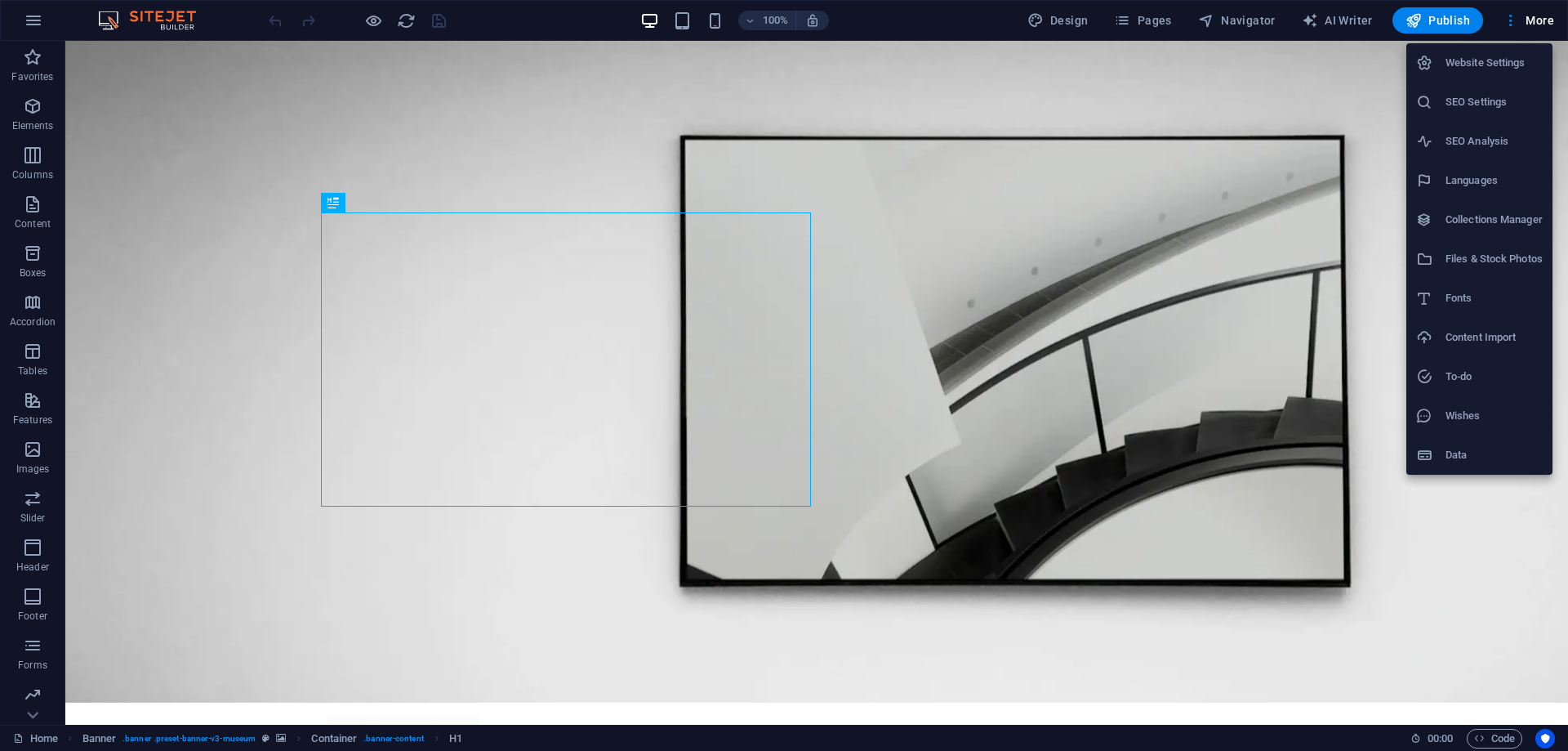
click at [28, 707] on div at bounding box center [784, 375] width 1568 height 751
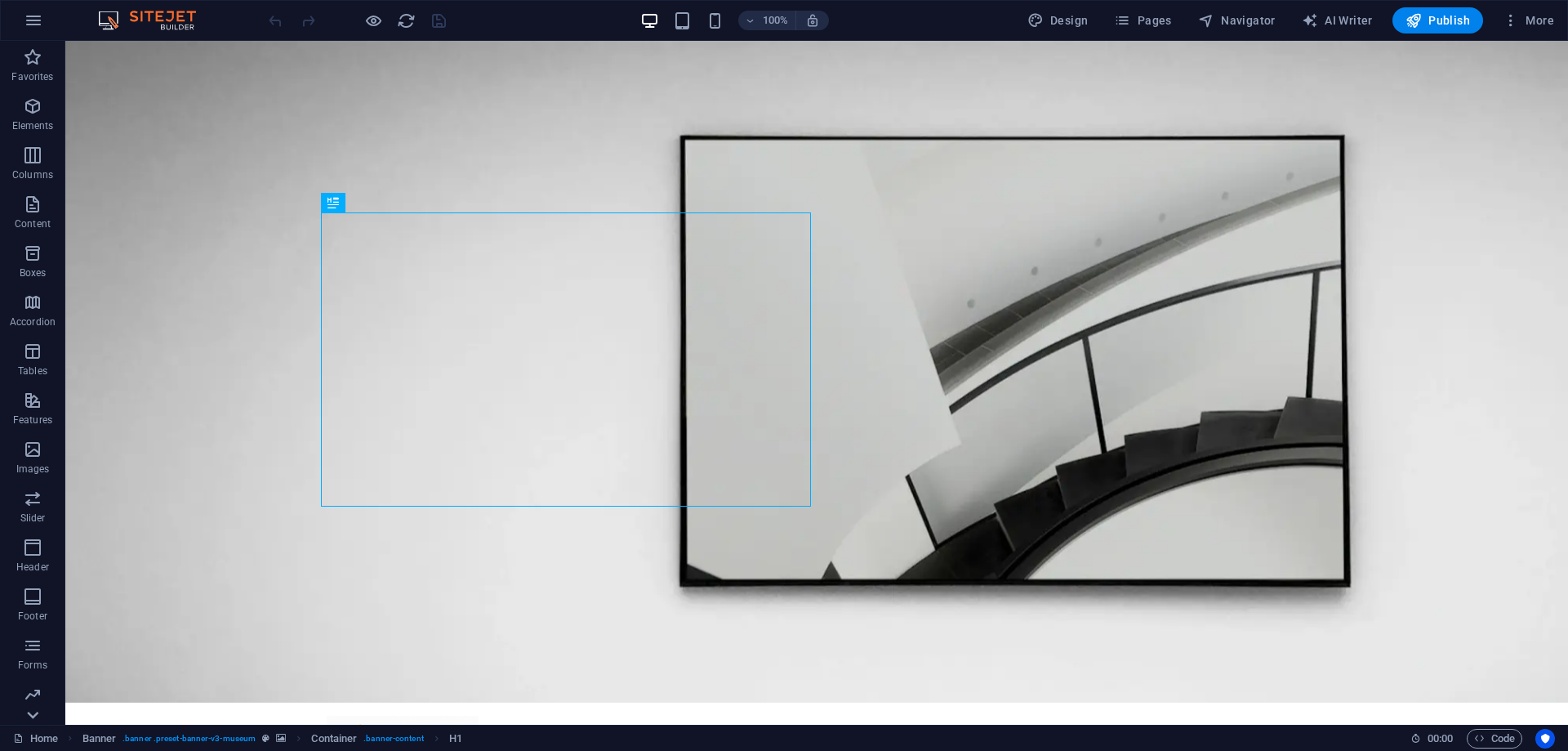
click at [28, 712] on icon at bounding box center [32, 715] width 23 height 23
click at [30, 714] on icon at bounding box center [32, 715] width 11 height 8
click at [34, 719] on div "Favorites Elements Columns Content Boxes Accordion Tables Features Images Slide…" at bounding box center [32, 383] width 65 height 684
click at [39, 705] on span "Collections" at bounding box center [32, 701] width 65 height 39
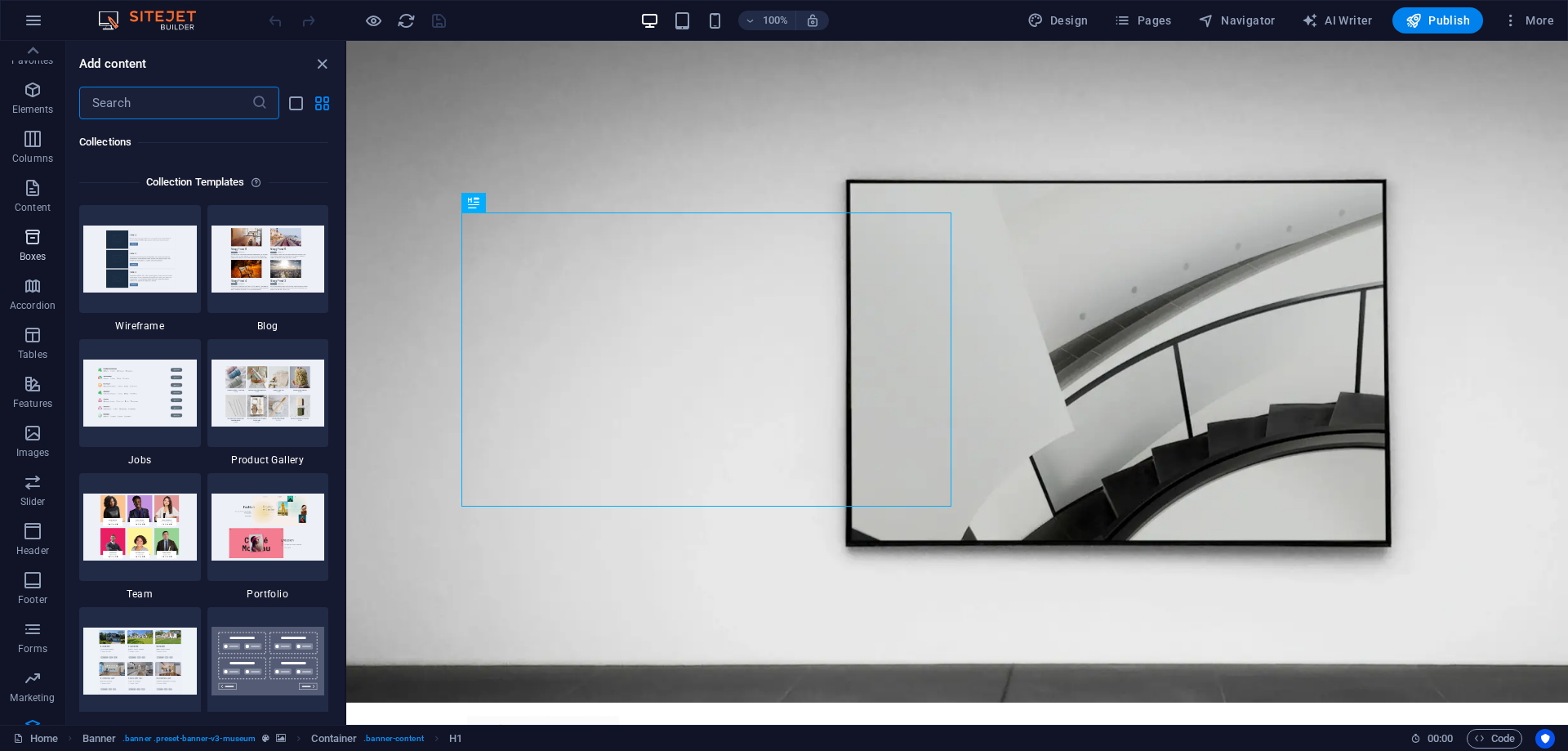
scroll to position [0, 0]
click at [33, 8] on button "button" at bounding box center [33, 20] width 39 height 39
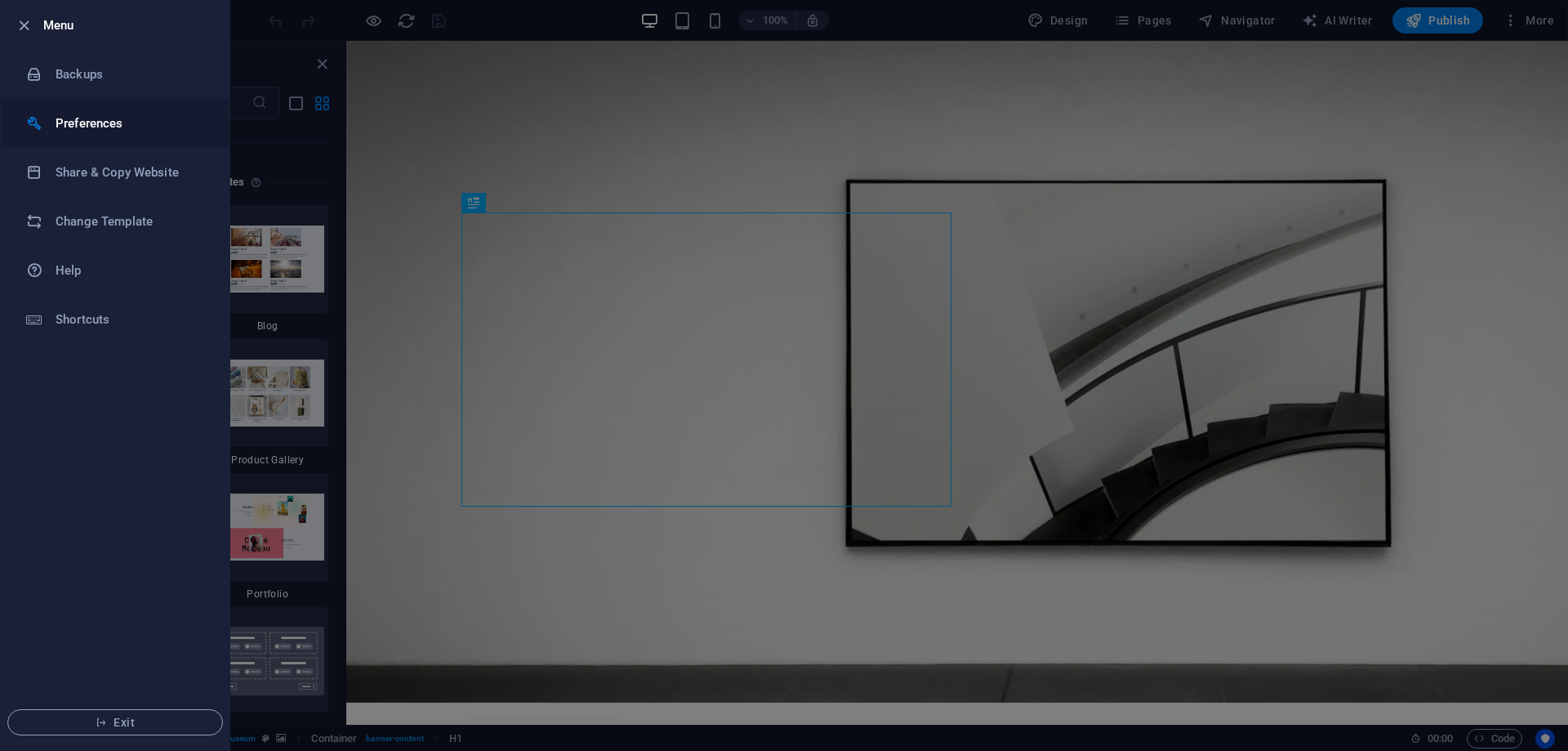
click at [94, 113] on li "Preferences" at bounding box center [116, 123] width 229 height 49
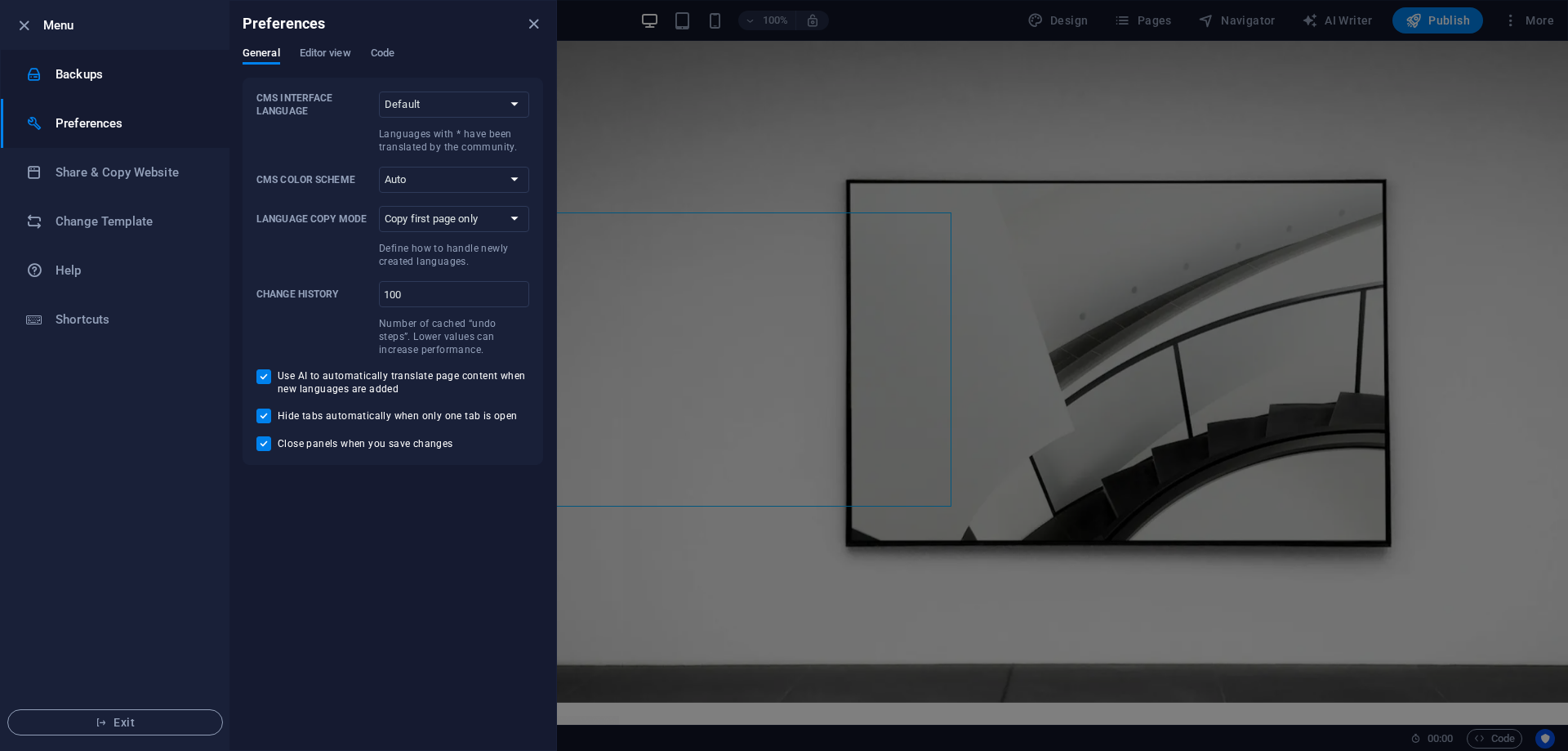
click at [90, 85] on li "Backups" at bounding box center [116, 75] width 229 height 49
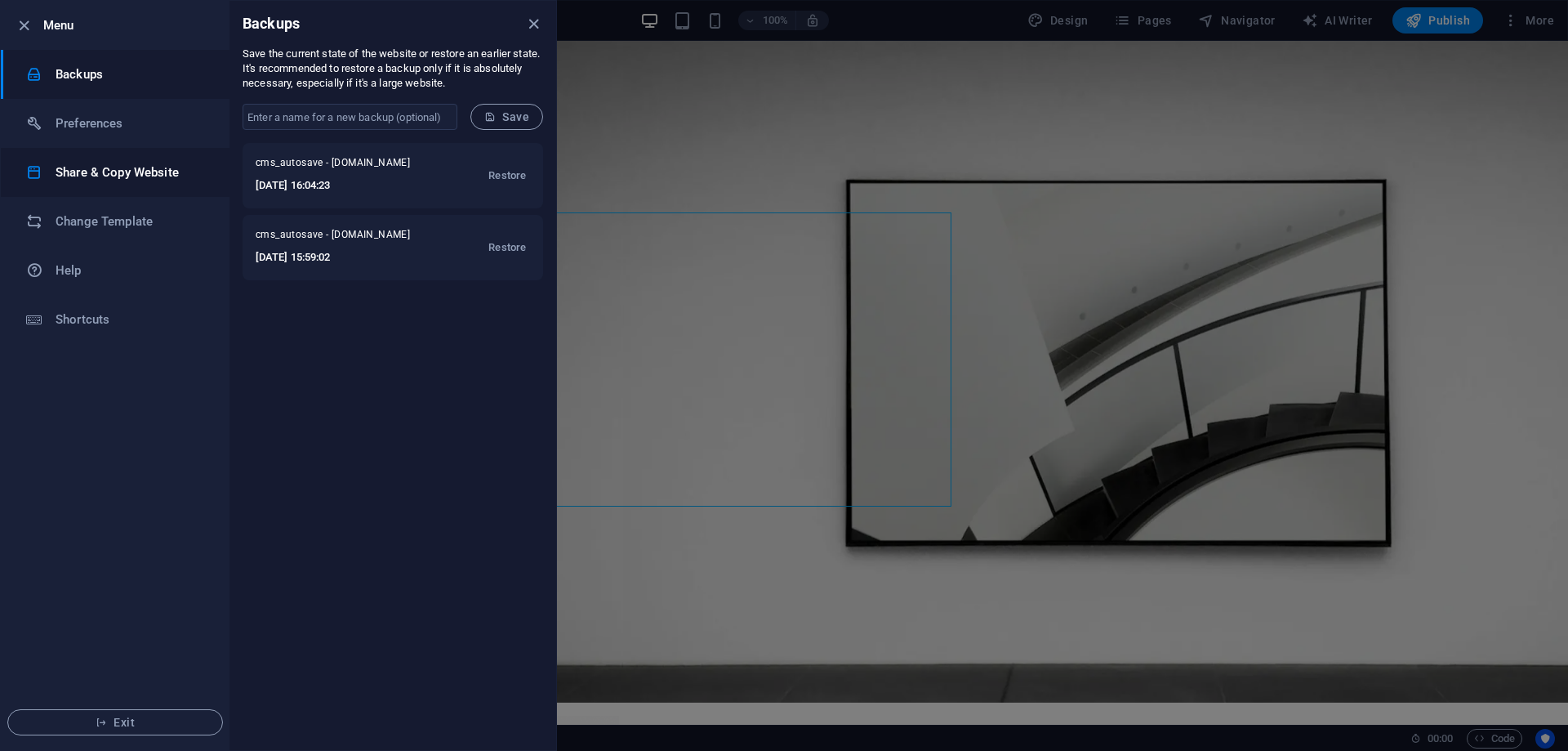
click at [102, 189] on li "Share & Copy Website" at bounding box center [116, 172] width 229 height 49
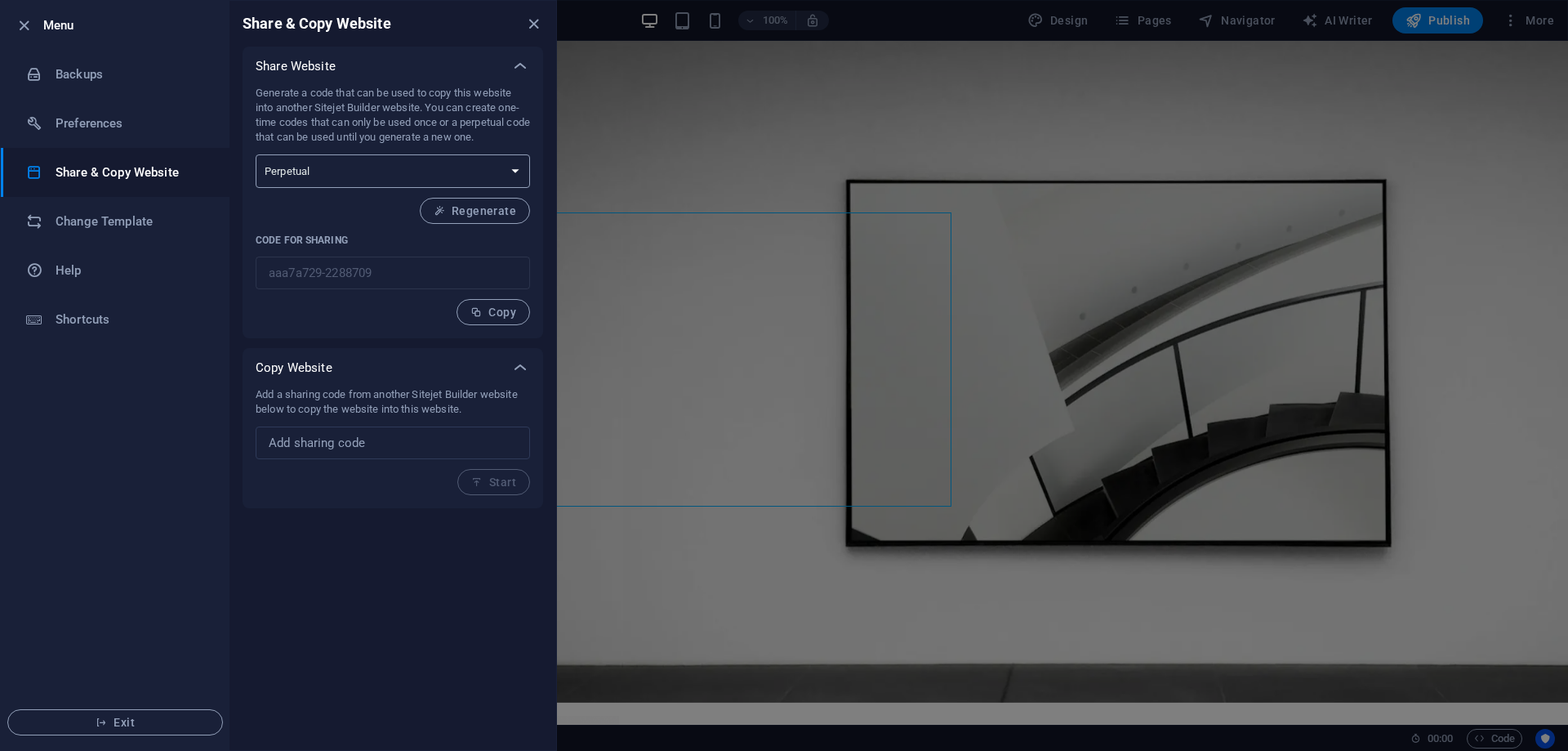
click at [509, 161] on select "One-time Perpetual" at bounding box center [393, 170] width 275 height 33
click at [83, 270] on h6 "Help" at bounding box center [132, 270] width 151 height 20
click at [97, 319] on h6 "Shortcuts" at bounding box center [132, 319] width 151 height 20
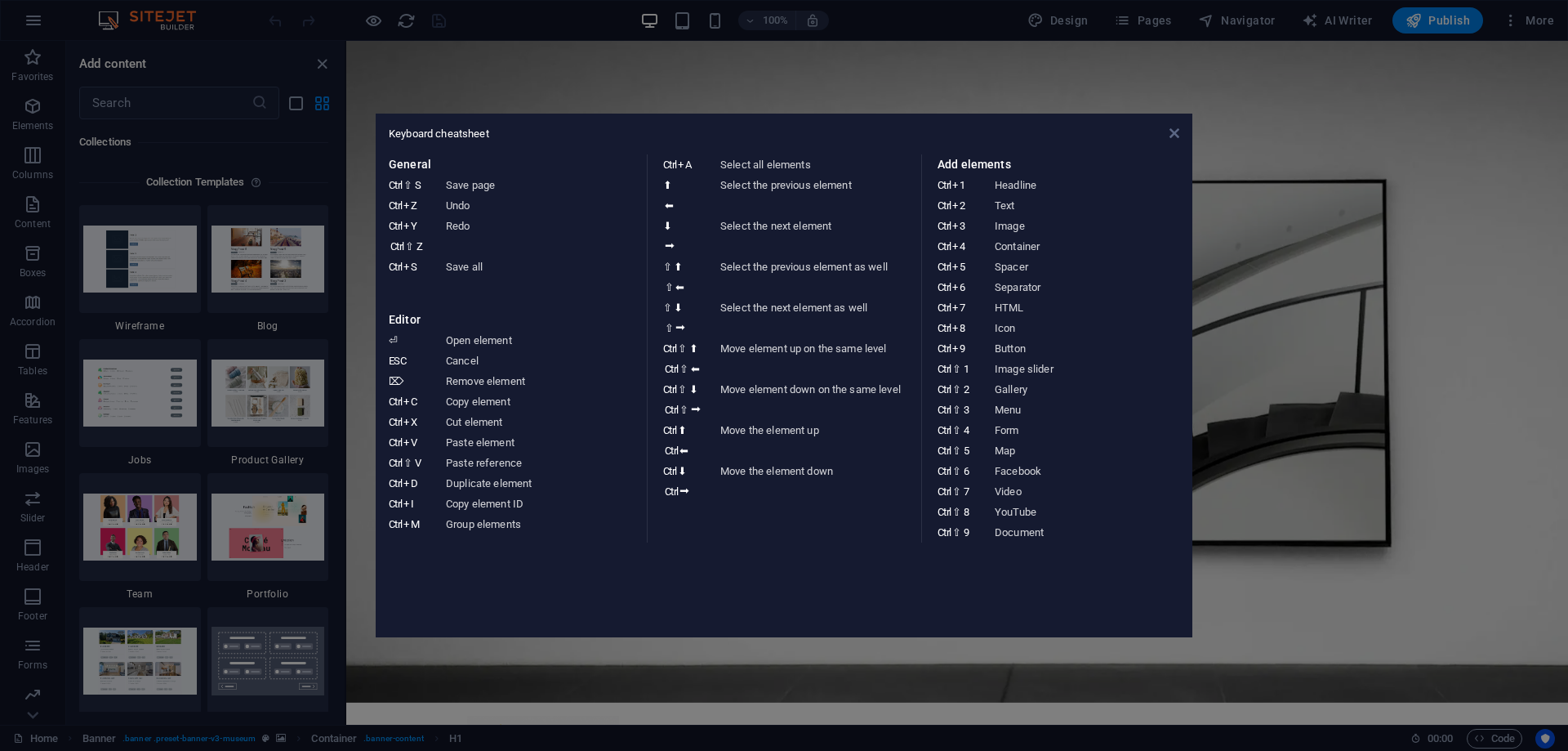
drag, startPoint x: 1171, startPoint y: 136, endPoint x: 417, endPoint y: 54, distance: 758.4
click at [1171, 136] on icon at bounding box center [1174, 134] width 9 height 13
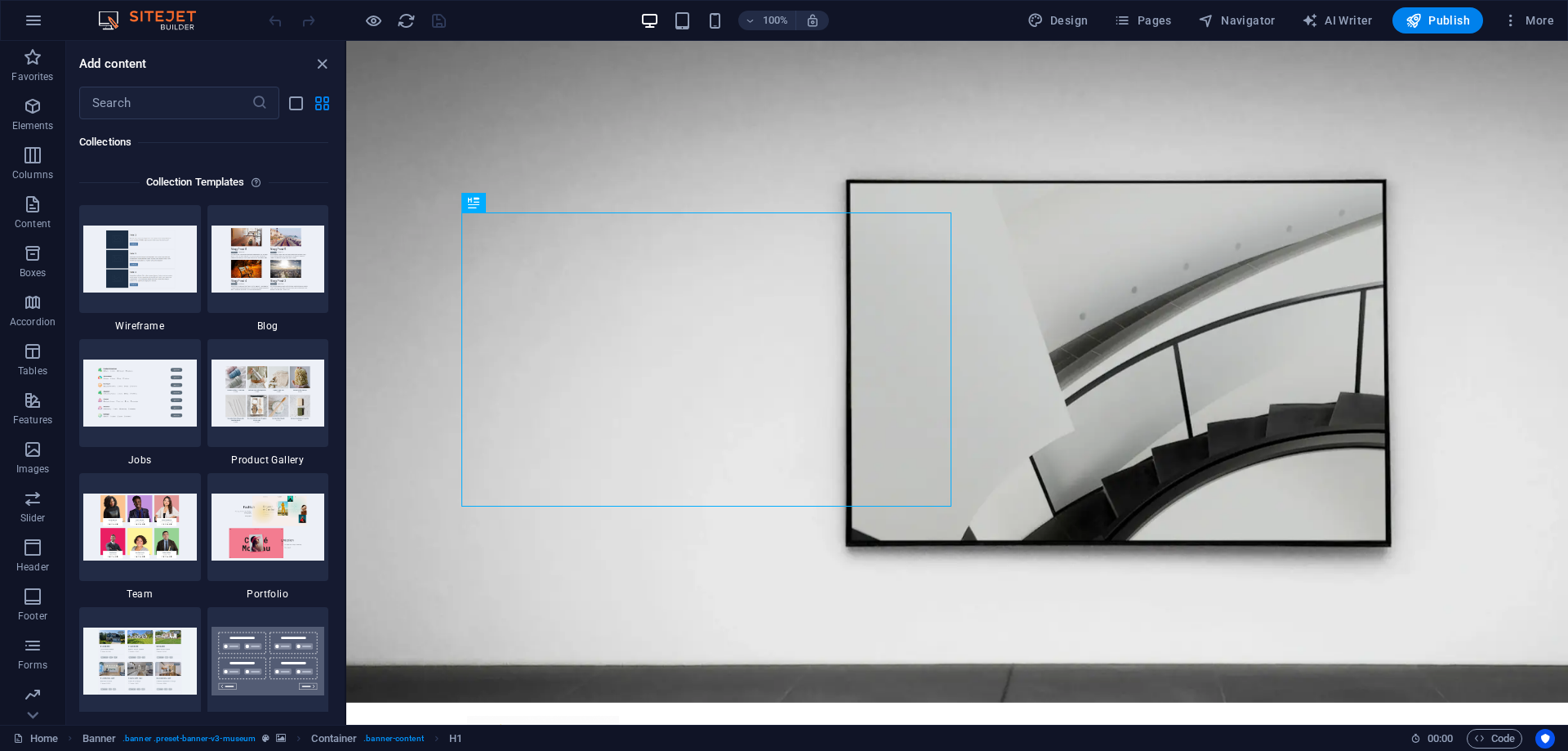
click at [52, 27] on div "100% Design Pages Navigator AI Writer Publish More" at bounding box center [784, 20] width 1566 height 39
click at [45, 25] on button "button" at bounding box center [33, 20] width 39 height 39
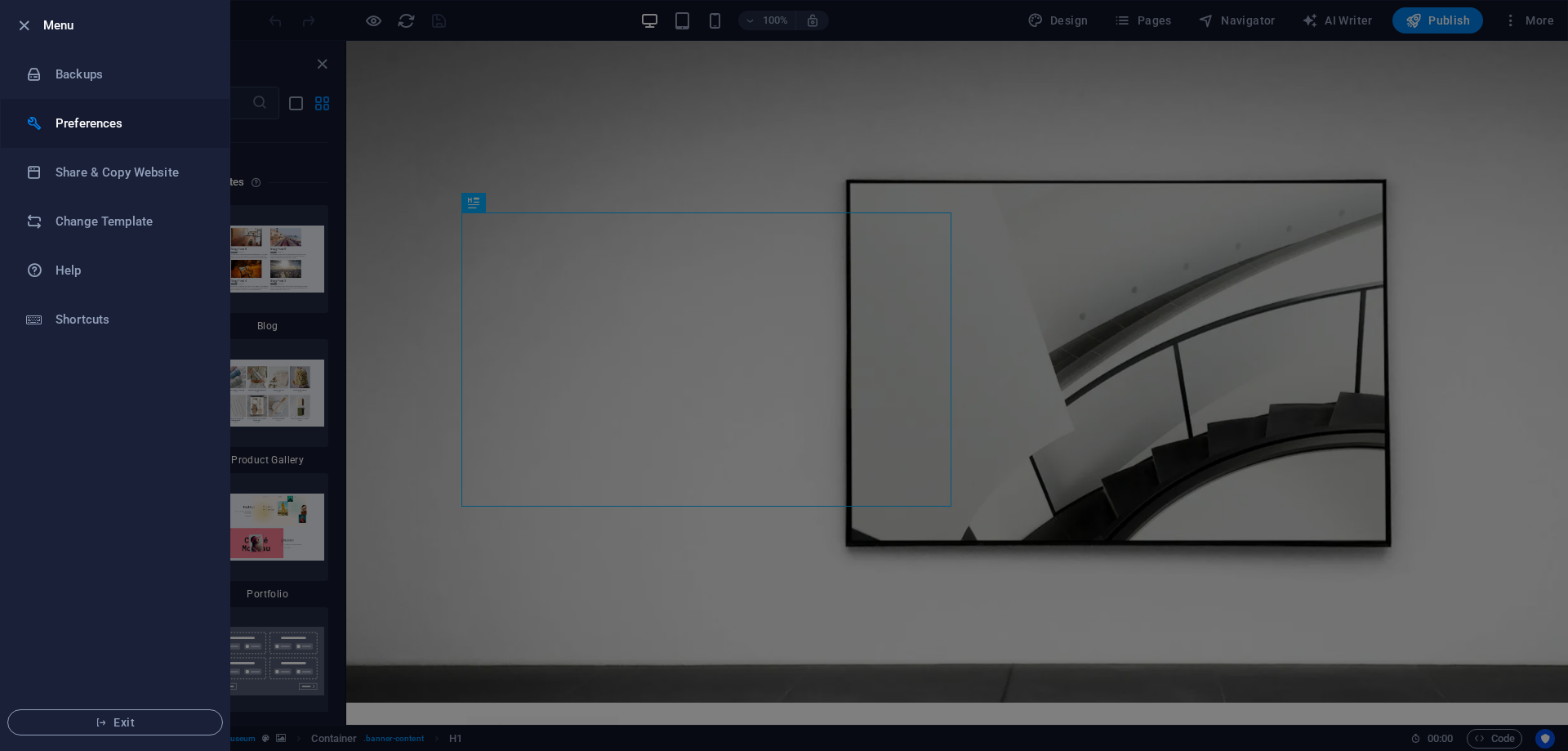
click at [95, 118] on h6 "Preferences" at bounding box center [132, 123] width 151 height 20
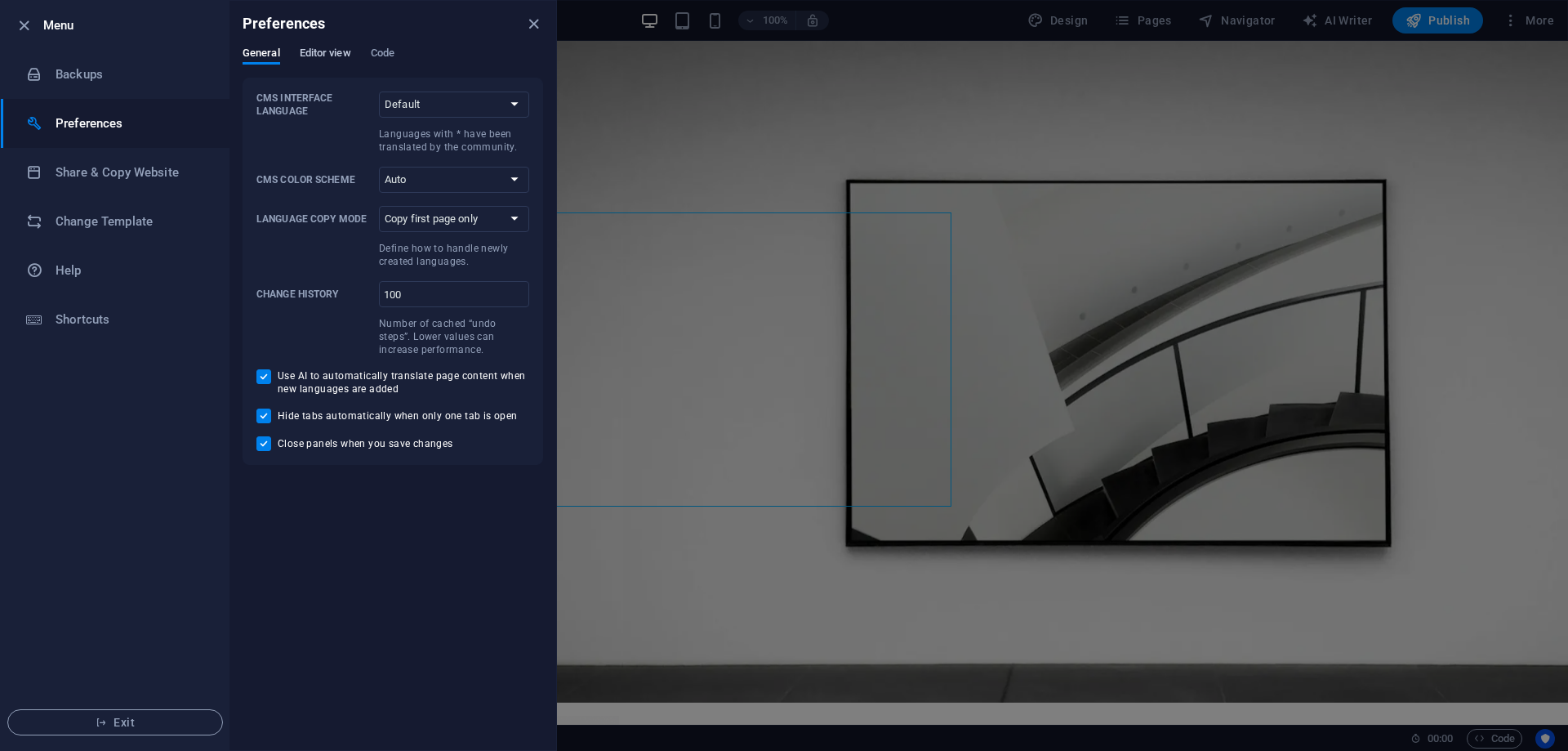
click at [340, 54] on span "Editor view" at bounding box center [326, 55] width 51 height 23
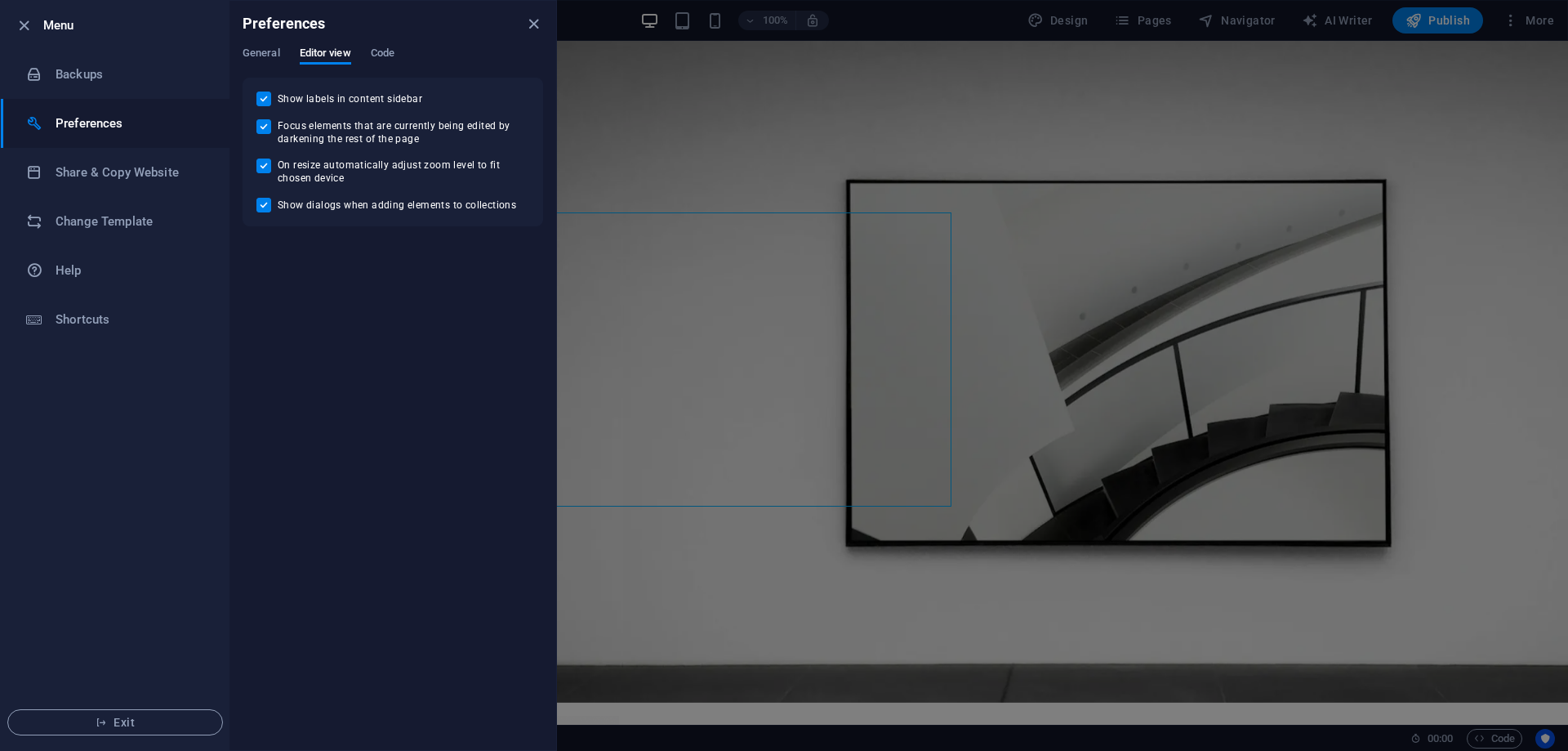
click at [408, 53] on div "General Editor view Code" at bounding box center [392, 62] width 300 height 31
click at [530, 23] on icon "close" at bounding box center [534, 25] width 19 height 19
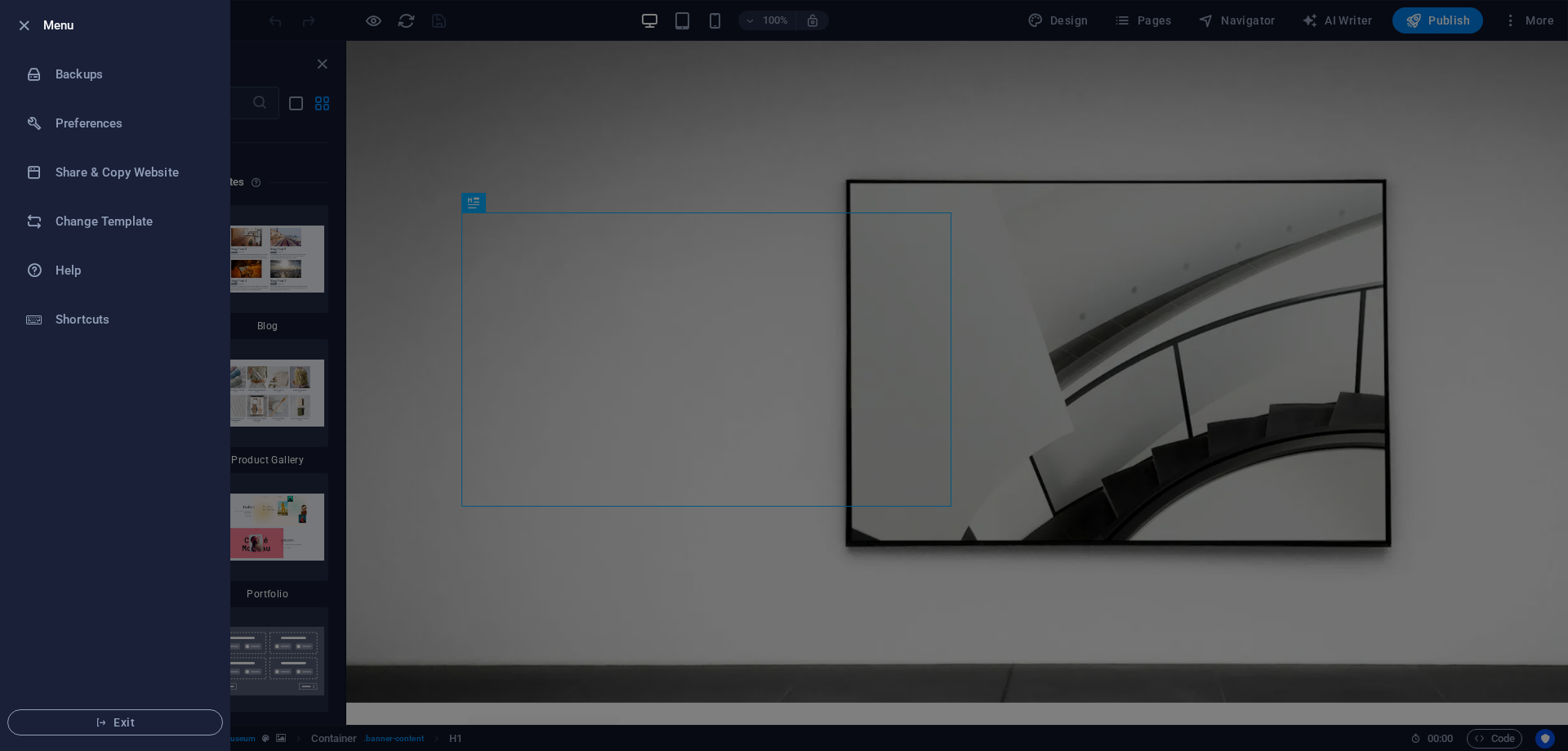
drag, startPoint x: 23, startPoint y: 16, endPoint x: 213, endPoint y: 471, distance: 493.1
click at [268, 324] on div "Menu Backups Preferences Share & Copy Website Change Template Help Shortcuts Ex…" at bounding box center [784, 375] width 1568 height 751
click at [139, 721] on span "Exit" at bounding box center [115, 723] width 187 height 13
